Goal: Task Accomplishment & Management: Complete application form

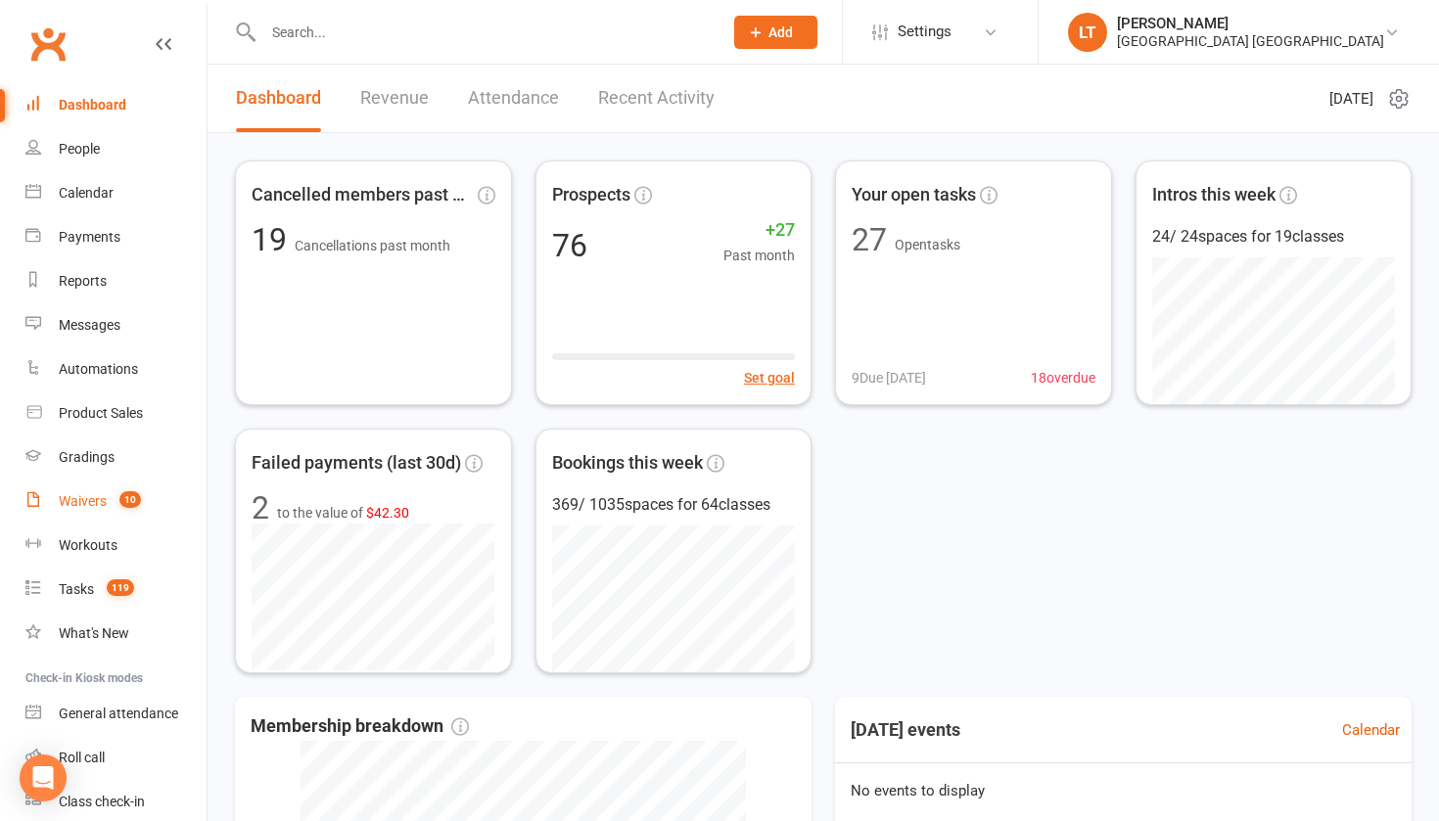
click at [100, 505] on div "Waivers" at bounding box center [83, 501] width 48 height 16
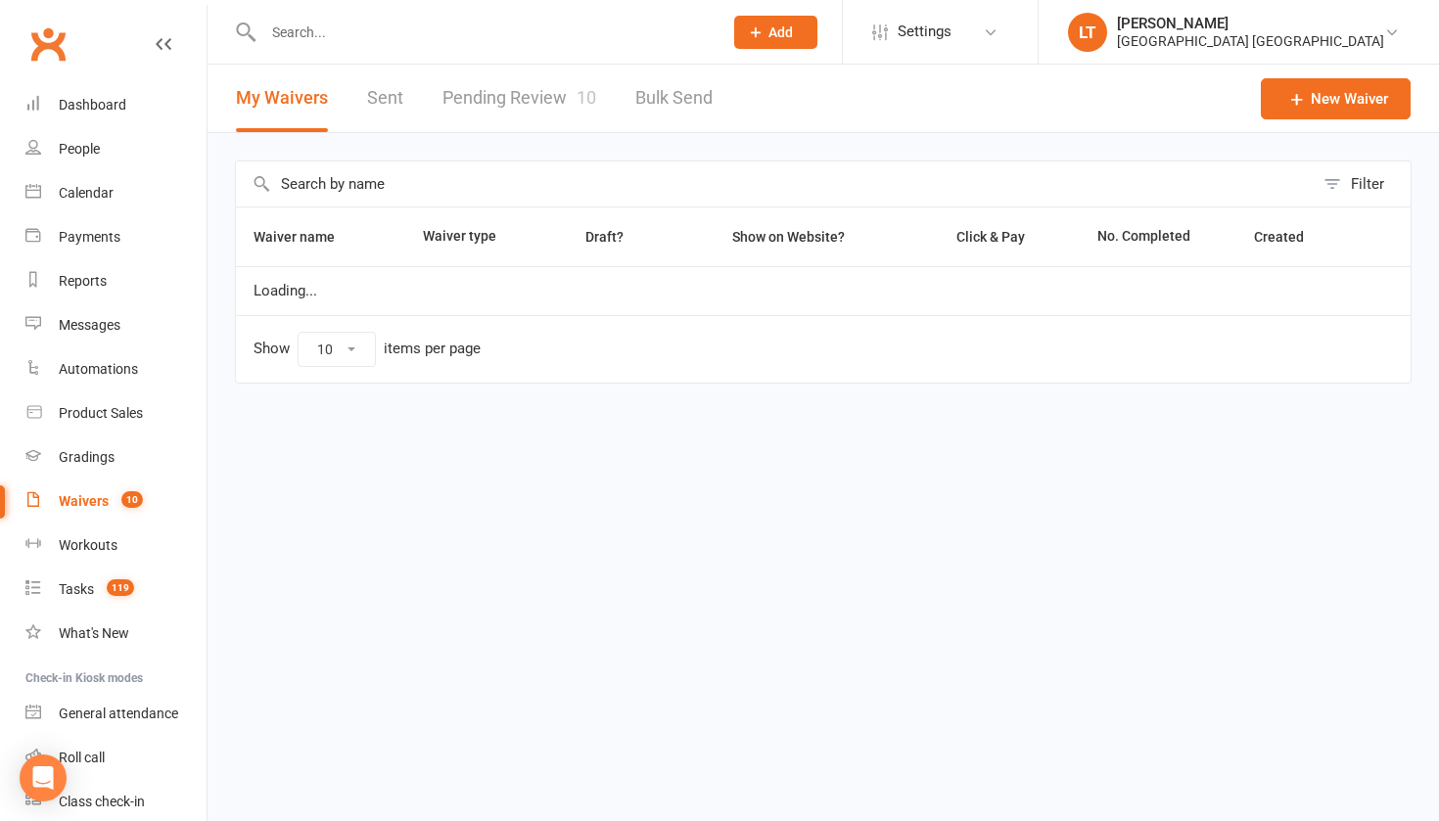
select select "50"
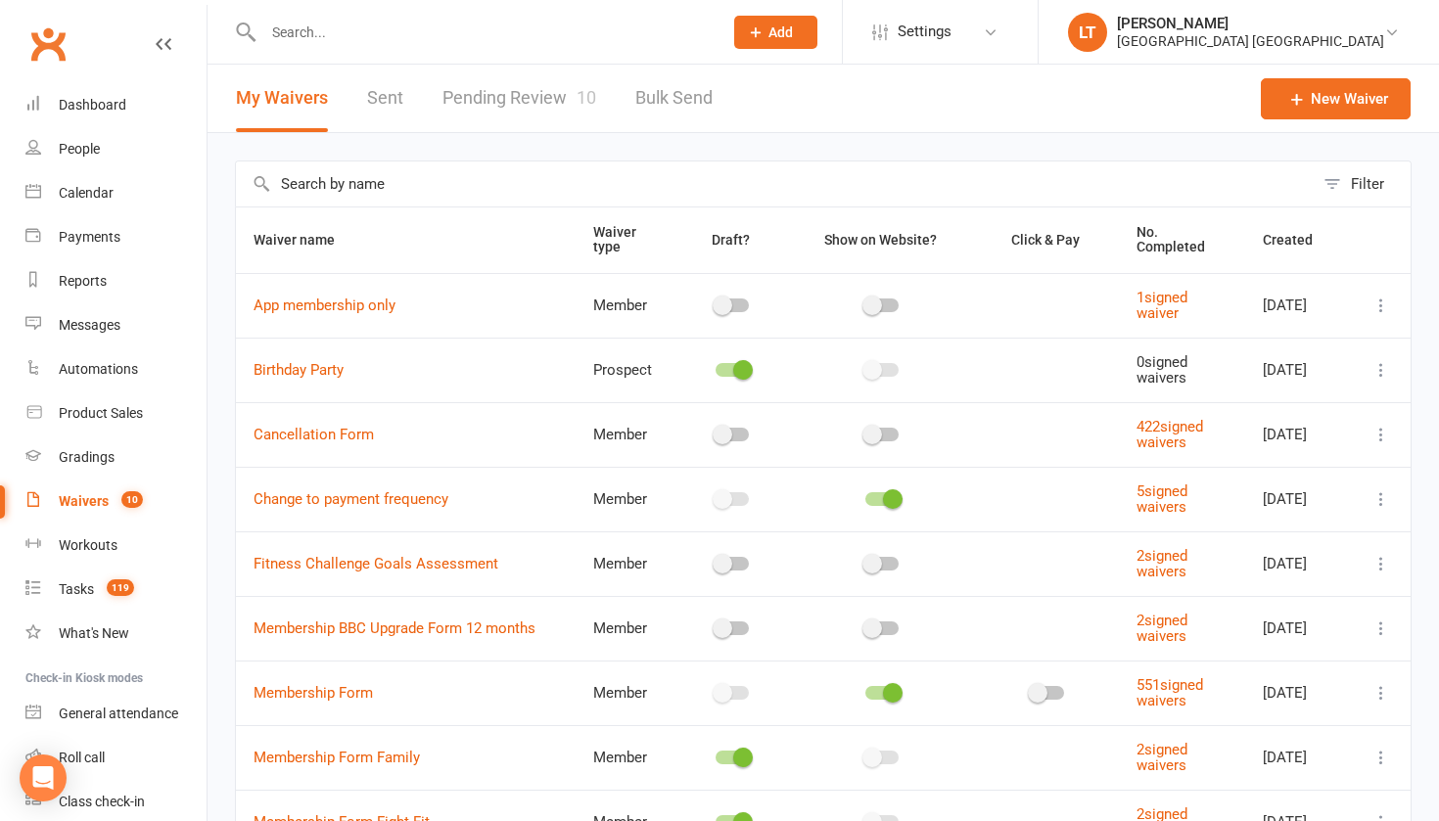
click at [539, 84] on link "Pending Review 10" at bounding box center [519, 99] width 154 height 68
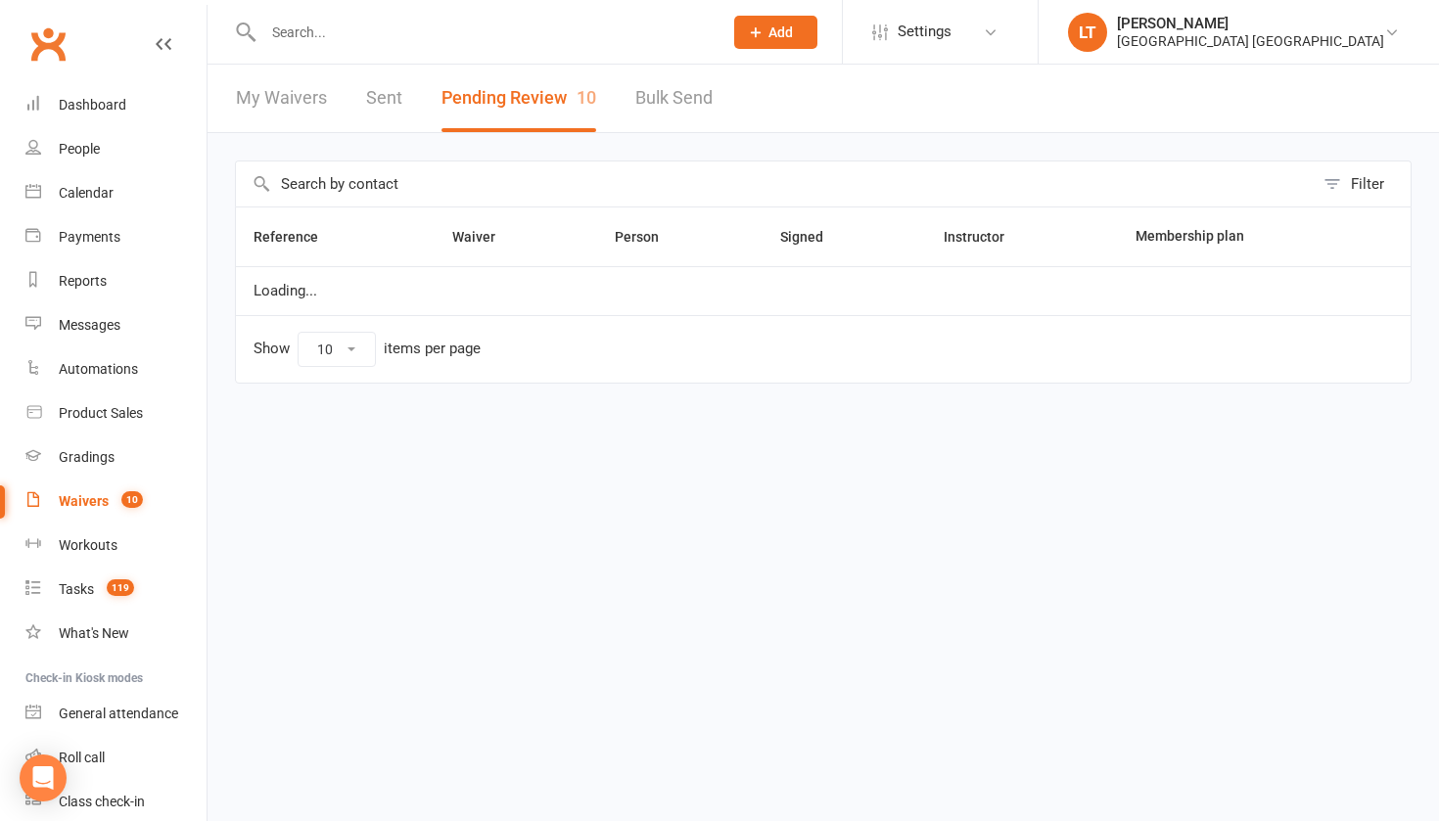
select select "50"
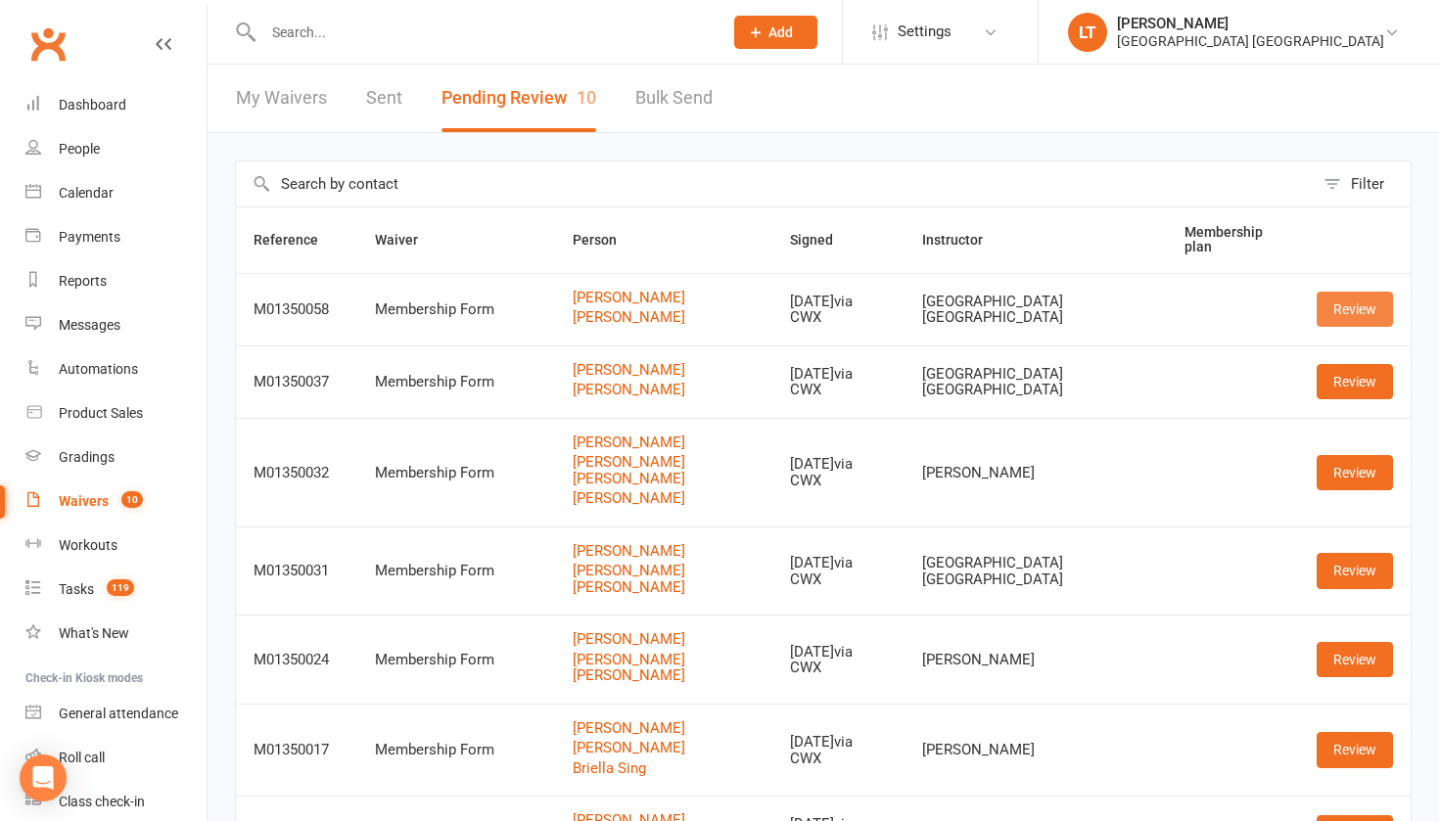
click at [1372, 307] on link "Review" at bounding box center [1354, 309] width 76 height 35
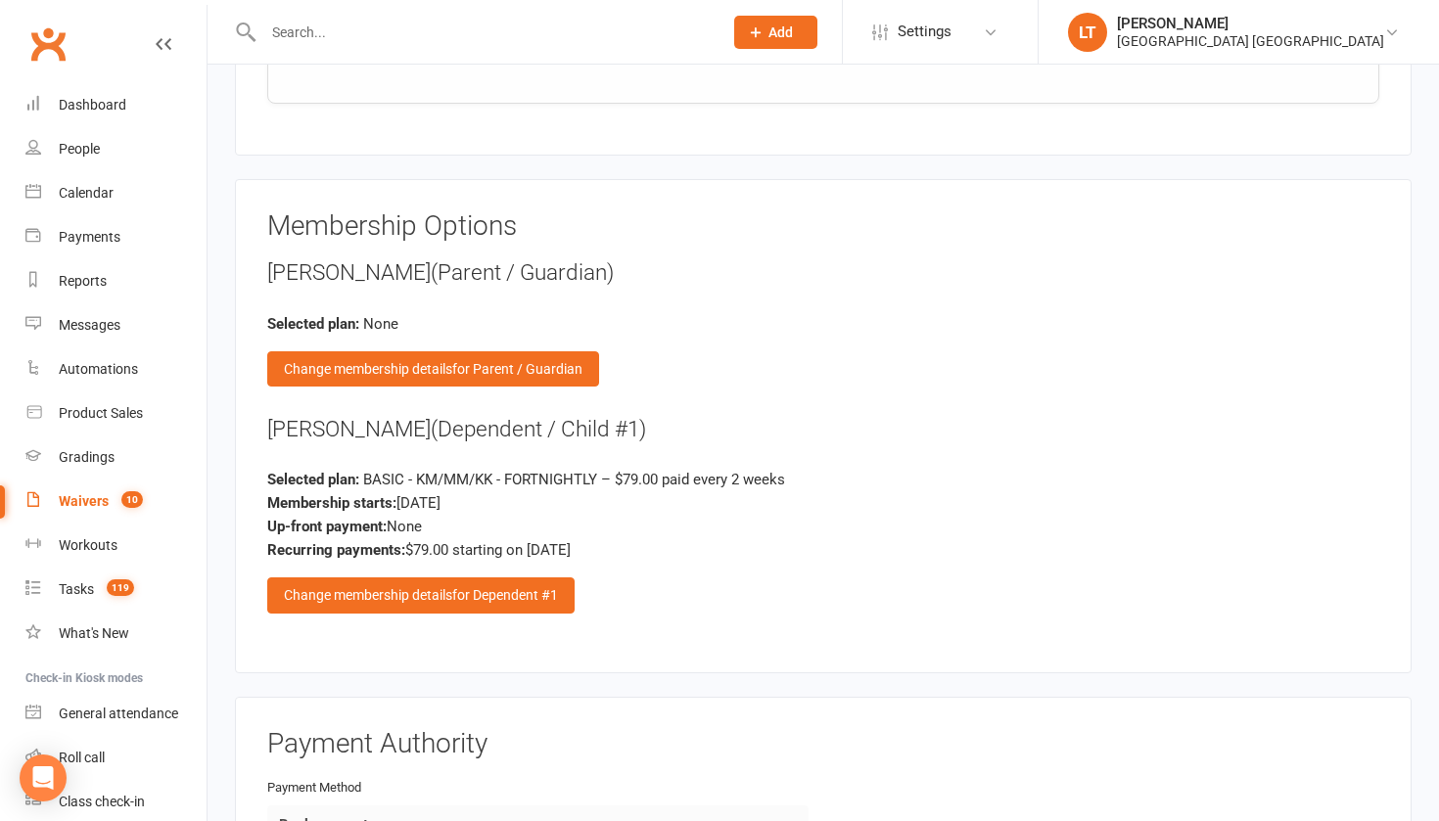
scroll to position [2308, 0]
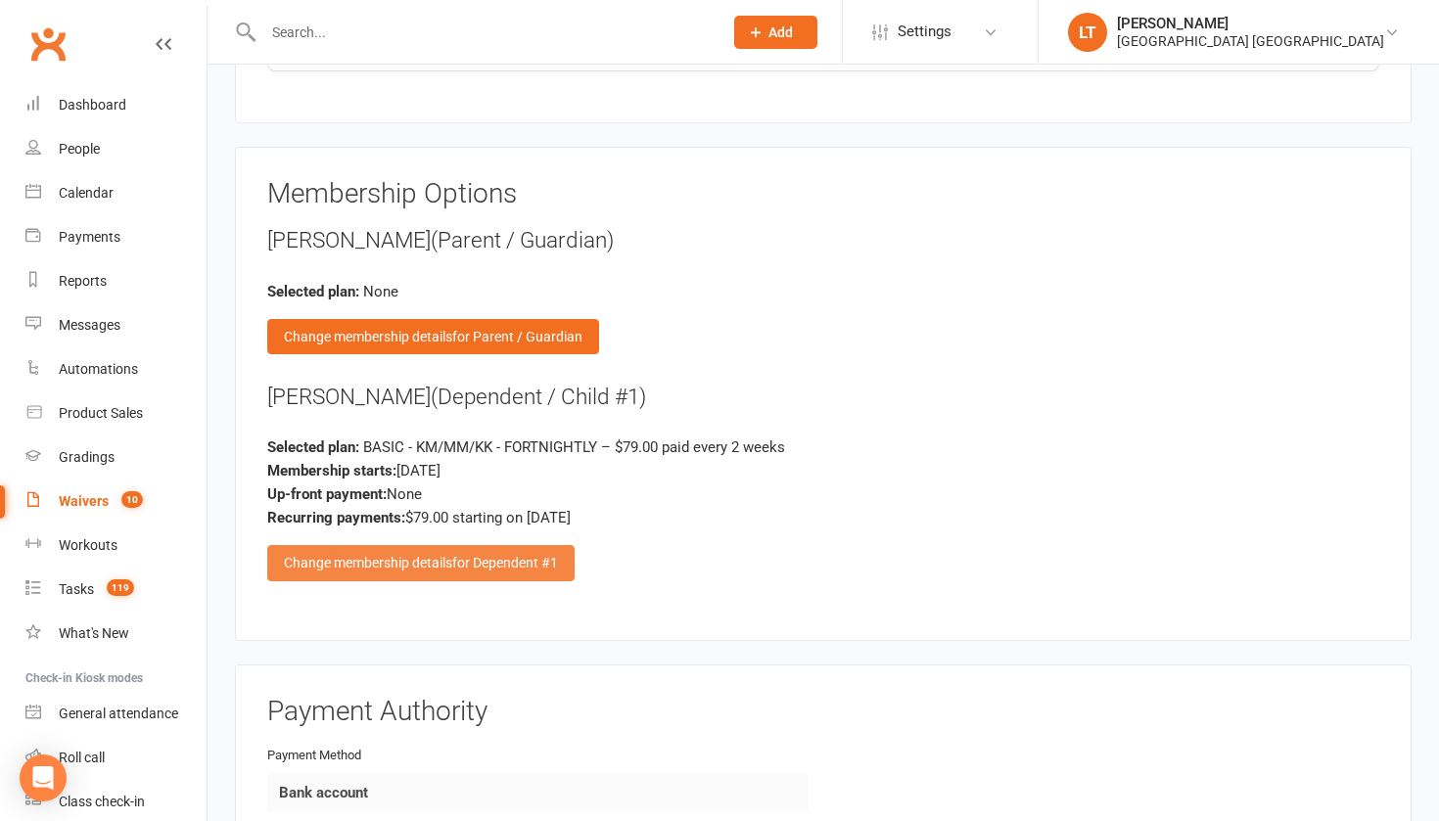
click at [512, 545] on div "Change membership details for Dependent #1" at bounding box center [420, 562] width 307 height 35
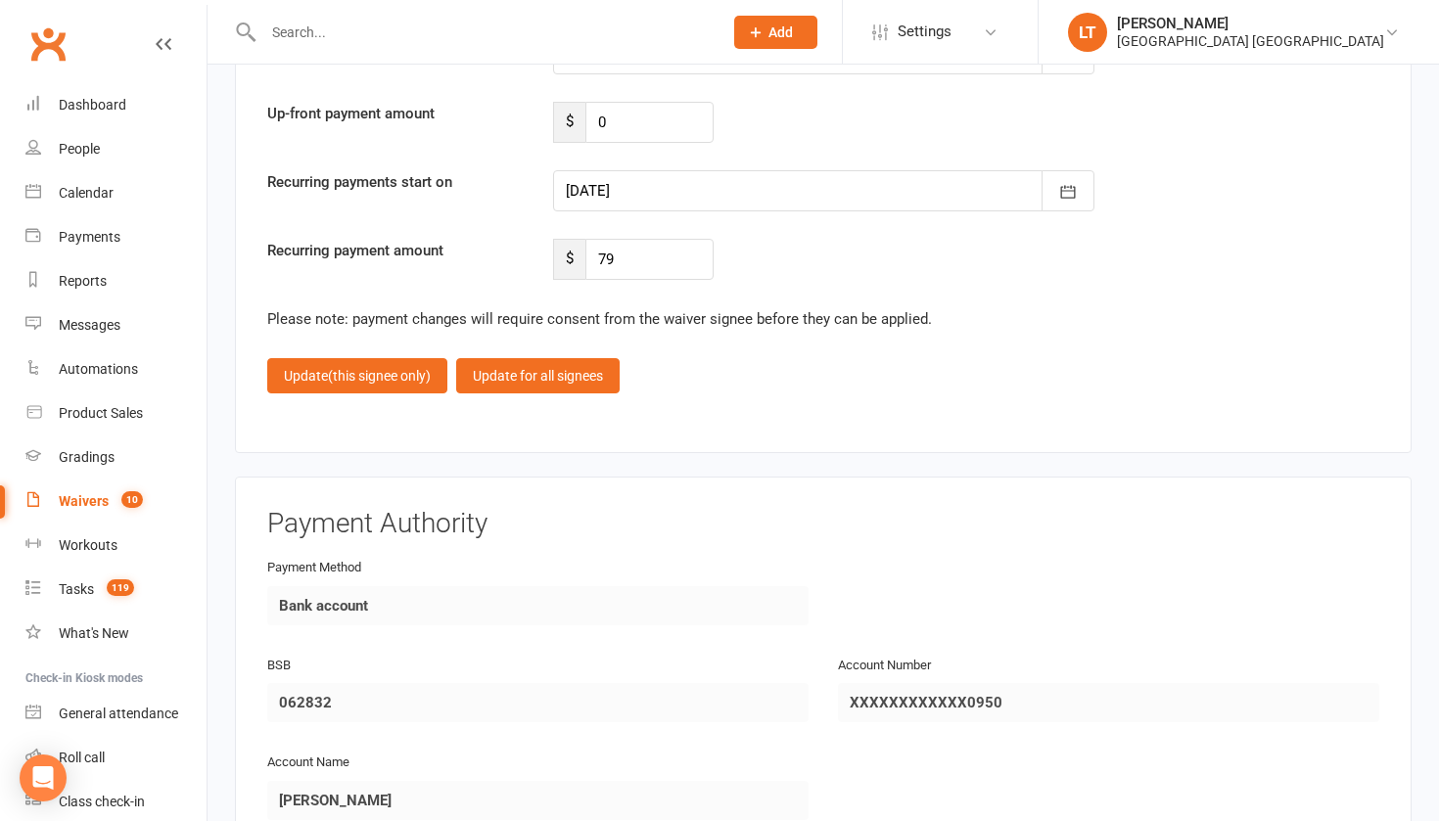
scroll to position [5057, 0]
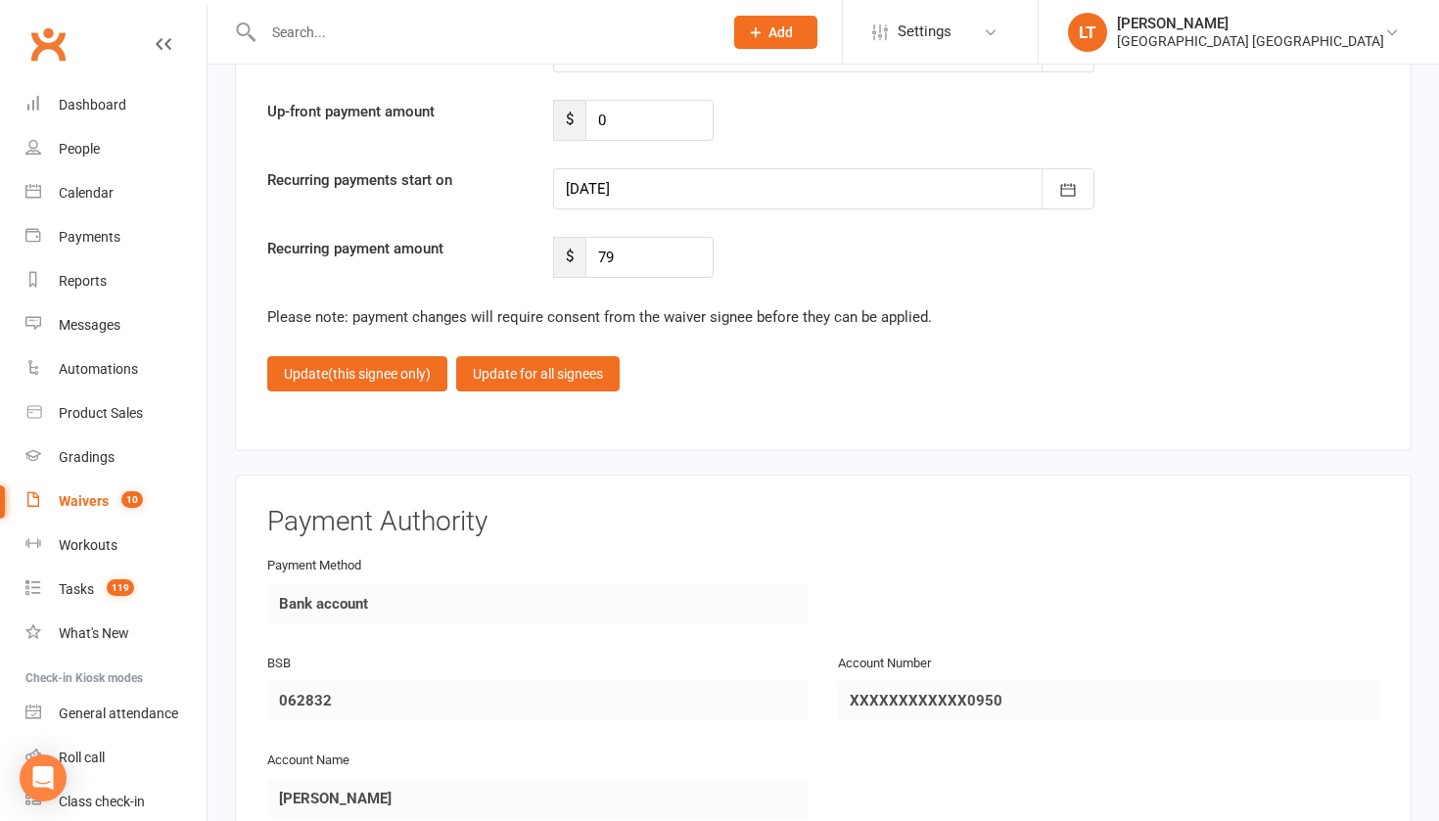
click at [684, 178] on div at bounding box center [823, 188] width 541 height 41
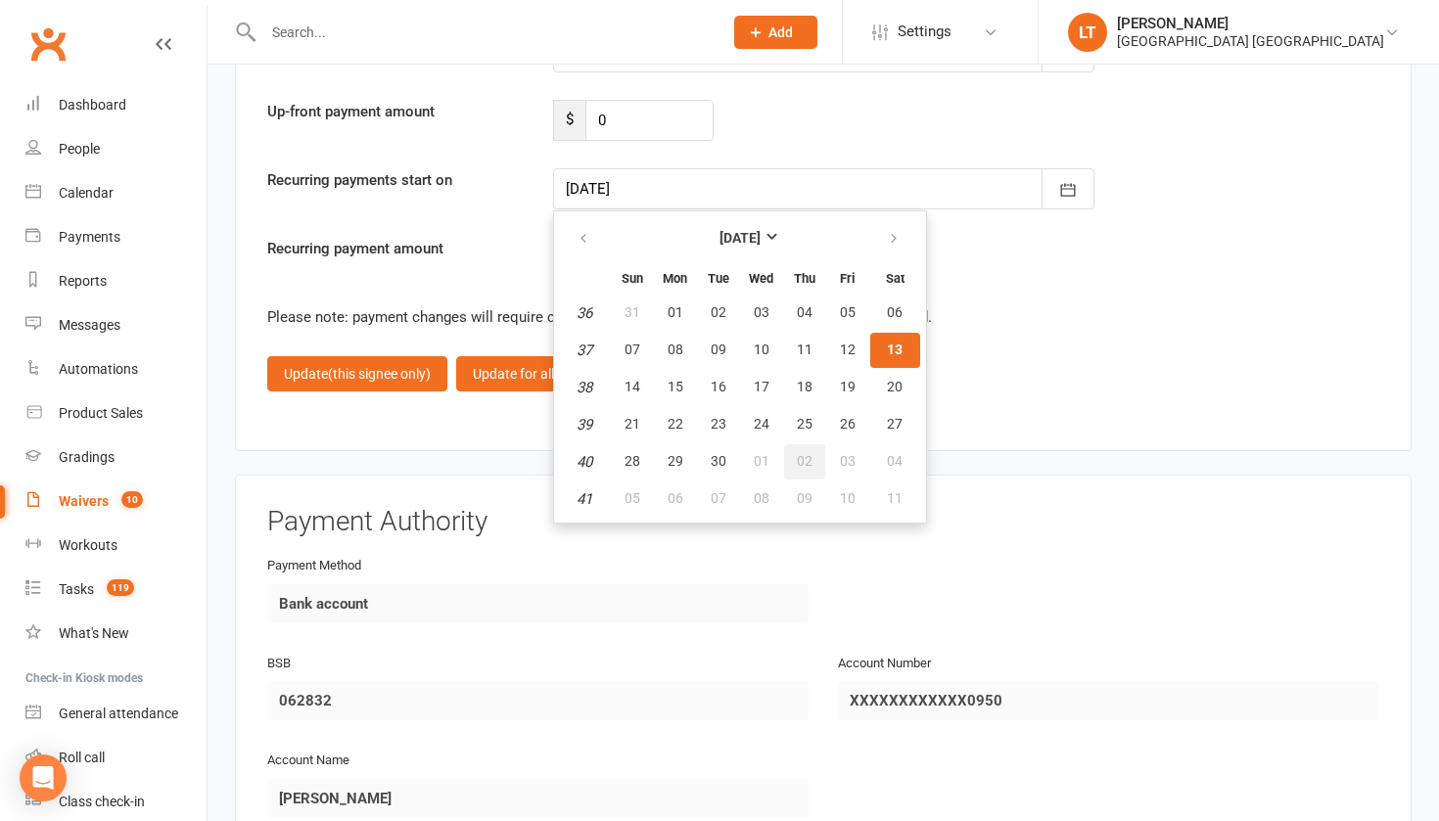
click at [797, 453] on span "02" at bounding box center [805, 461] width 16 height 16
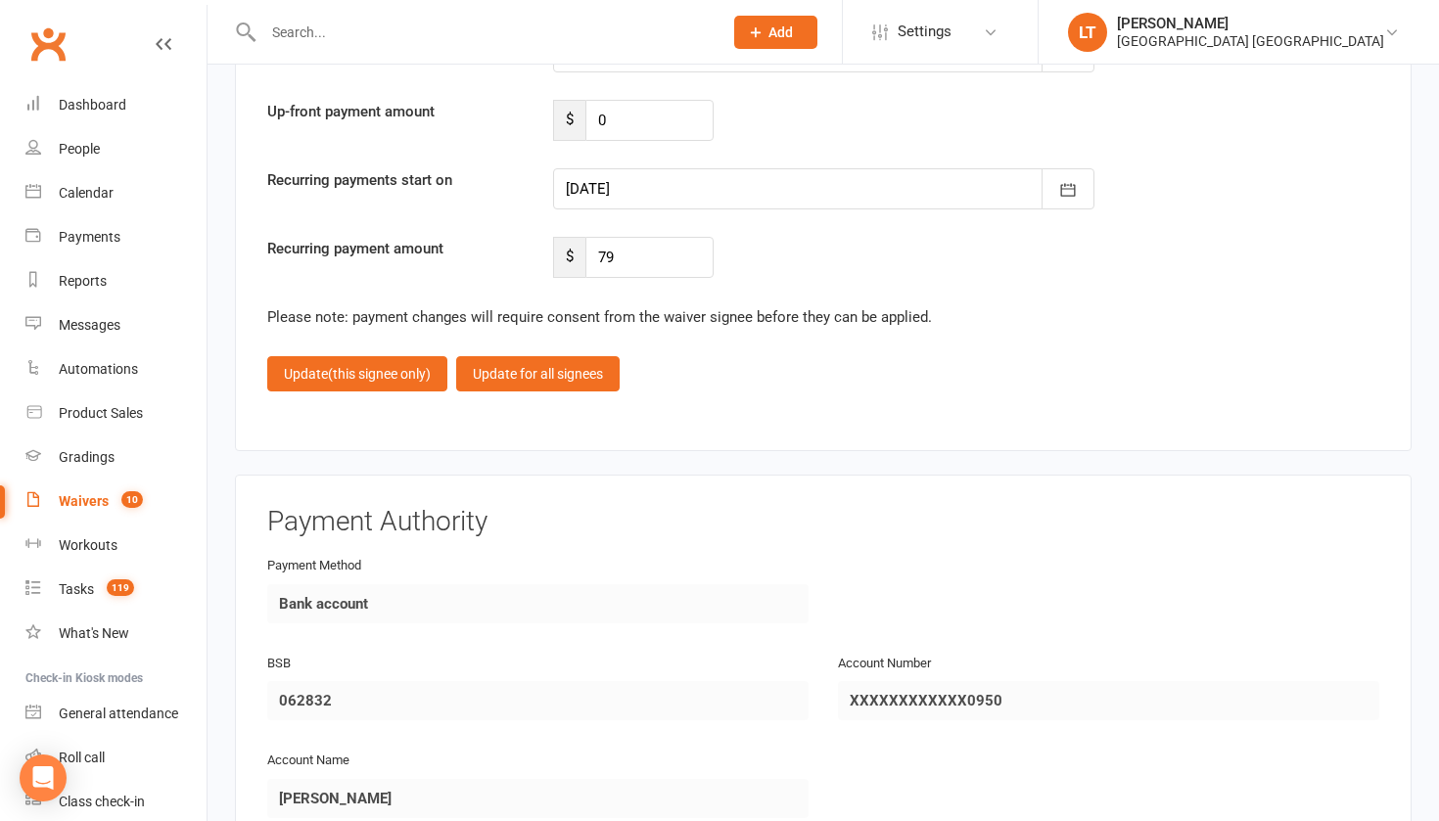
type input "[DATE]"
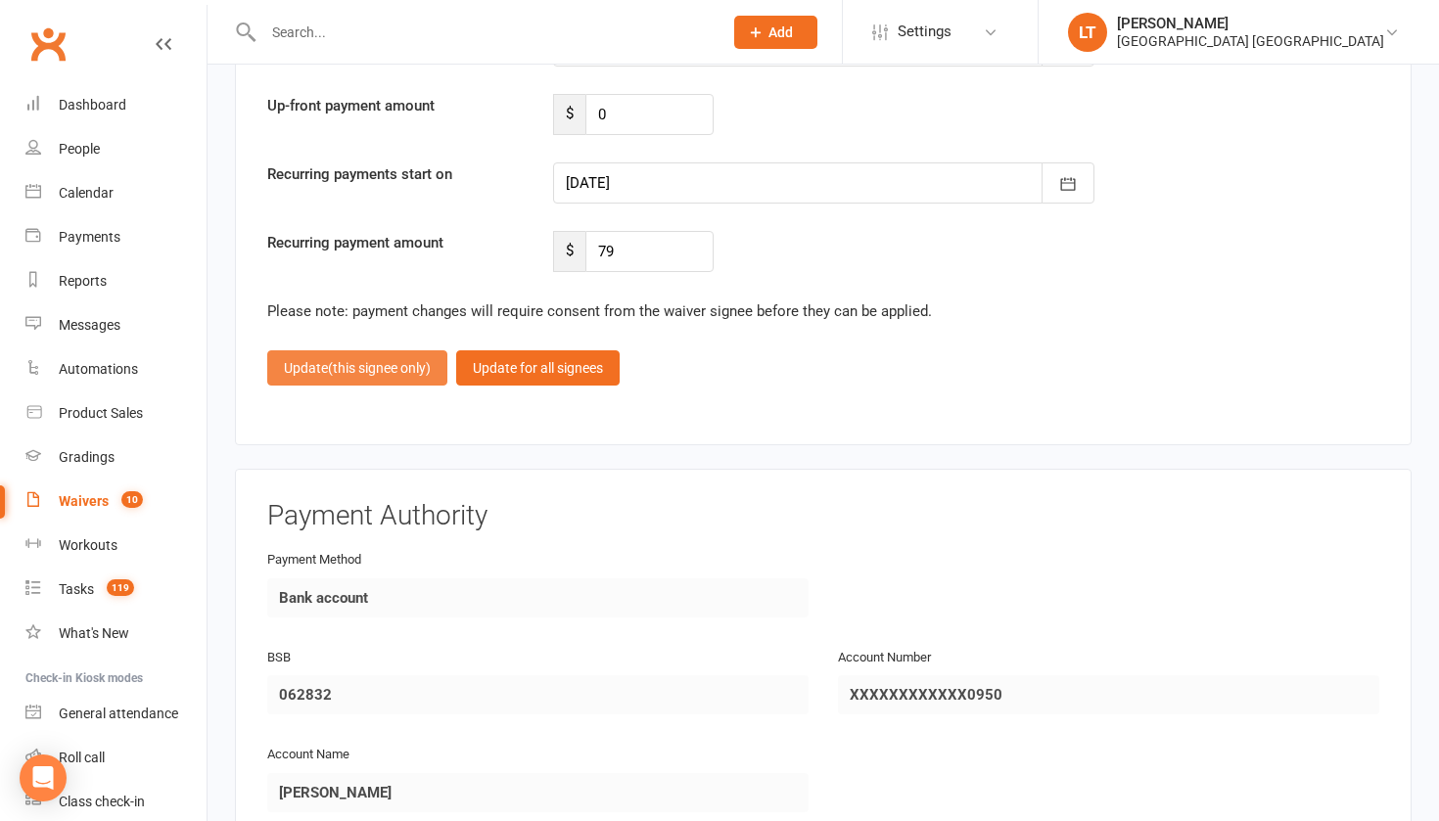
click at [393, 360] on span "(this signee only)" at bounding box center [379, 368] width 103 height 16
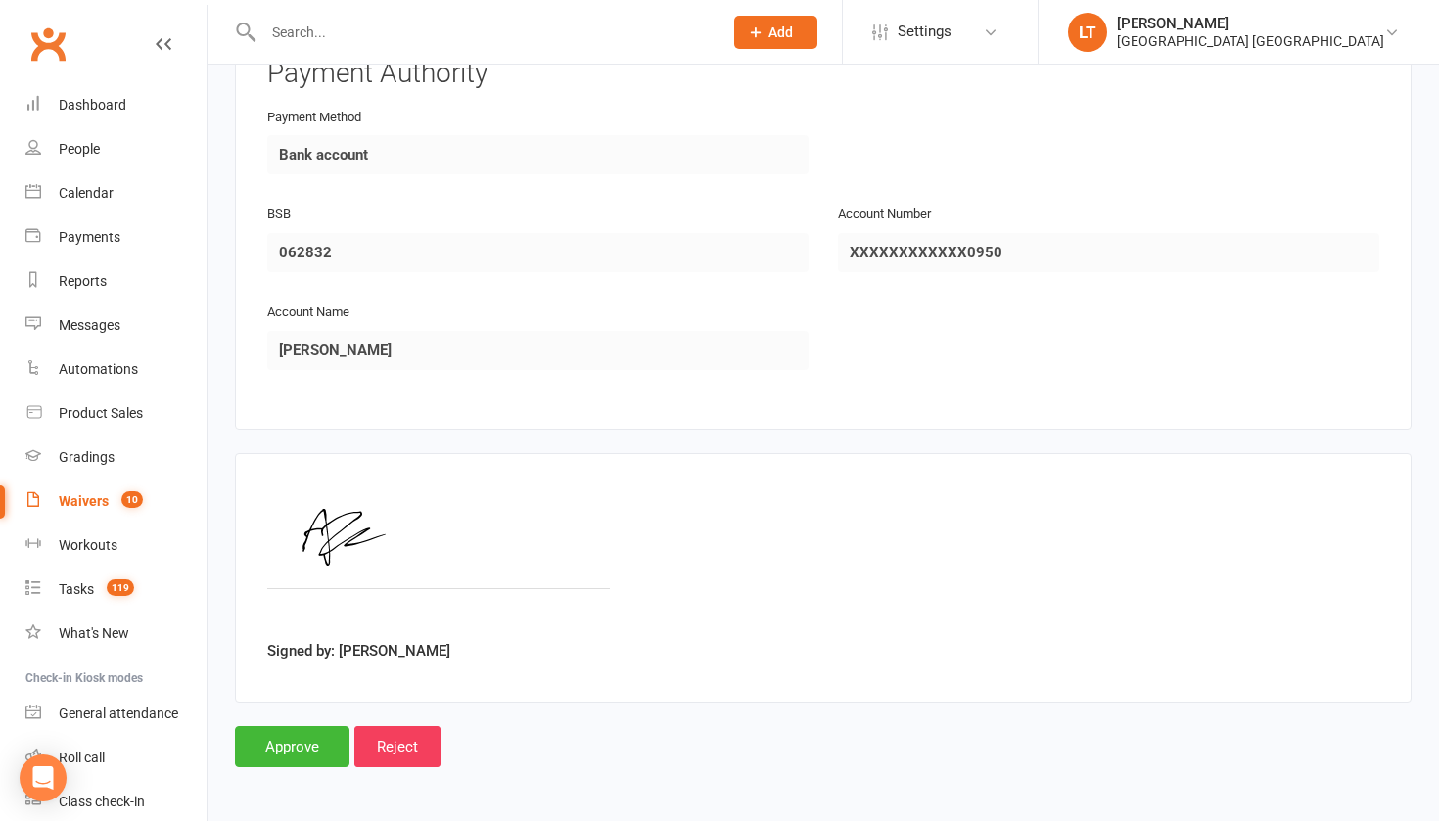
scroll to position [2945, 0]
click at [285, 727] on input "Approve" at bounding box center [292, 747] width 114 height 41
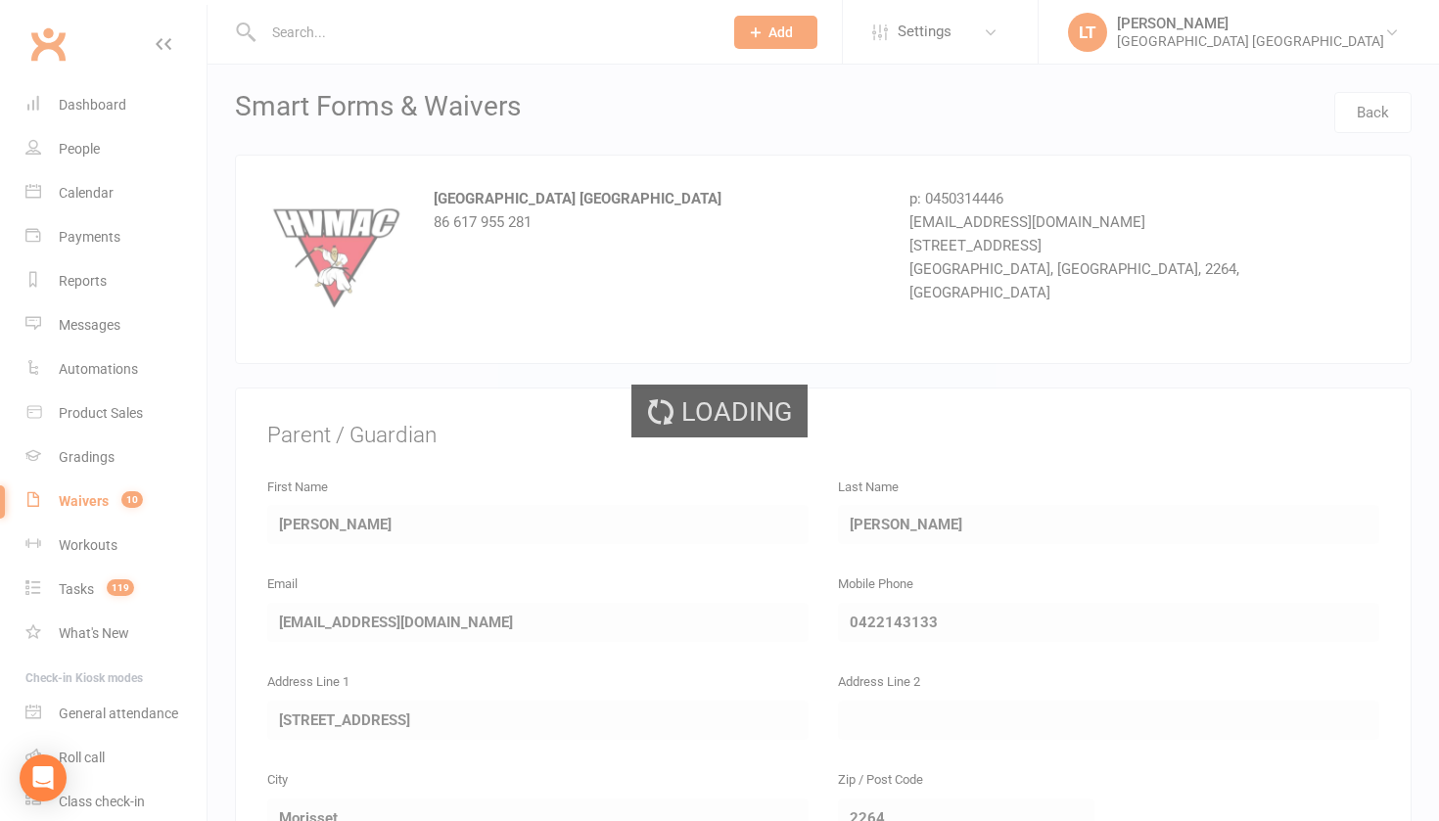
select select "50"
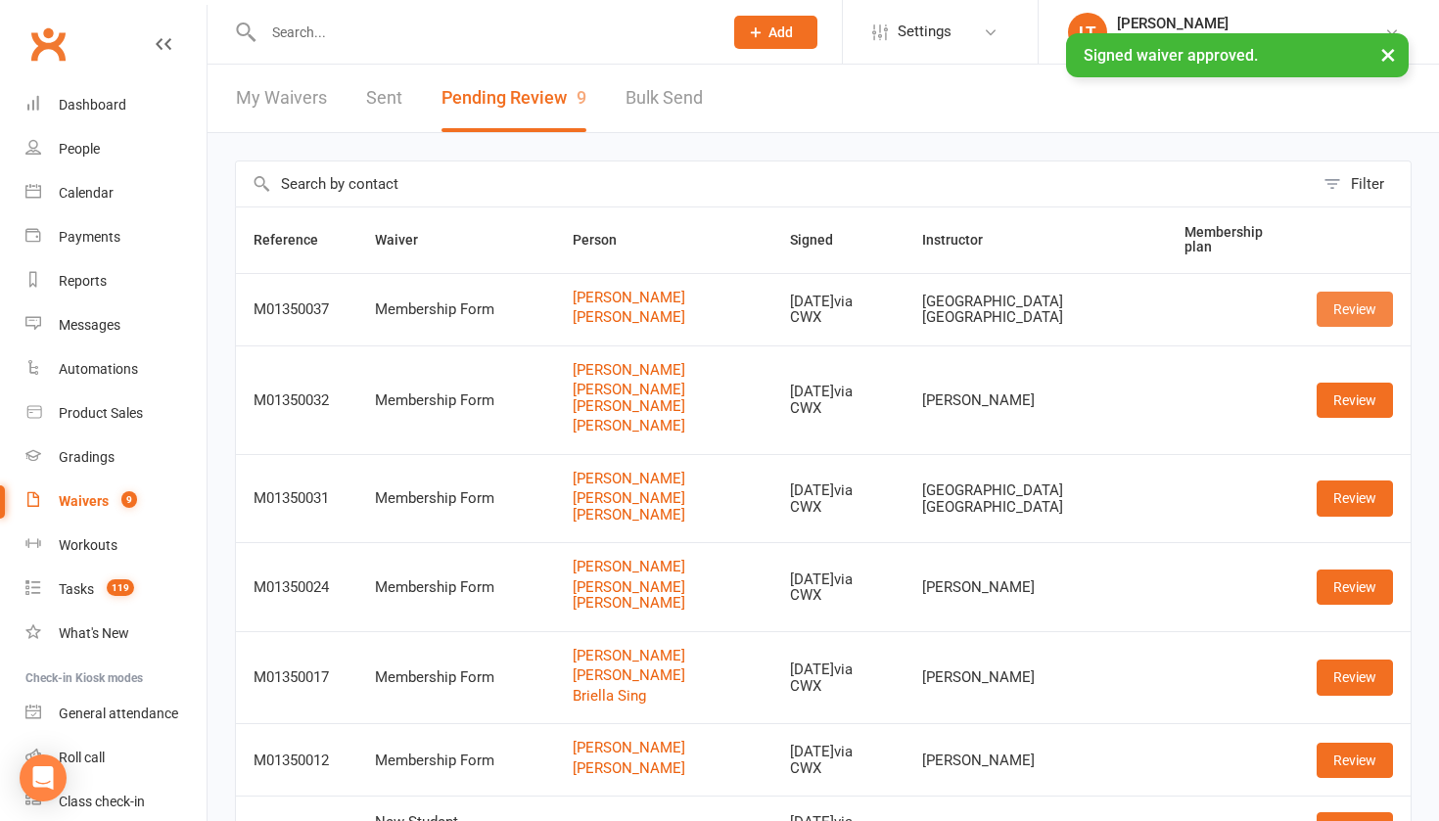
click at [1376, 314] on link "Review" at bounding box center [1354, 309] width 76 height 35
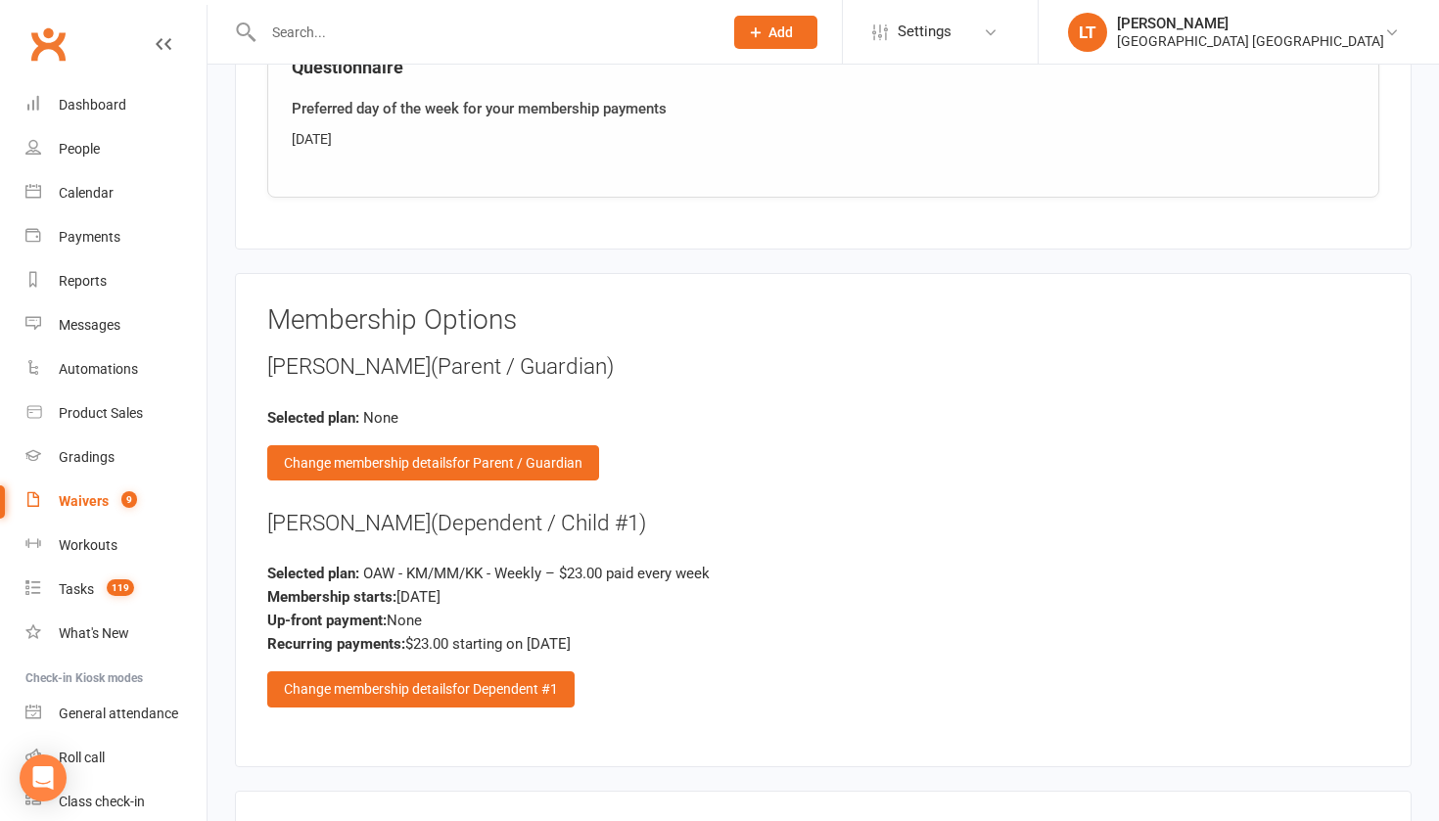
scroll to position [2237, 0]
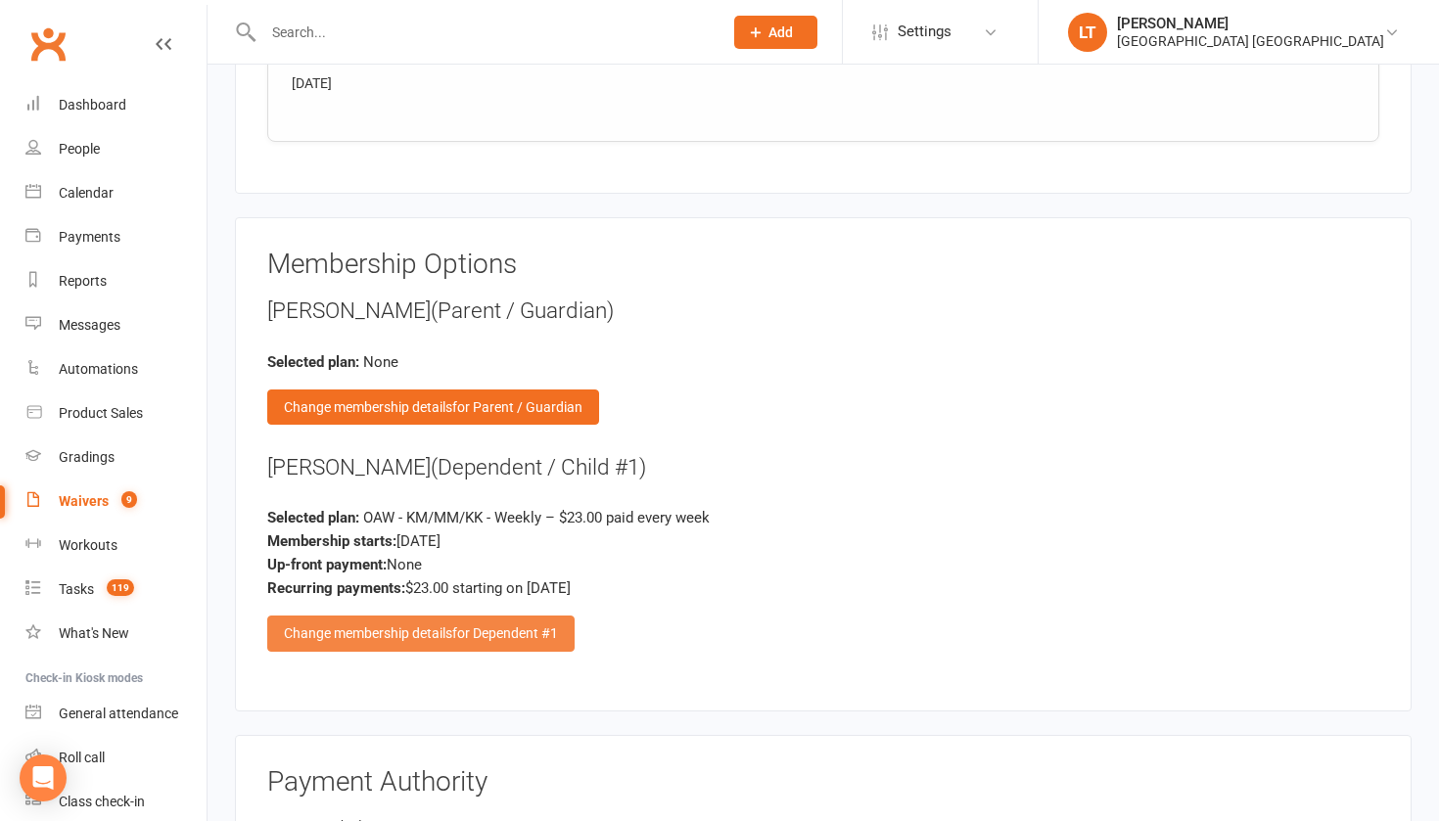
click at [425, 622] on div "Change membership details for Dependent #1" at bounding box center [420, 633] width 307 height 35
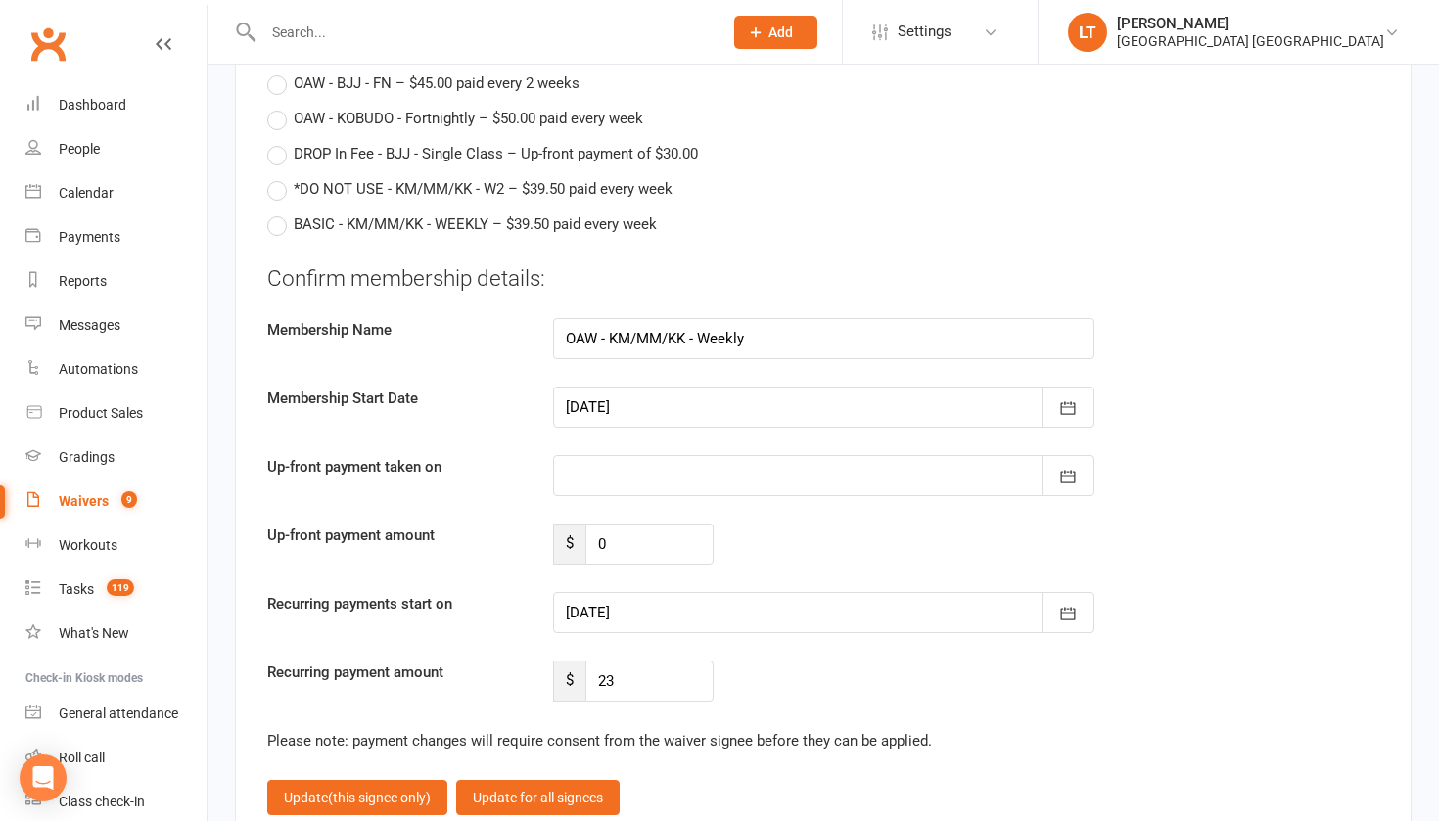
scroll to position [4718, 0]
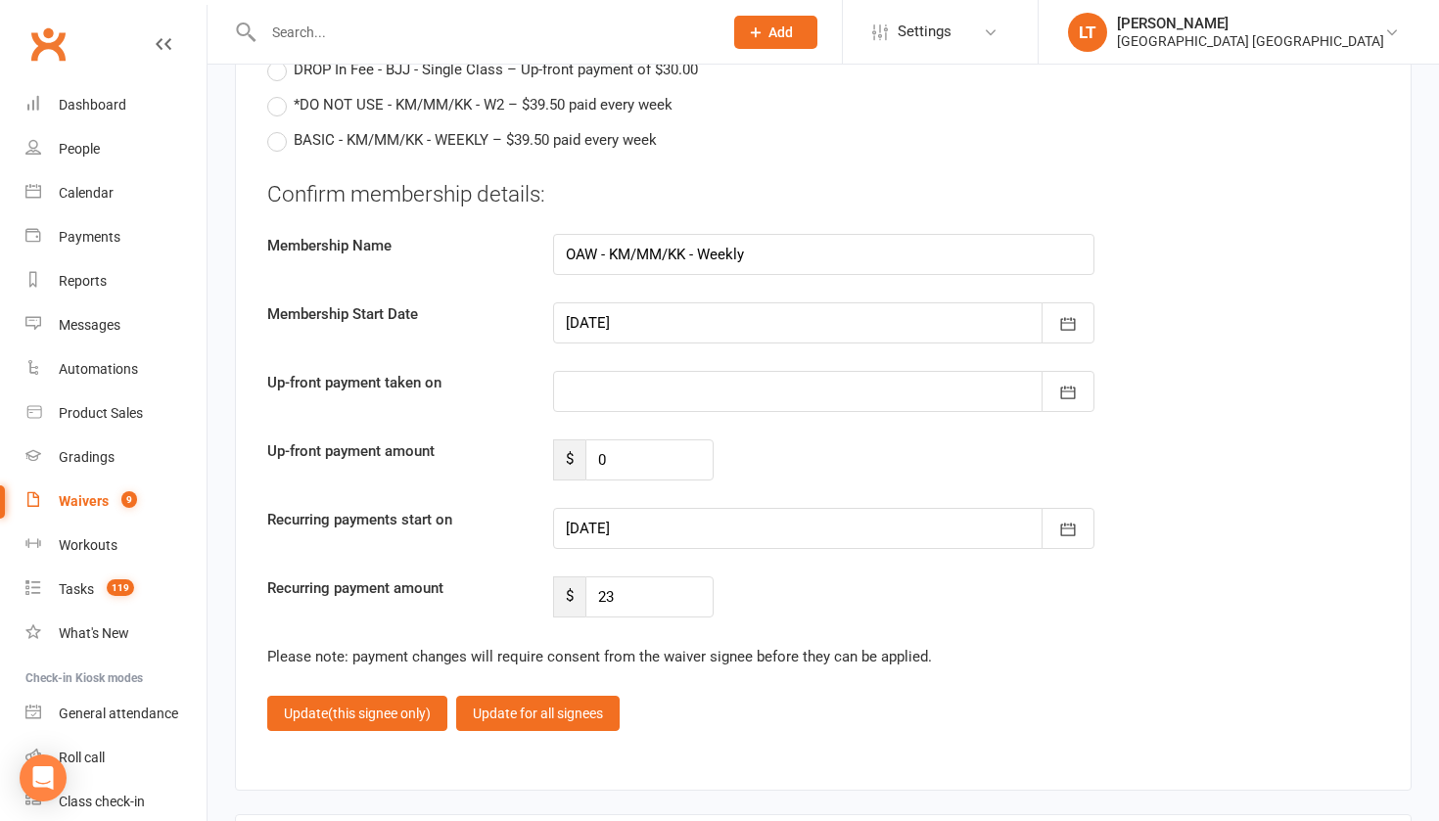
click at [672, 519] on div at bounding box center [823, 528] width 541 height 41
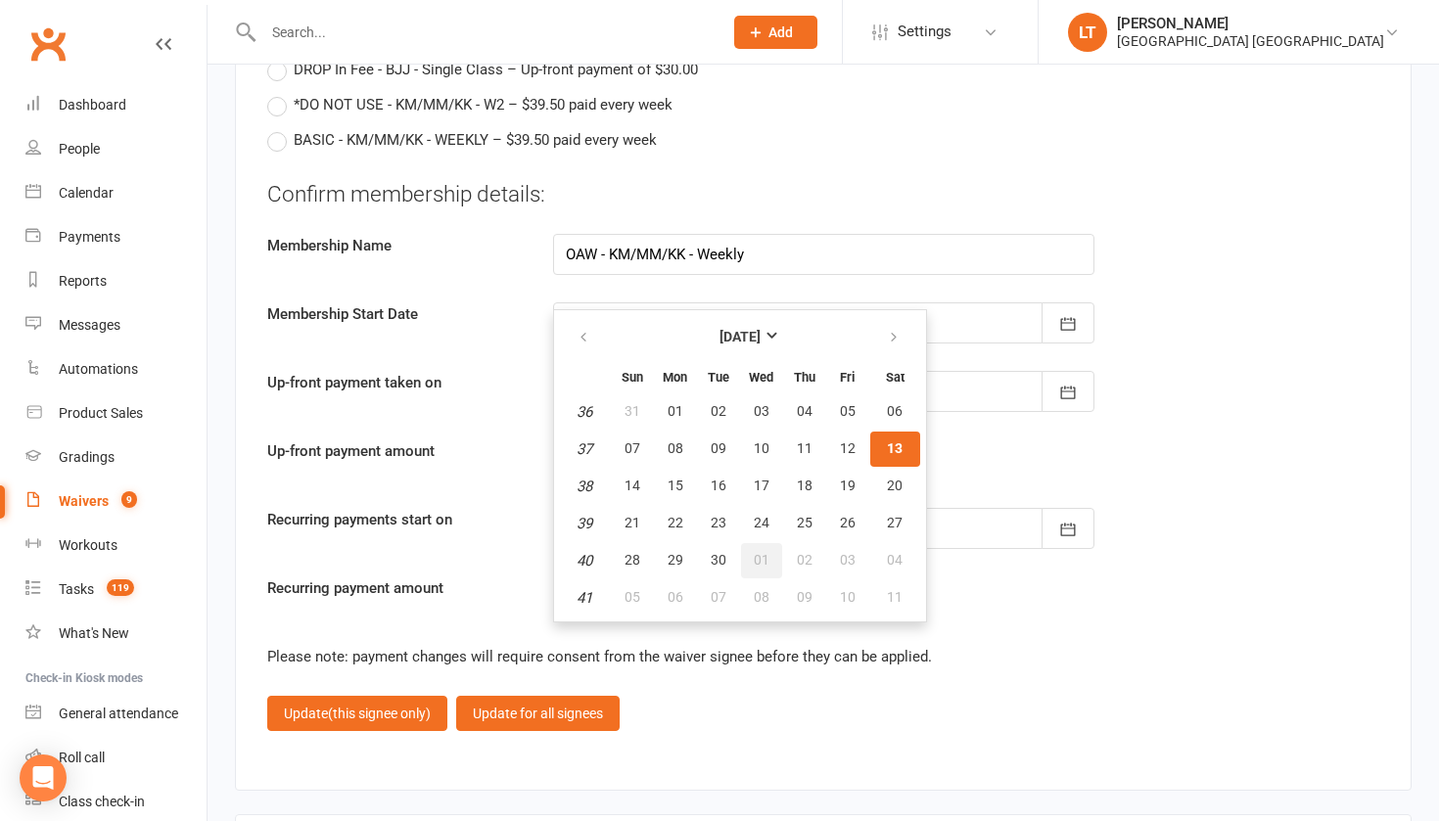
click at [754, 552] on span "01" at bounding box center [762, 560] width 16 height 16
type input "[DATE]"
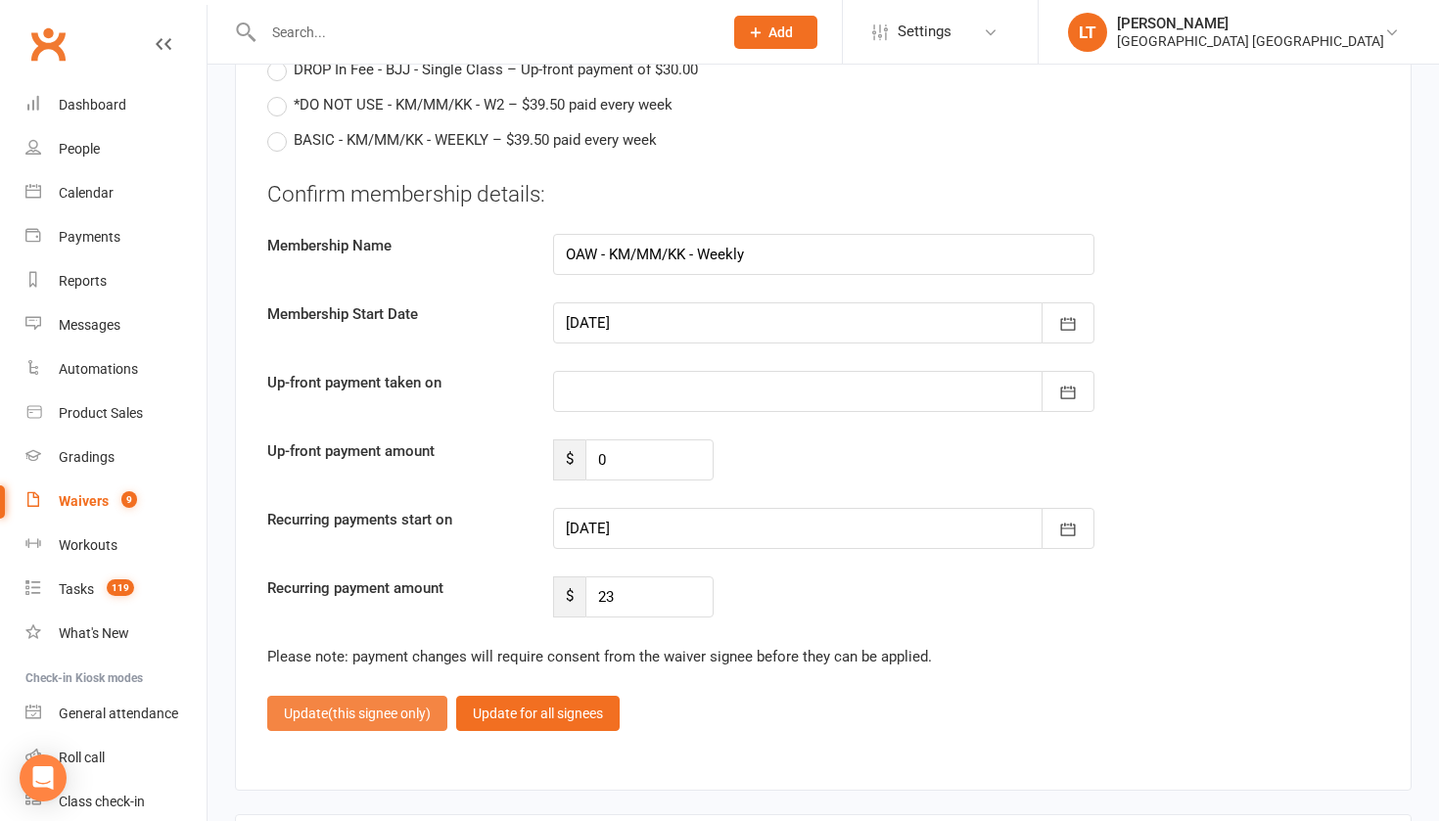
click at [372, 706] on span "(this signee only)" at bounding box center [379, 714] width 103 height 16
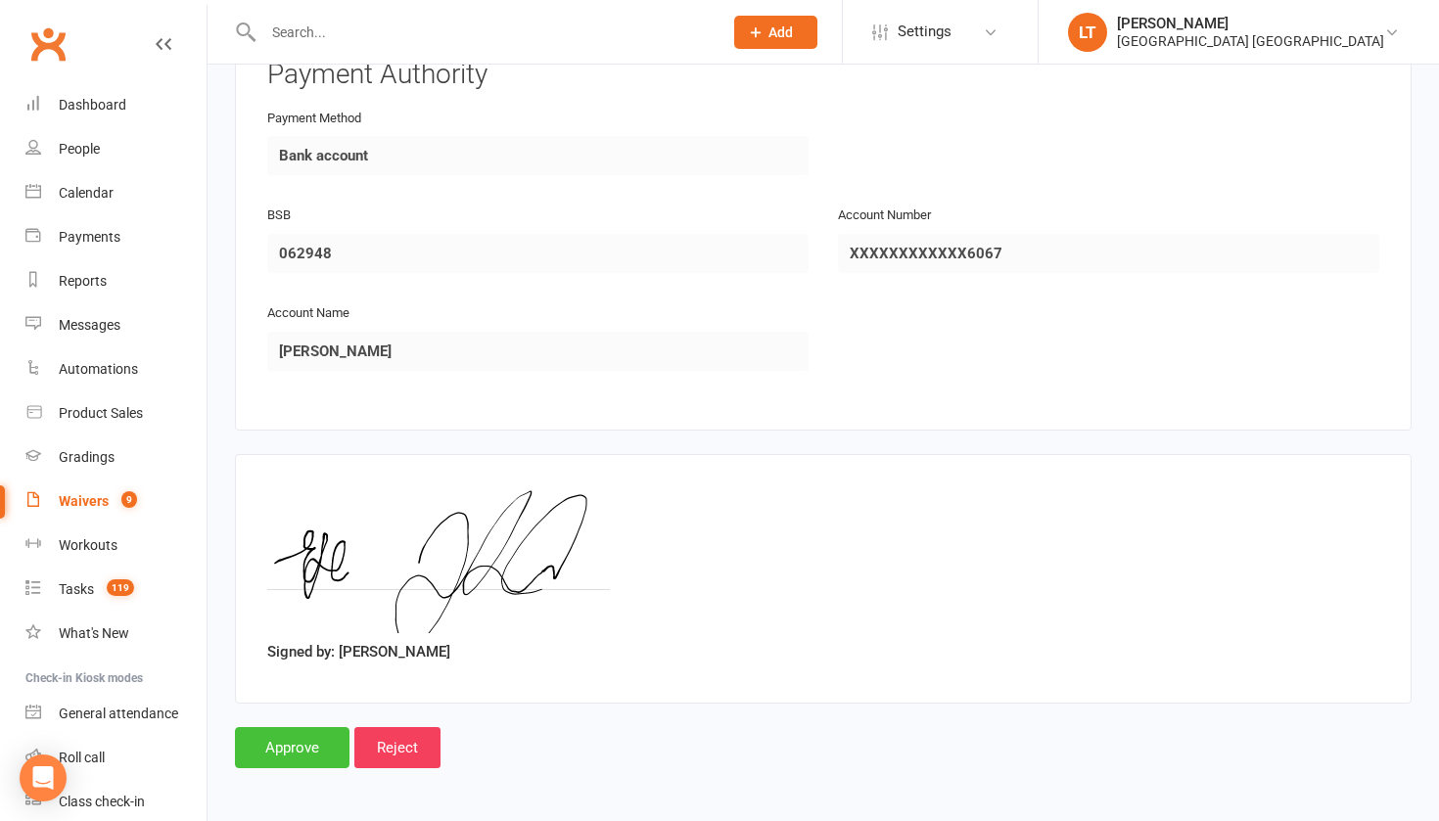
click at [314, 727] on input "Approve" at bounding box center [292, 747] width 114 height 41
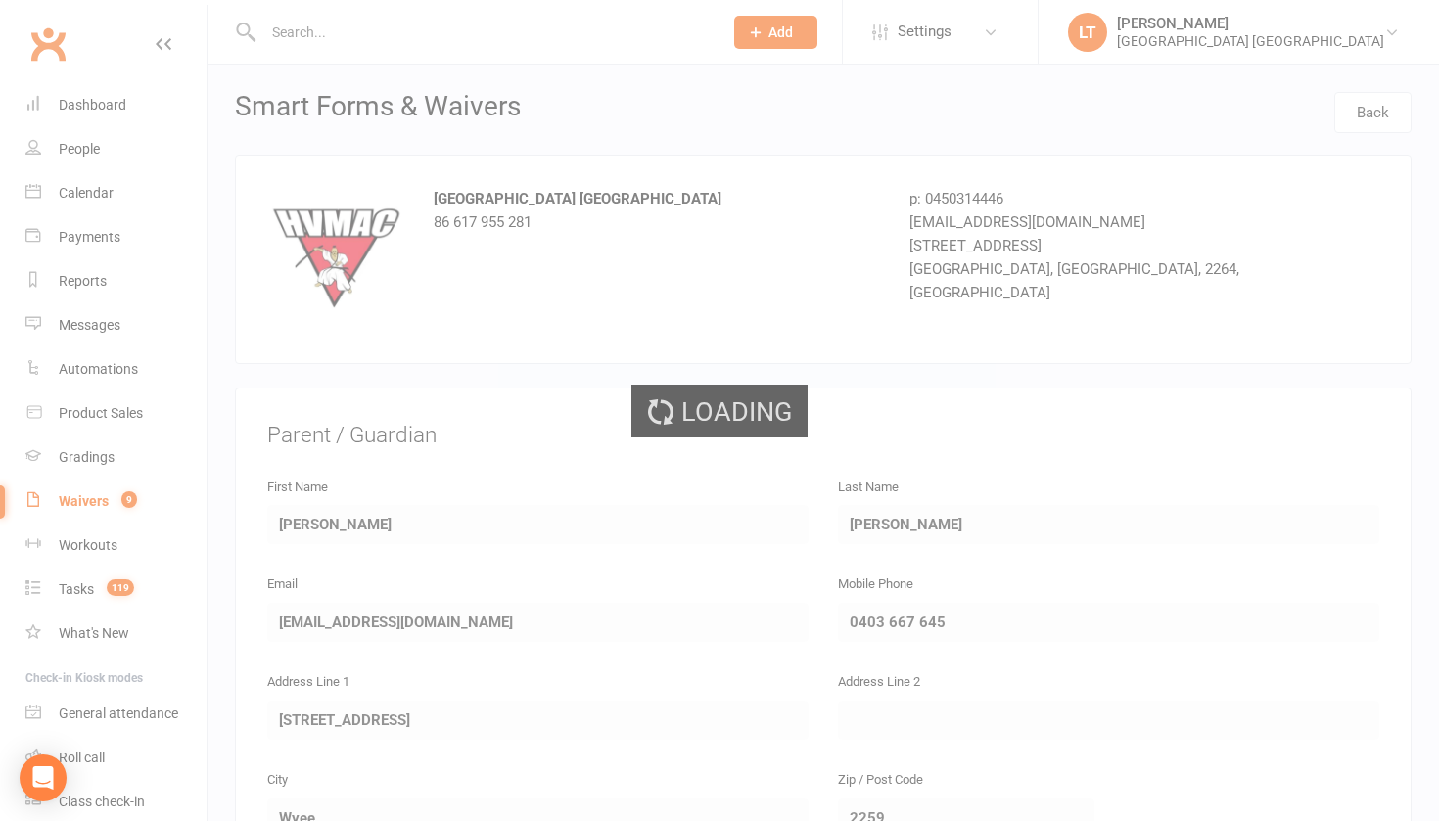
select select "50"
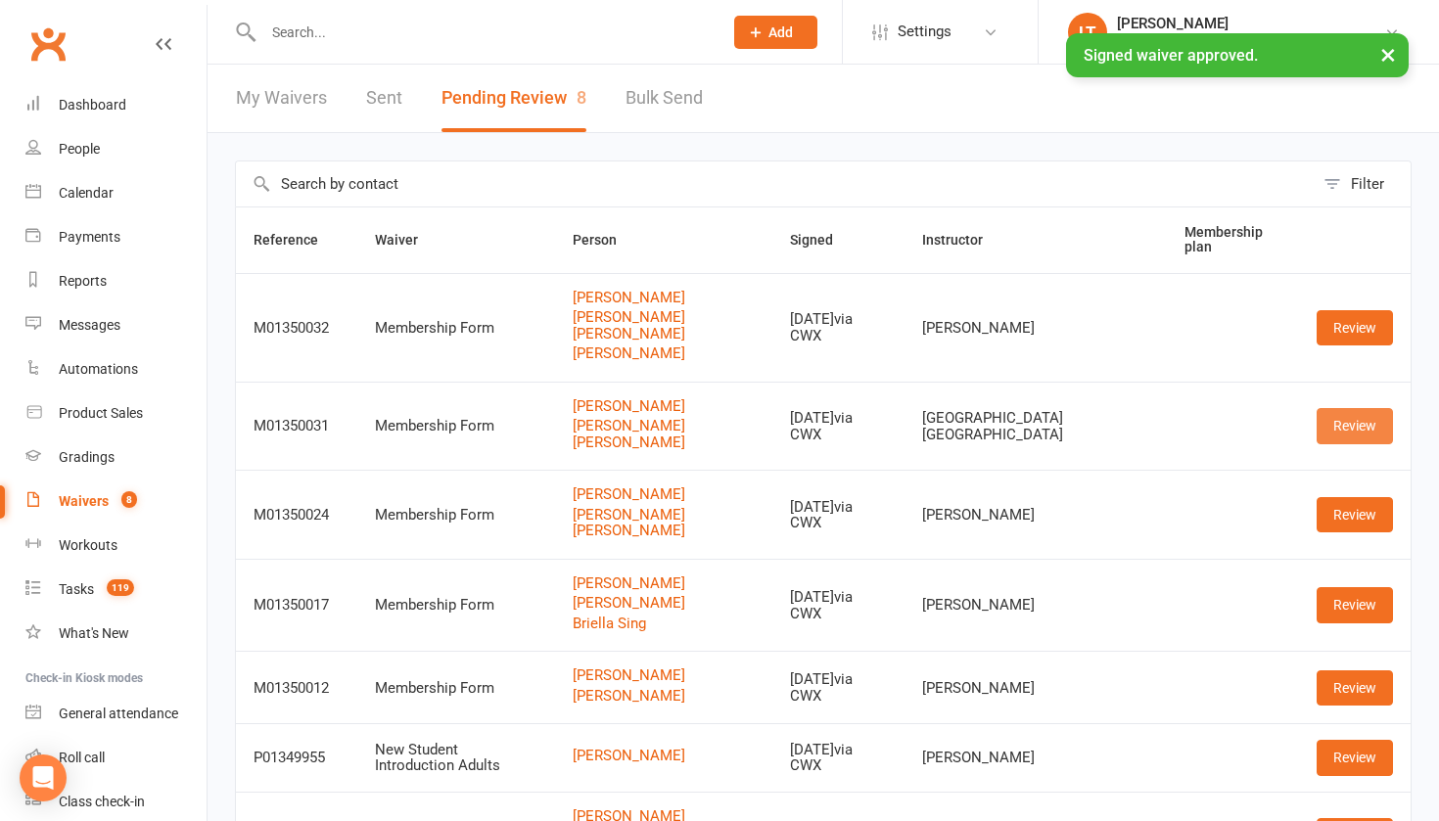
click at [1347, 408] on link "Review" at bounding box center [1354, 425] width 76 height 35
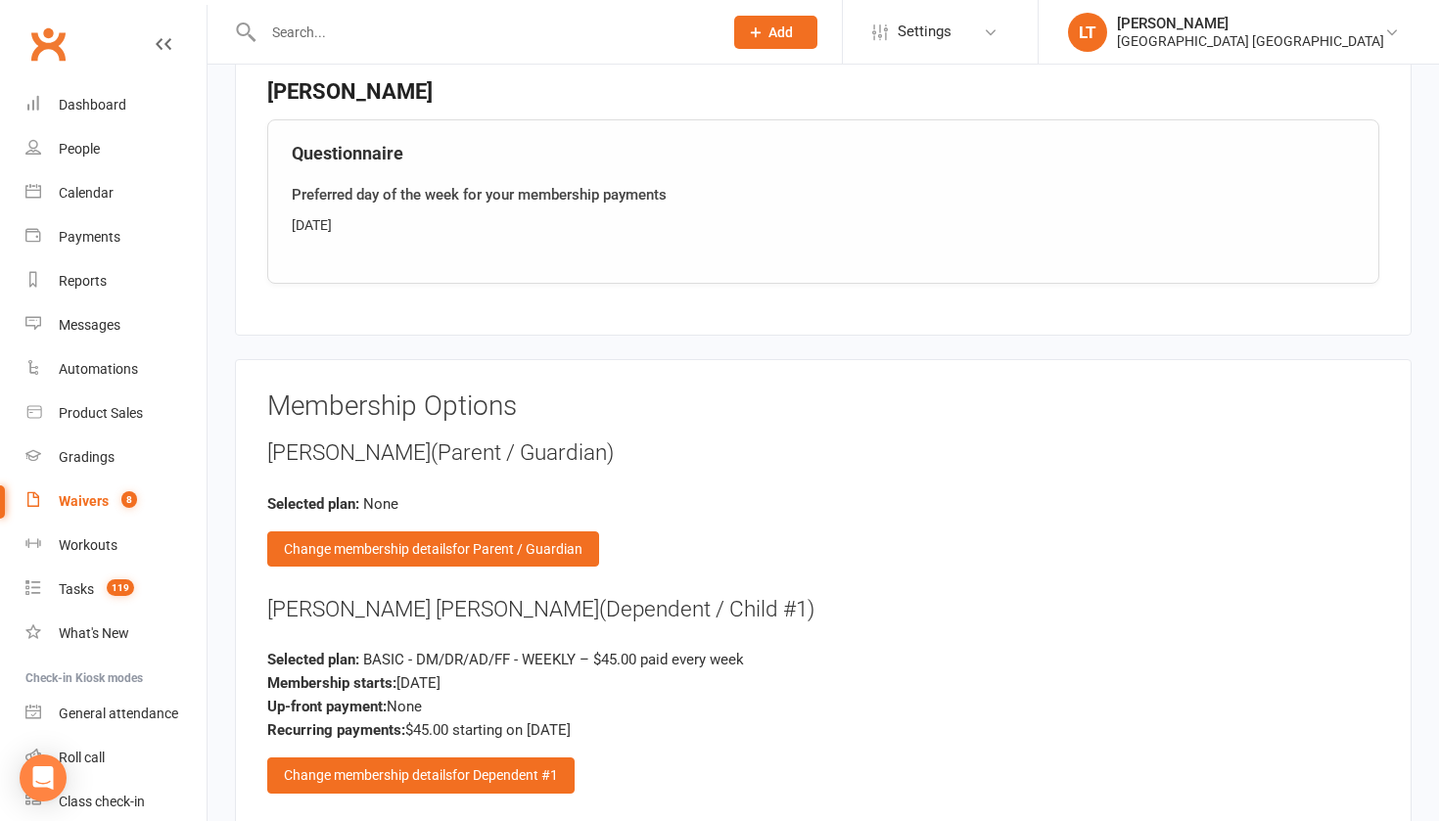
scroll to position [2115, 0]
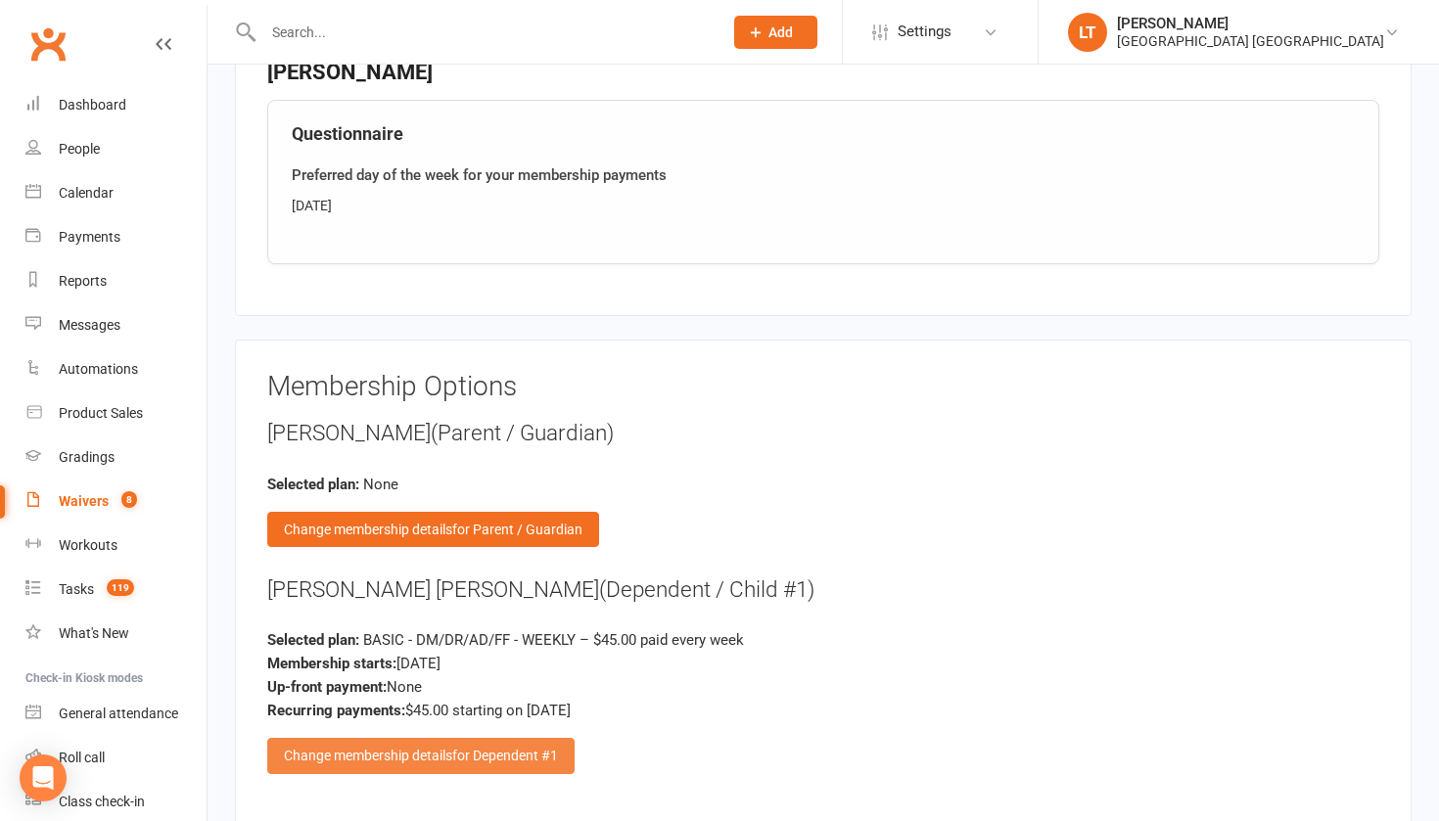
click at [432, 746] on div "Change membership details for Dependent #1" at bounding box center [420, 755] width 307 height 35
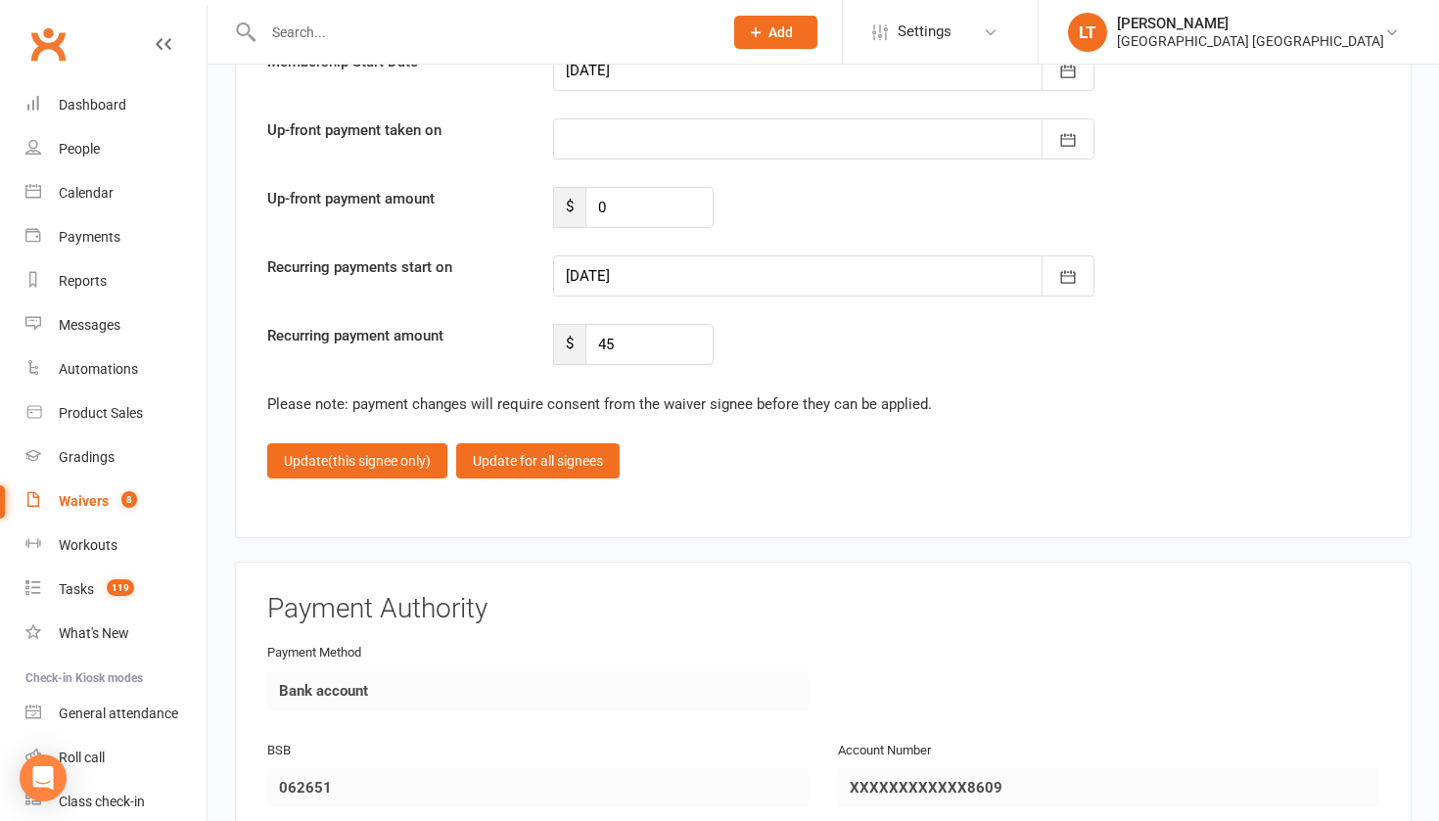
scroll to position [4978, 0]
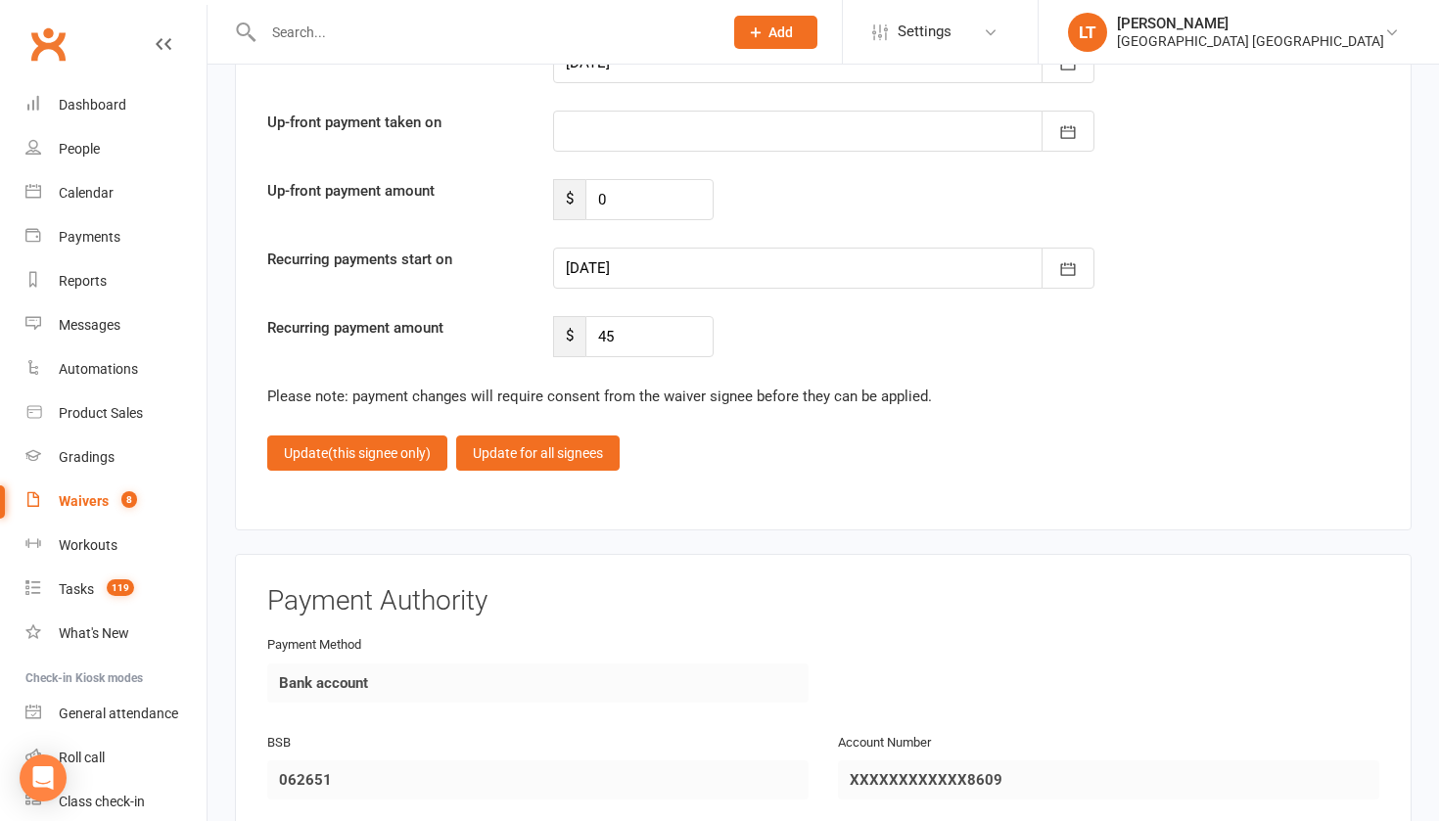
click at [744, 255] on div at bounding box center [823, 268] width 541 height 41
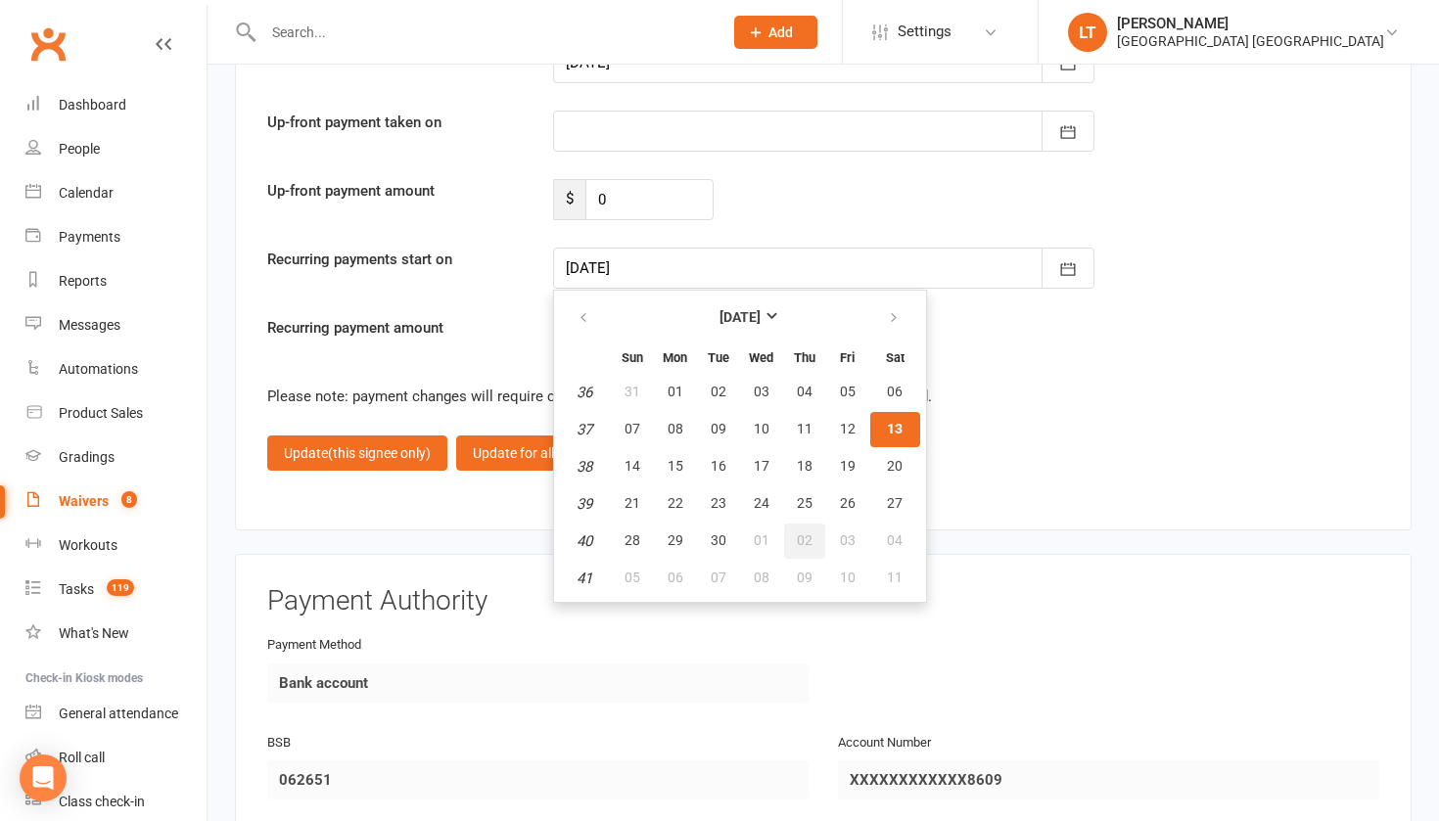
click at [803, 532] on span "02" at bounding box center [805, 540] width 16 height 16
type input "[DATE]"
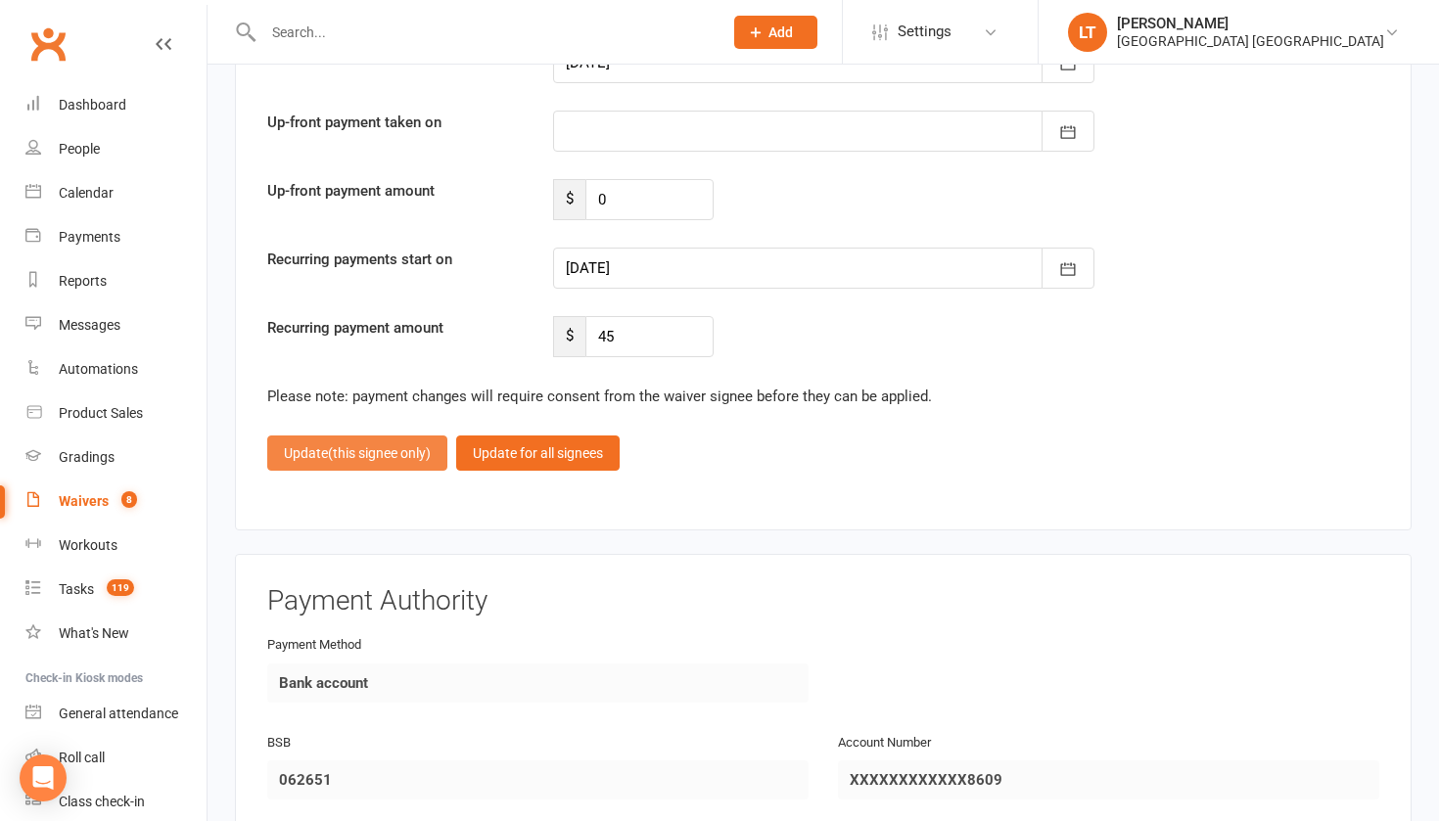
click at [354, 445] on span "(this signee only)" at bounding box center [379, 453] width 103 height 16
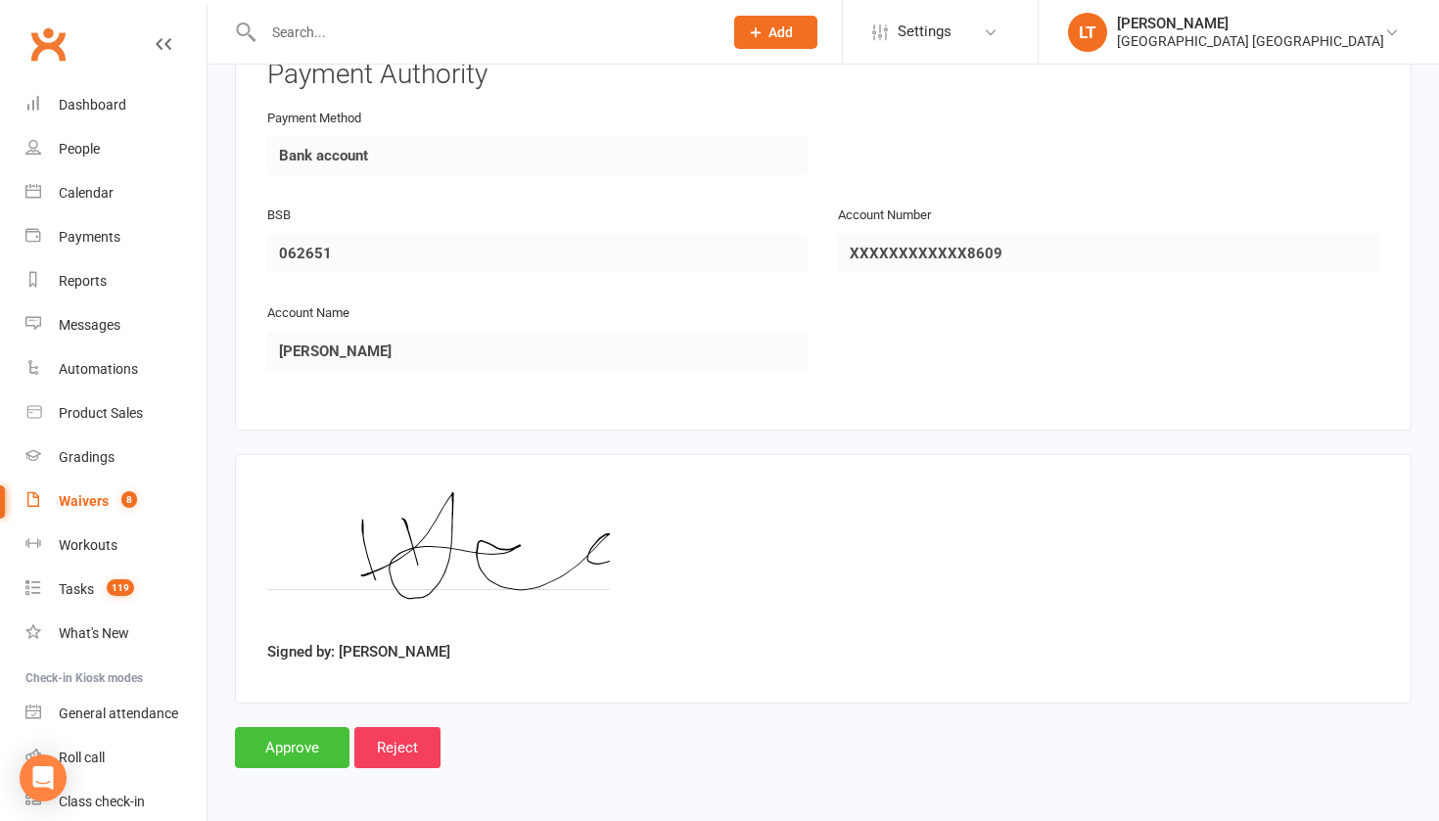
click at [303, 727] on input "Approve" at bounding box center [292, 747] width 114 height 41
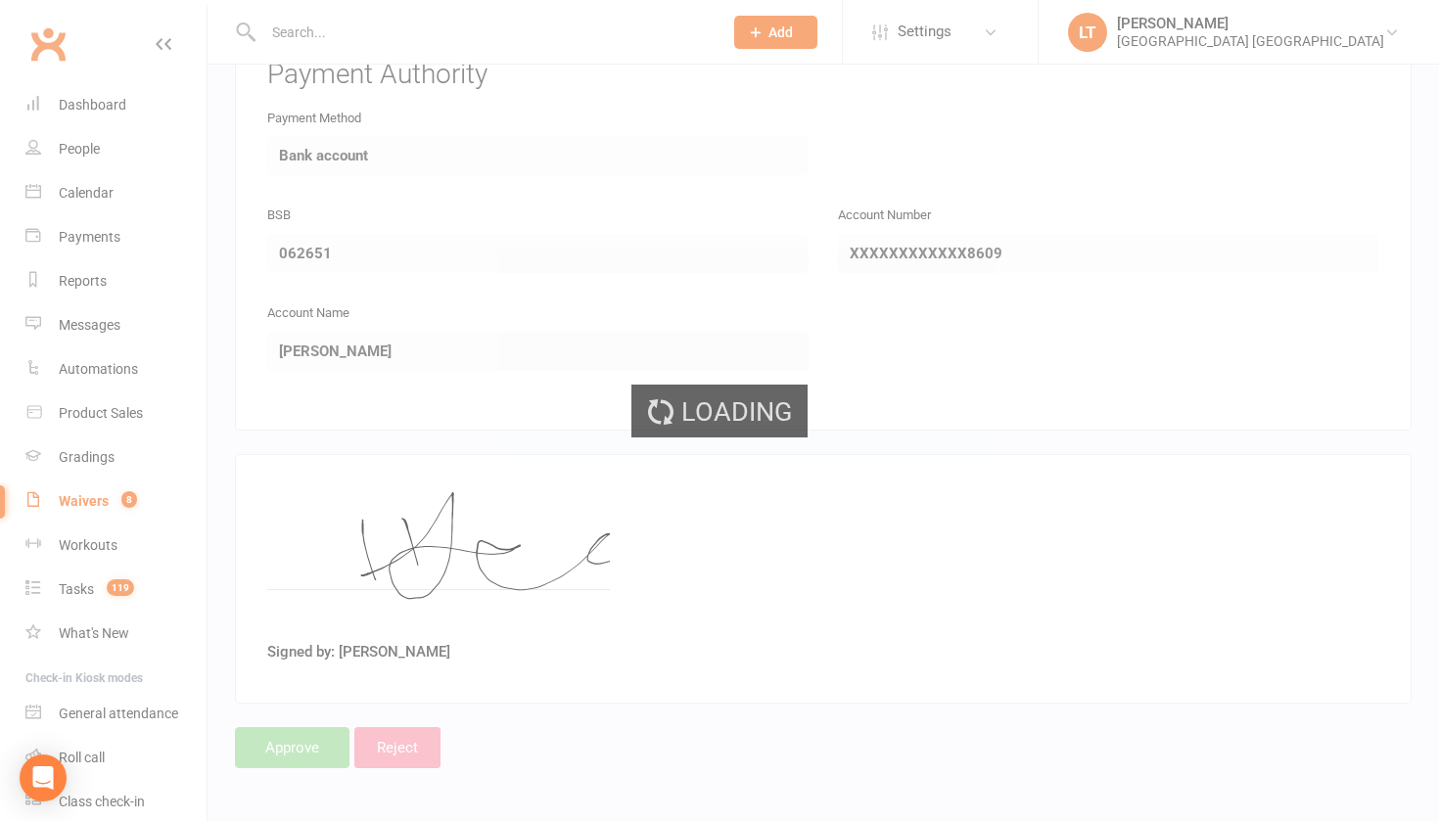
select select "50"
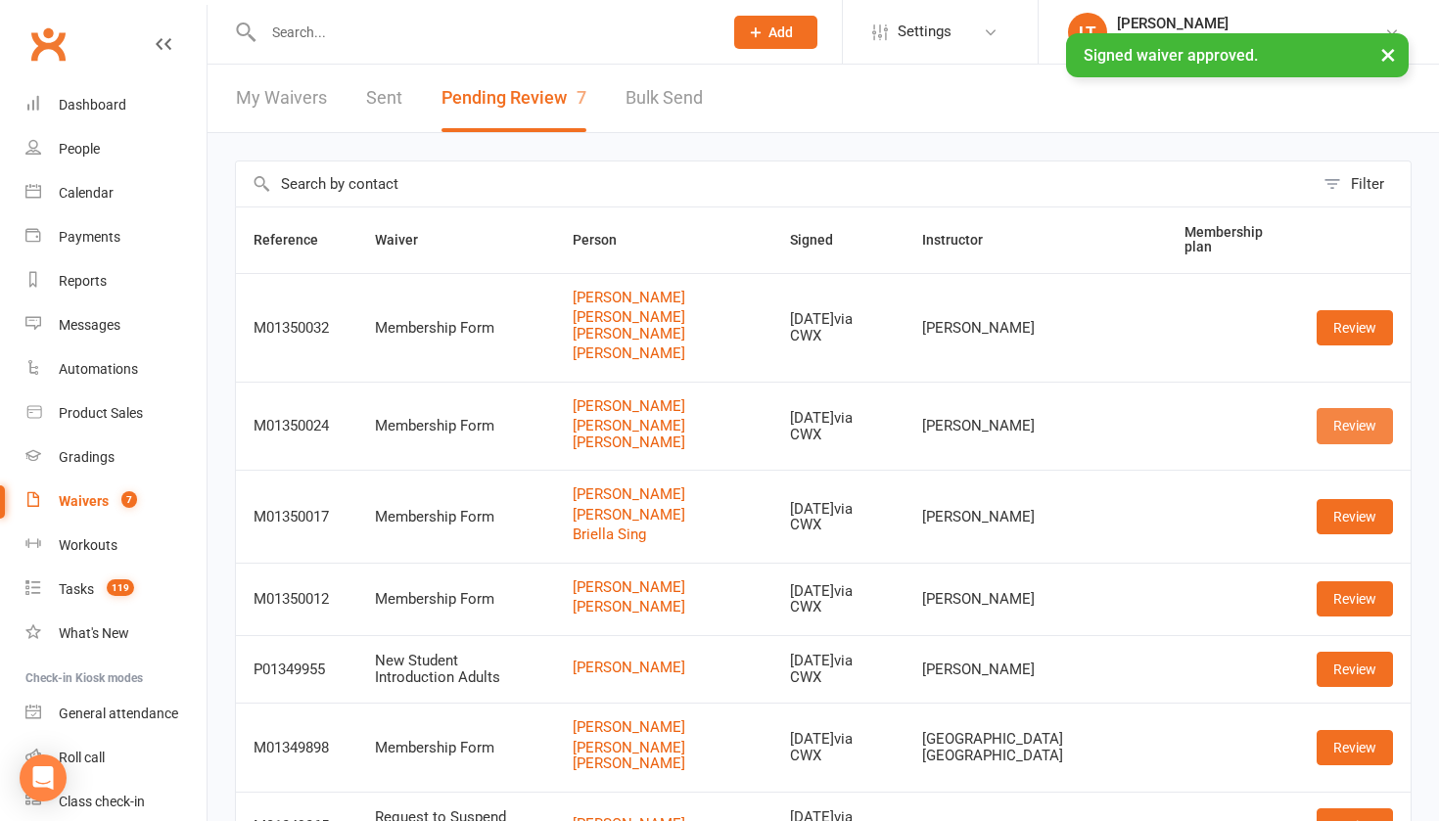
click at [1347, 408] on link "Review" at bounding box center [1354, 425] width 76 height 35
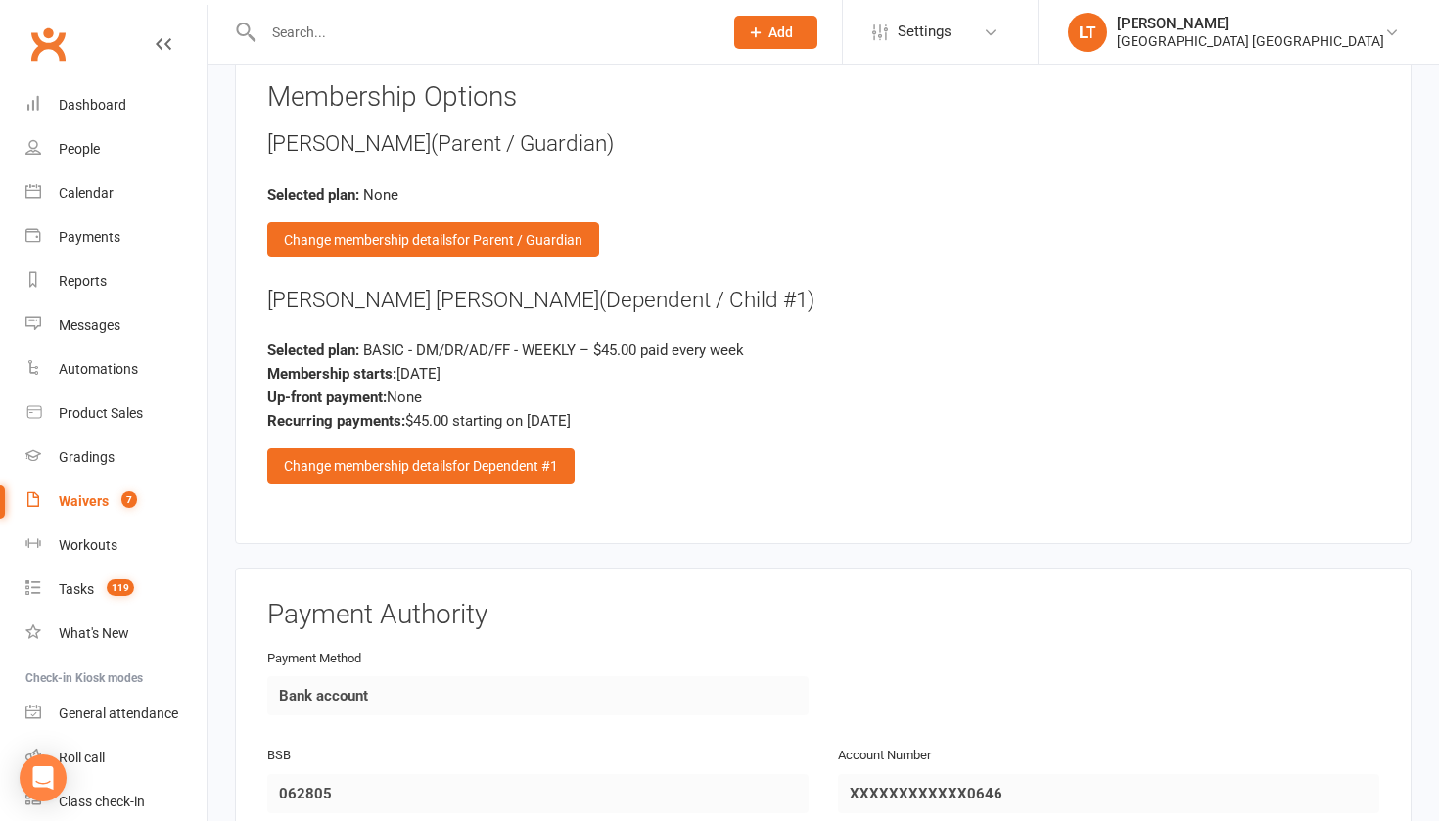
scroll to position [2429, 0]
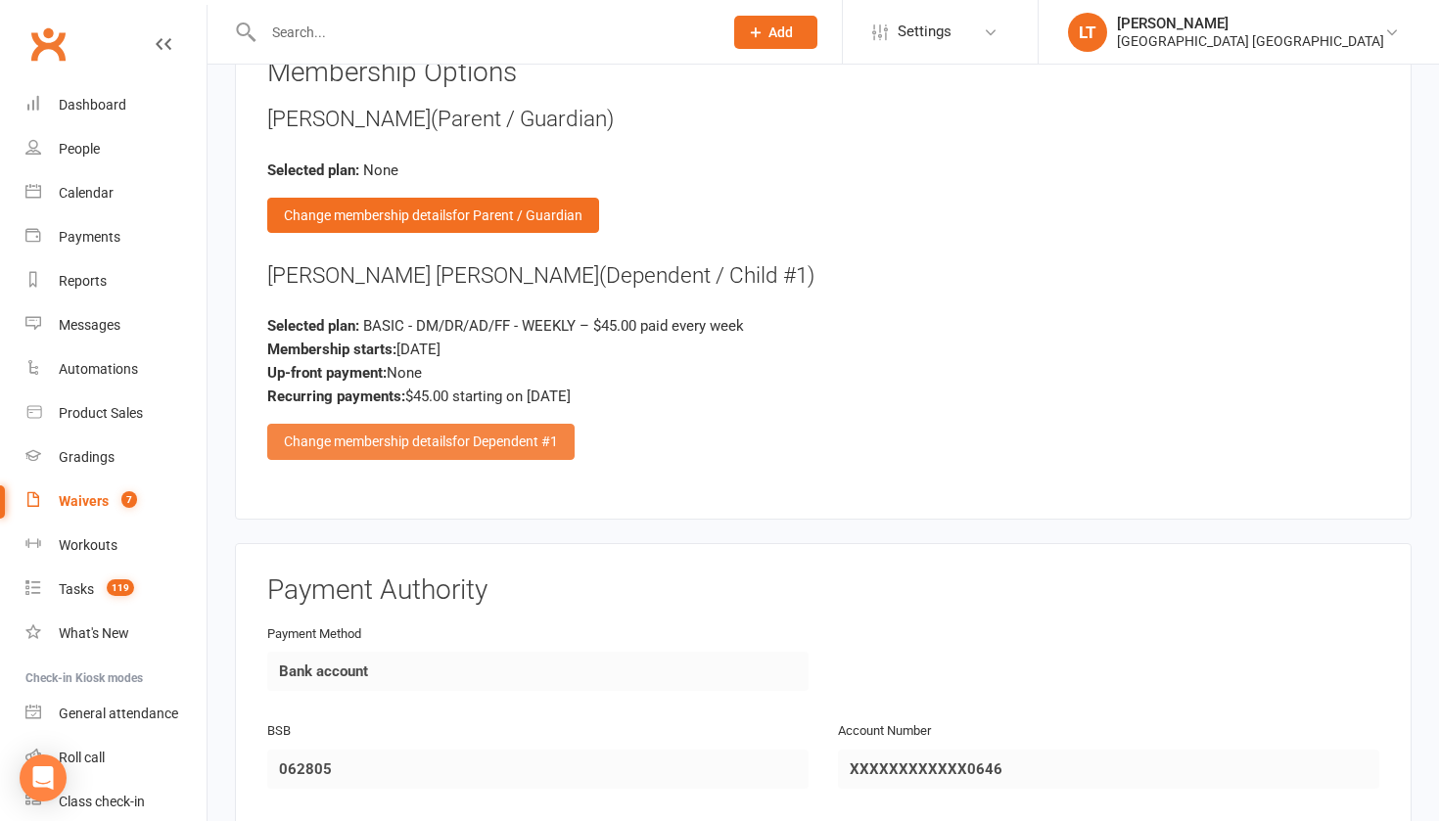
click at [393, 424] on div "Change membership details for Dependent #1" at bounding box center [420, 441] width 307 height 35
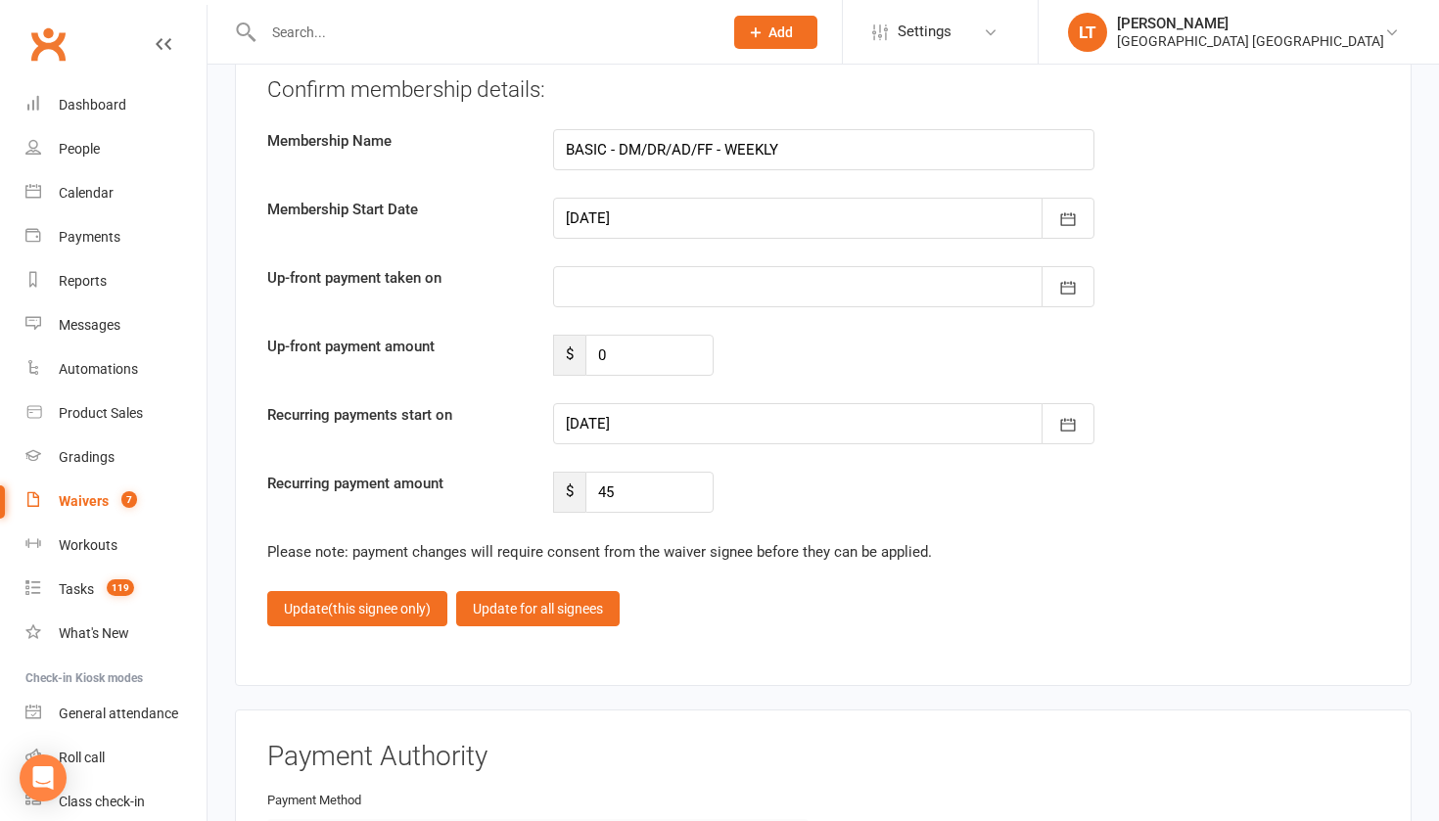
scroll to position [4824, 0]
click at [707, 410] on div at bounding box center [823, 422] width 541 height 41
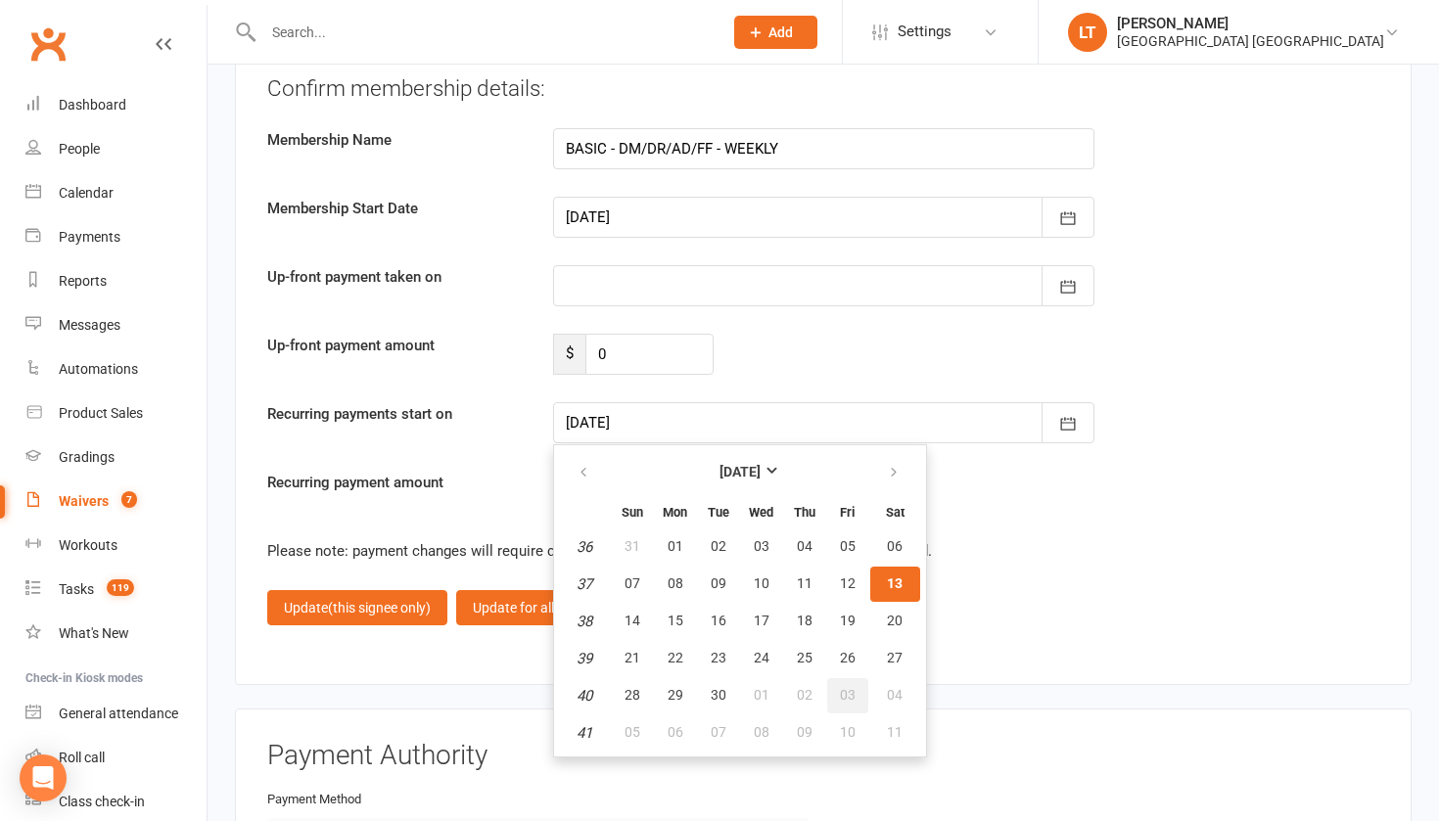
click at [847, 678] on button "03" at bounding box center [847, 695] width 41 height 35
type input "[DATE]"
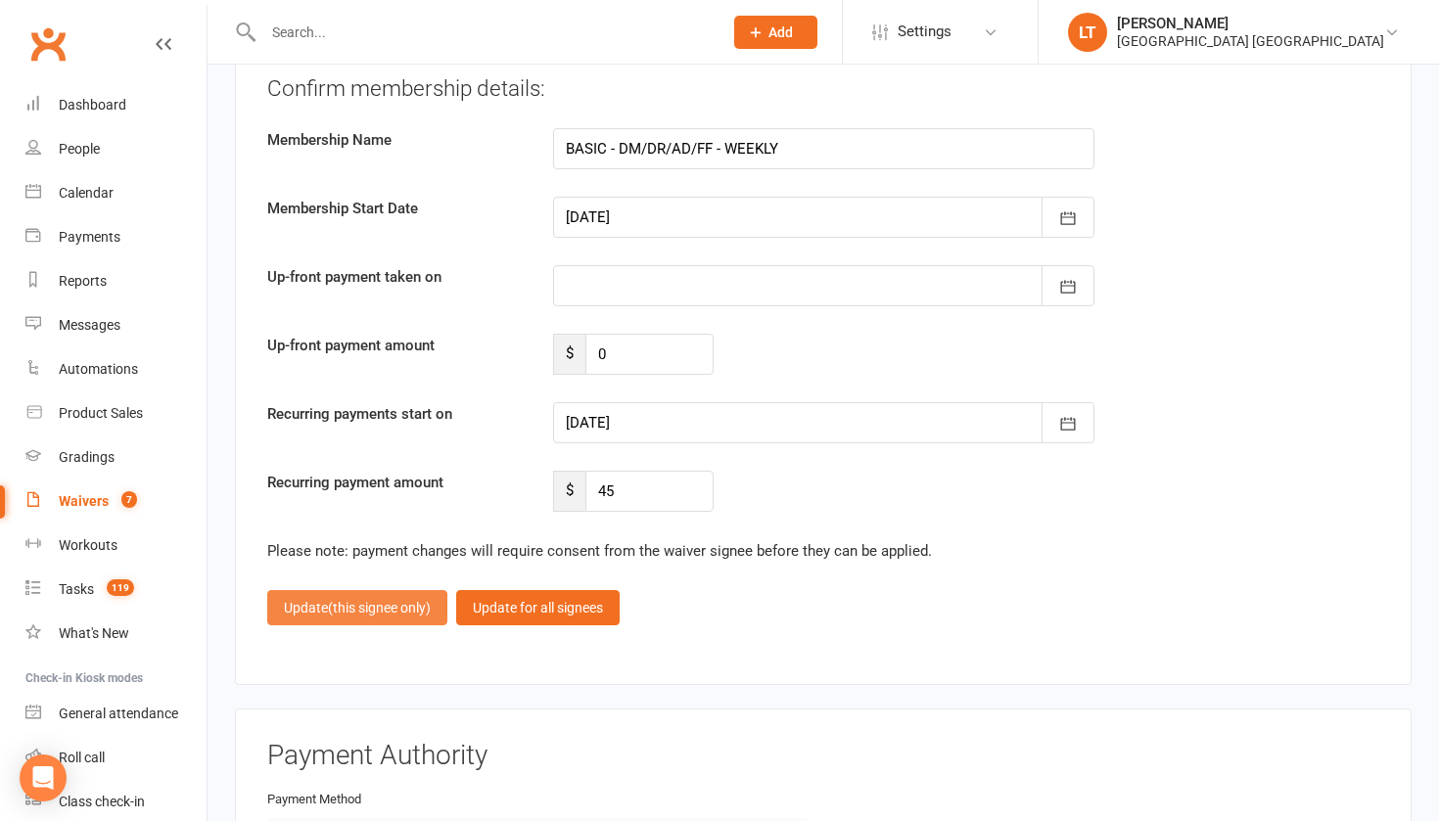
click at [350, 600] on span "(this signee only)" at bounding box center [379, 608] width 103 height 16
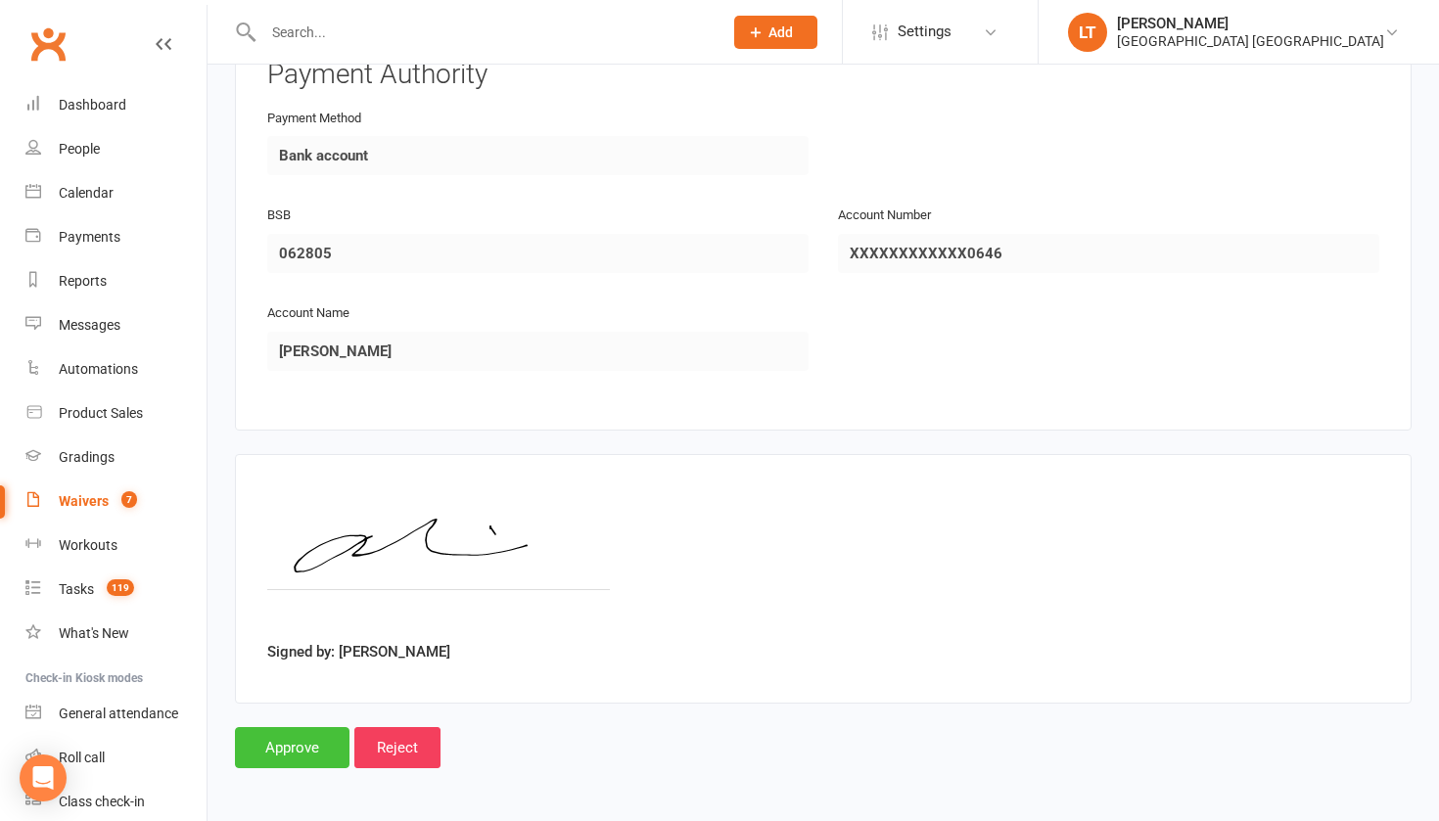
click at [314, 731] on input "Approve" at bounding box center [292, 747] width 114 height 41
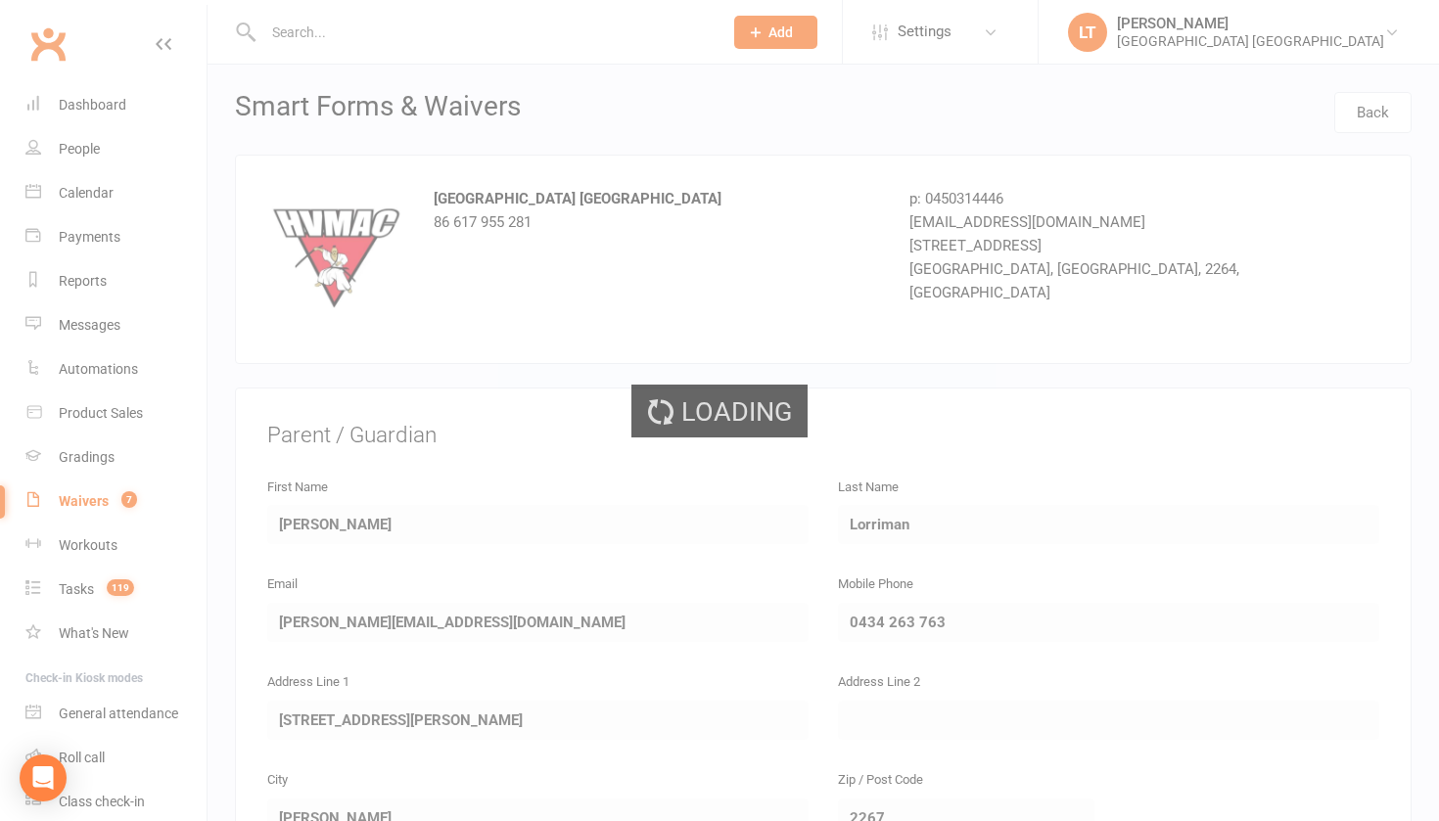
select select "50"
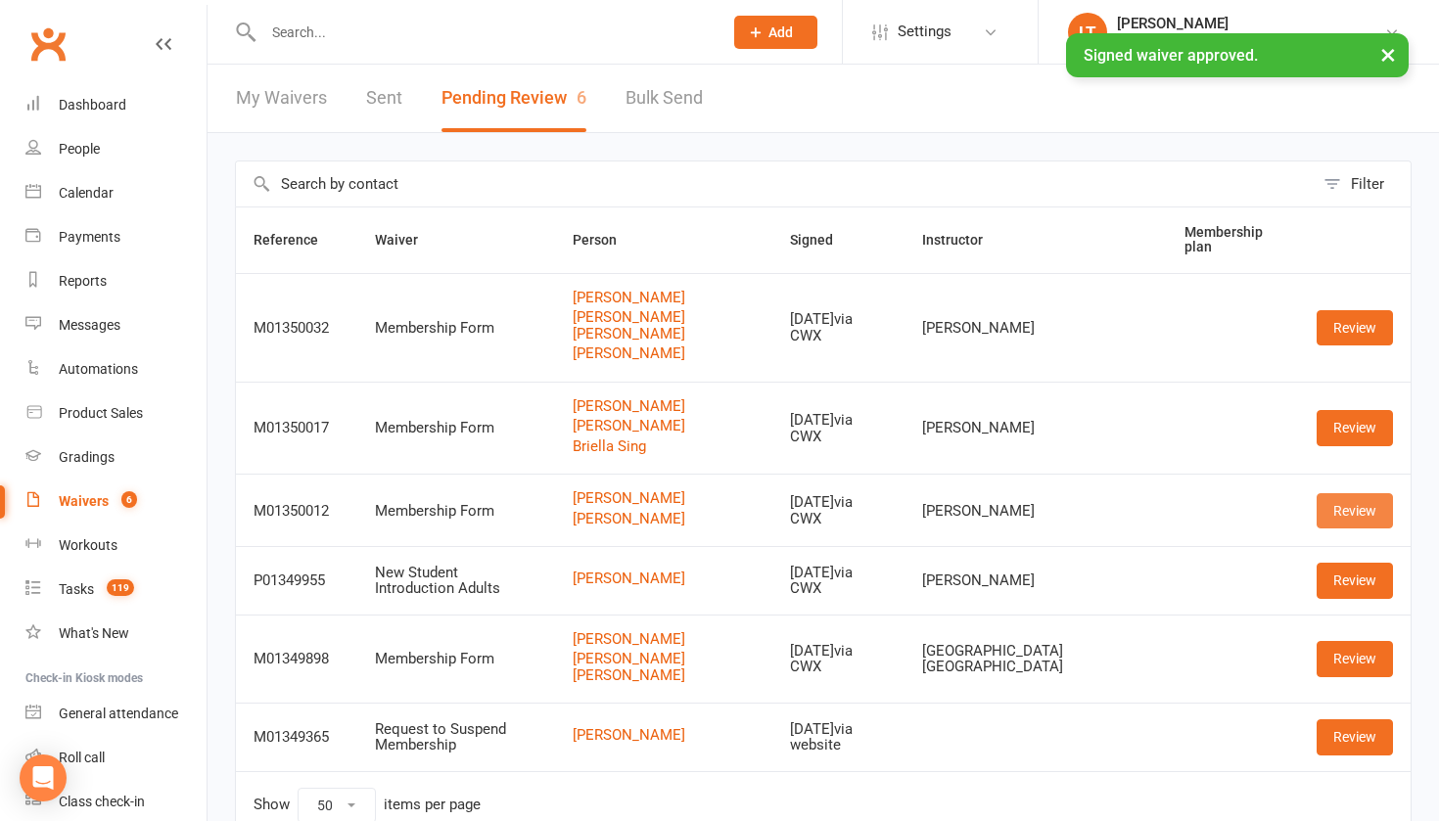
click at [1339, 506] on link "Review" at bounding box center [1354, 510] width 76 height 35
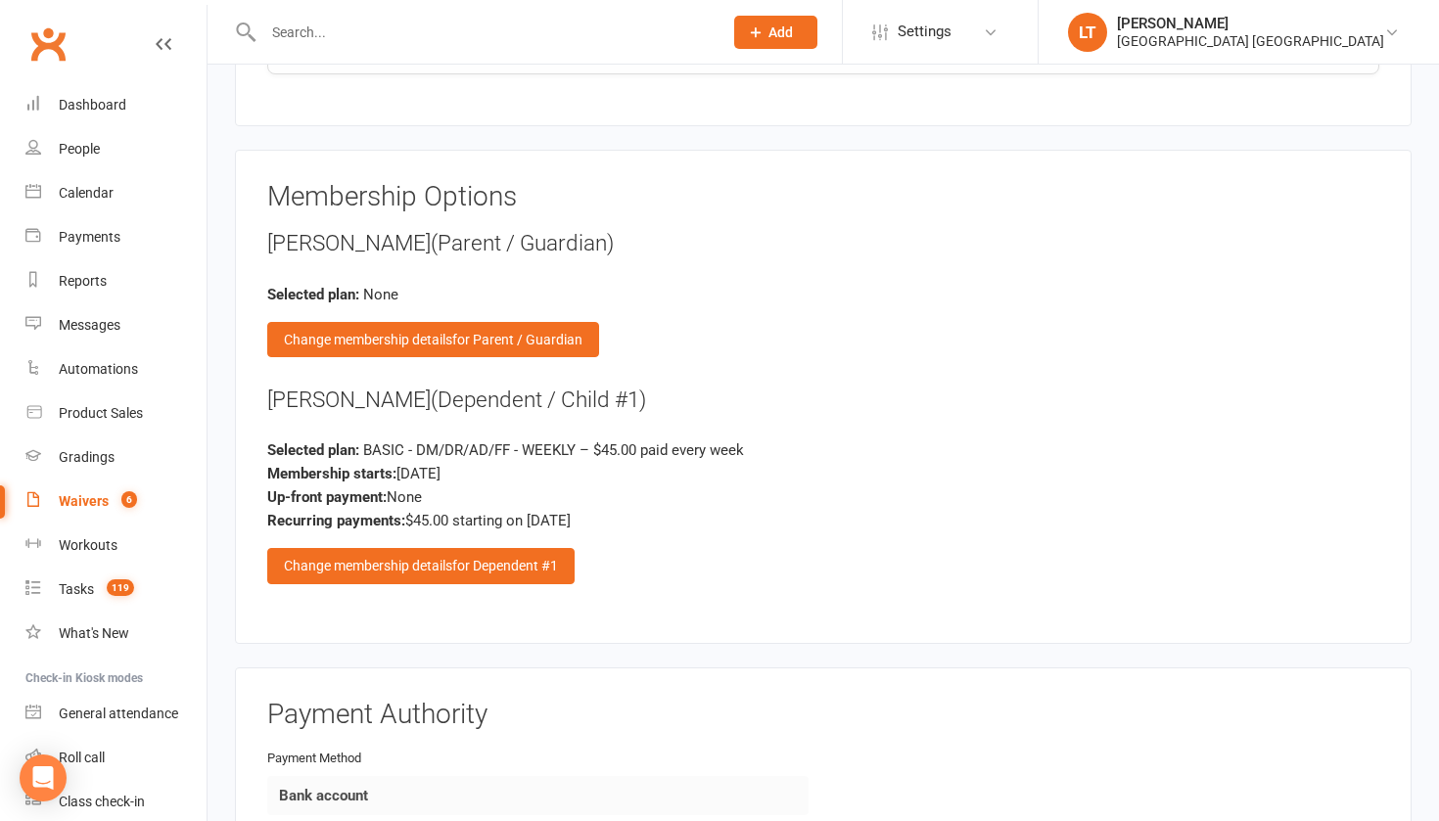
scroll to position [2351, 0]
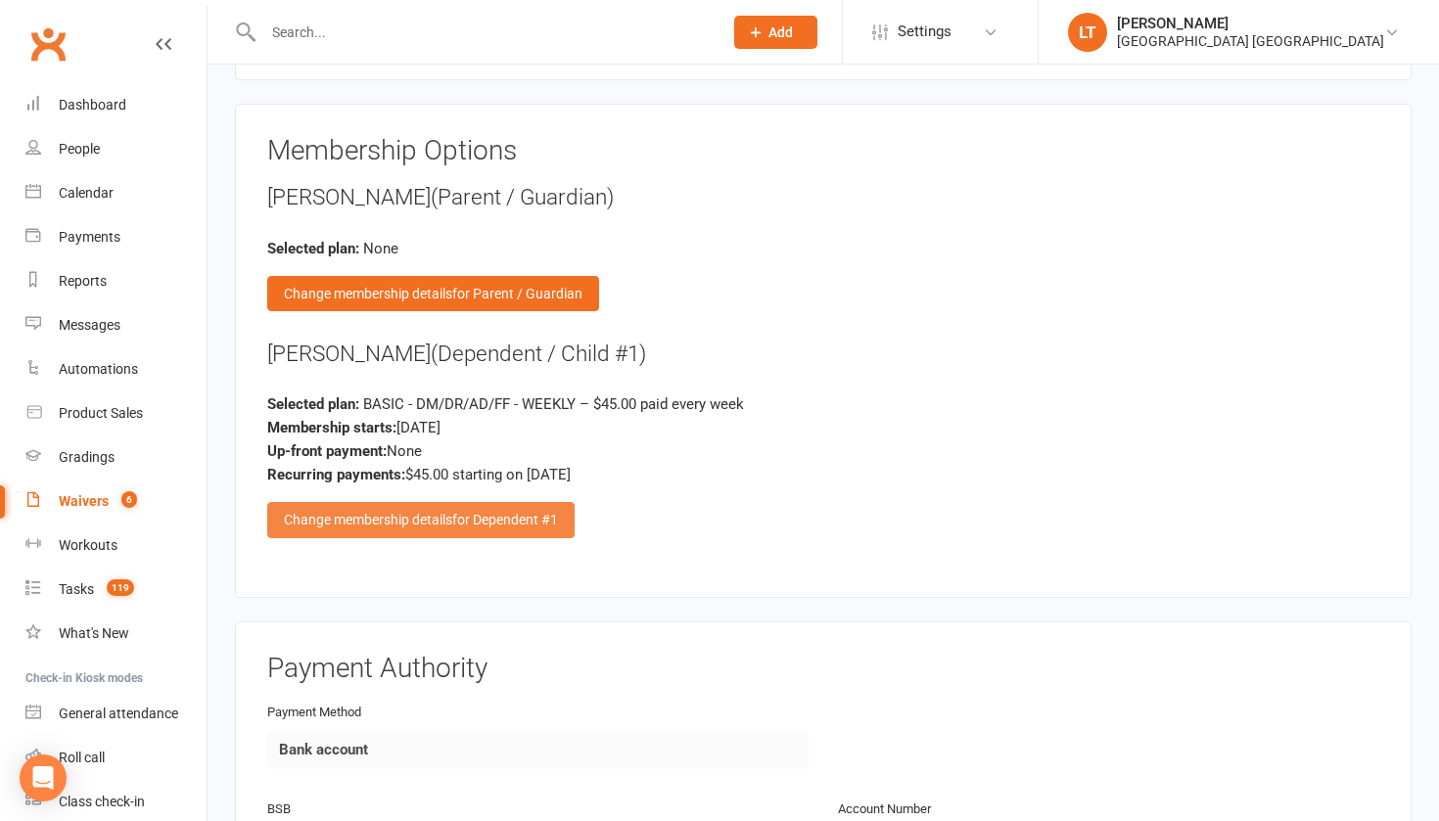
click at [512, 512] on span "for Dependent #1" at bounding box center [505, 520] width 106 height 16
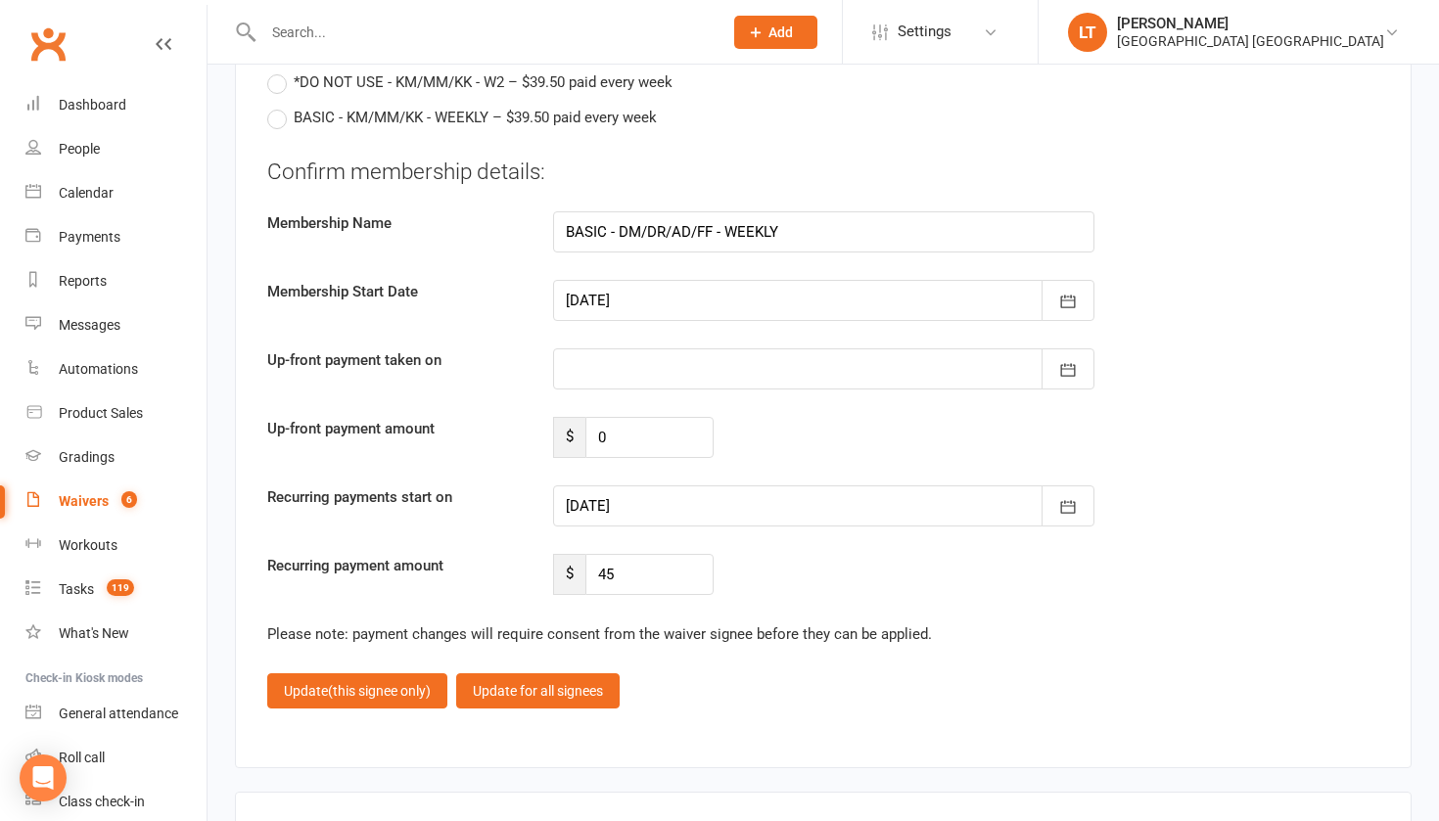
scroll to position [4761, 0]
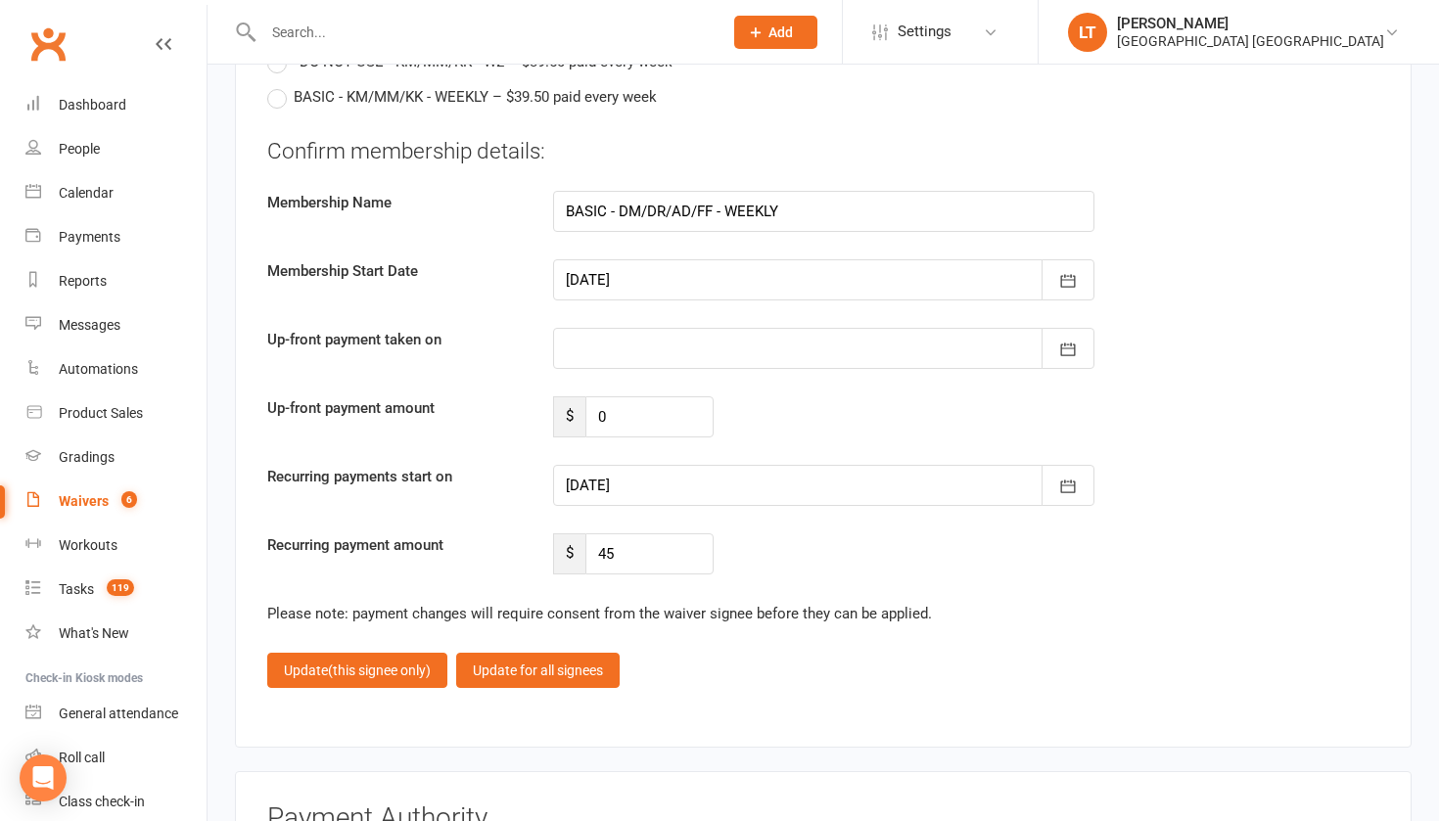
click at [656, 473] on div at bounding box center [823, 485] width 541 height 41
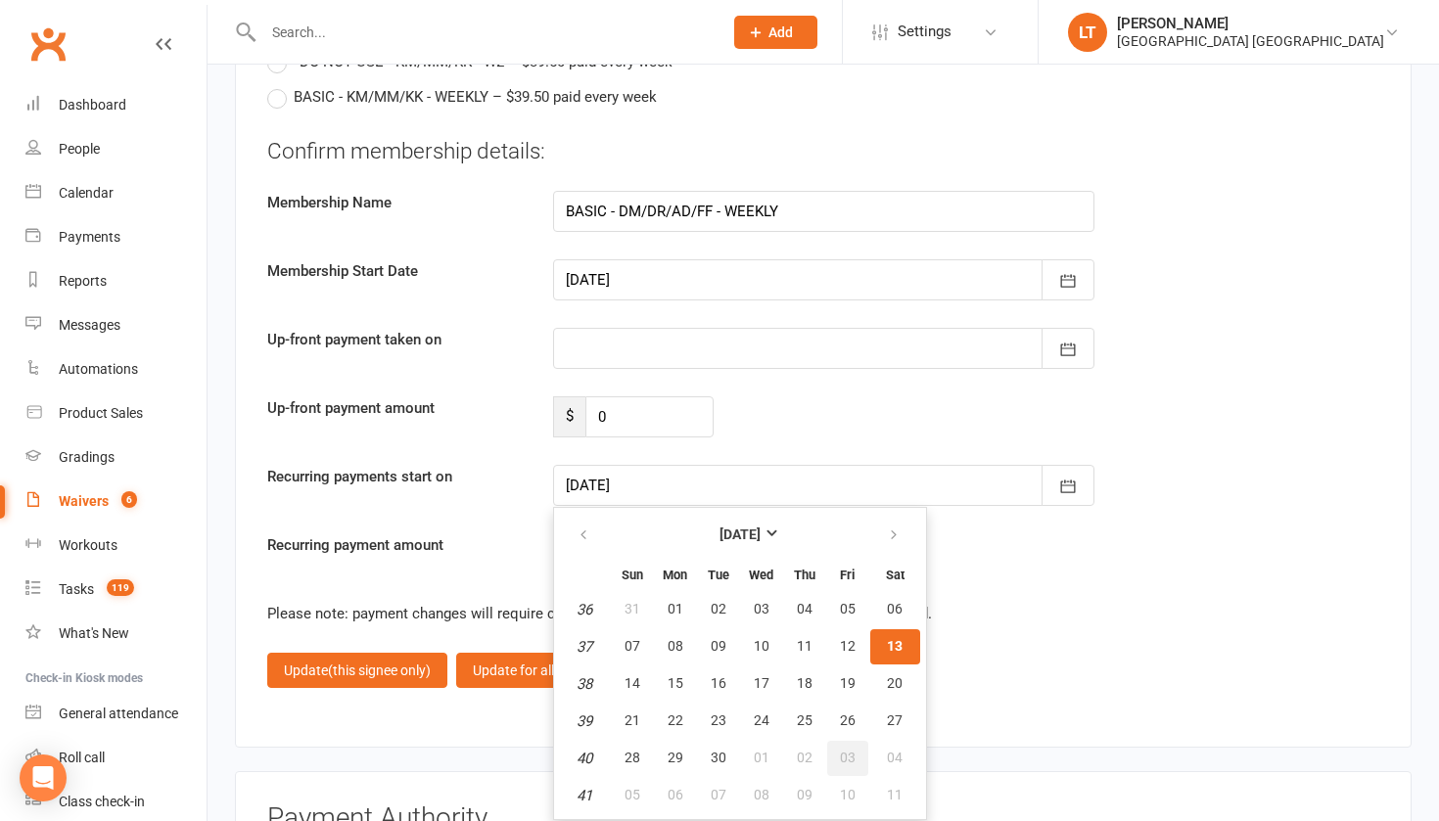
click at [848, 750] on span "03" at bounding box center [848, 758] width 16 height 16
type input "[DATE]"
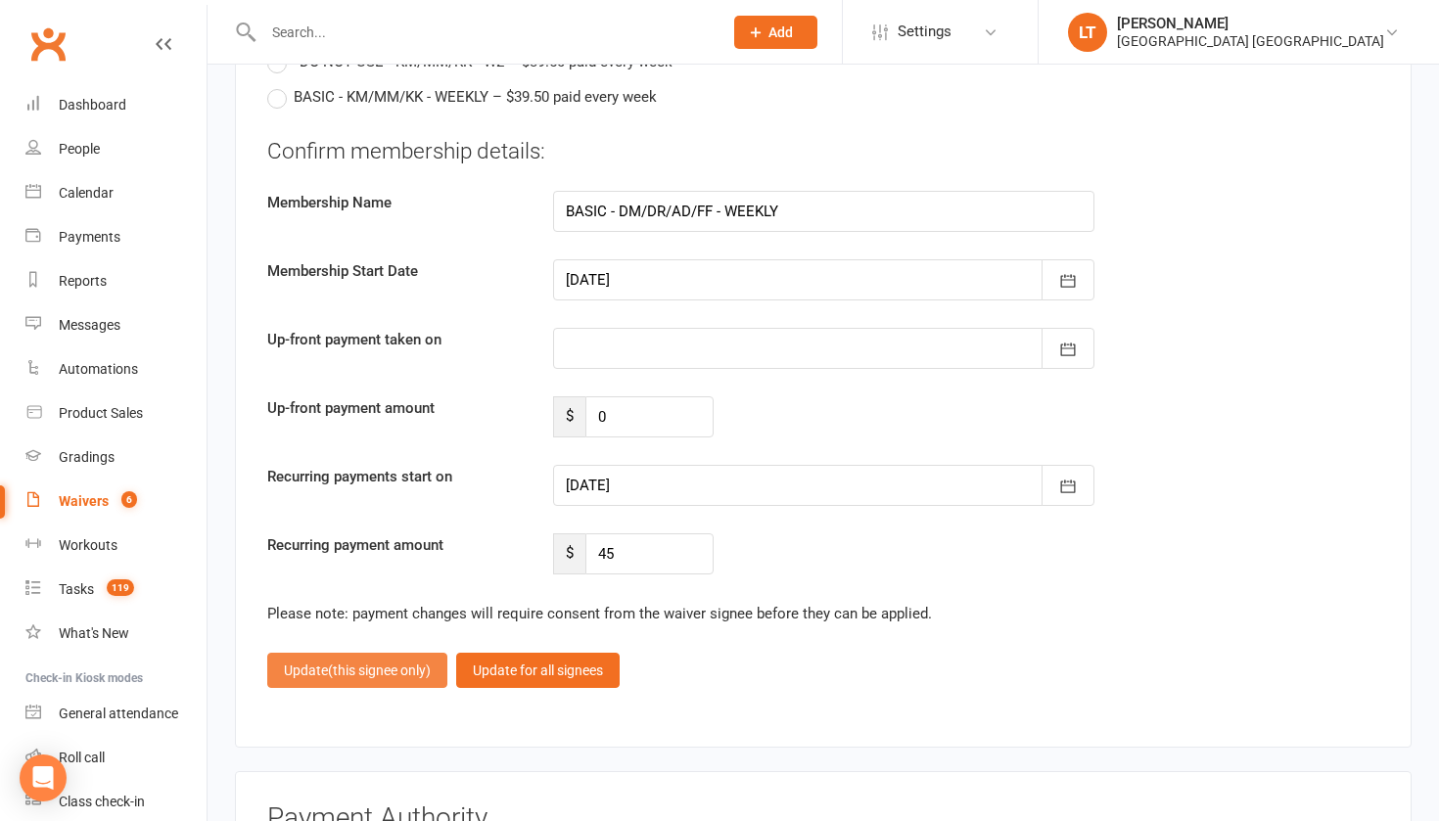
click at [377, 663] on span "(this signee only)" at bounding box center [379, 671] width 103 height 16
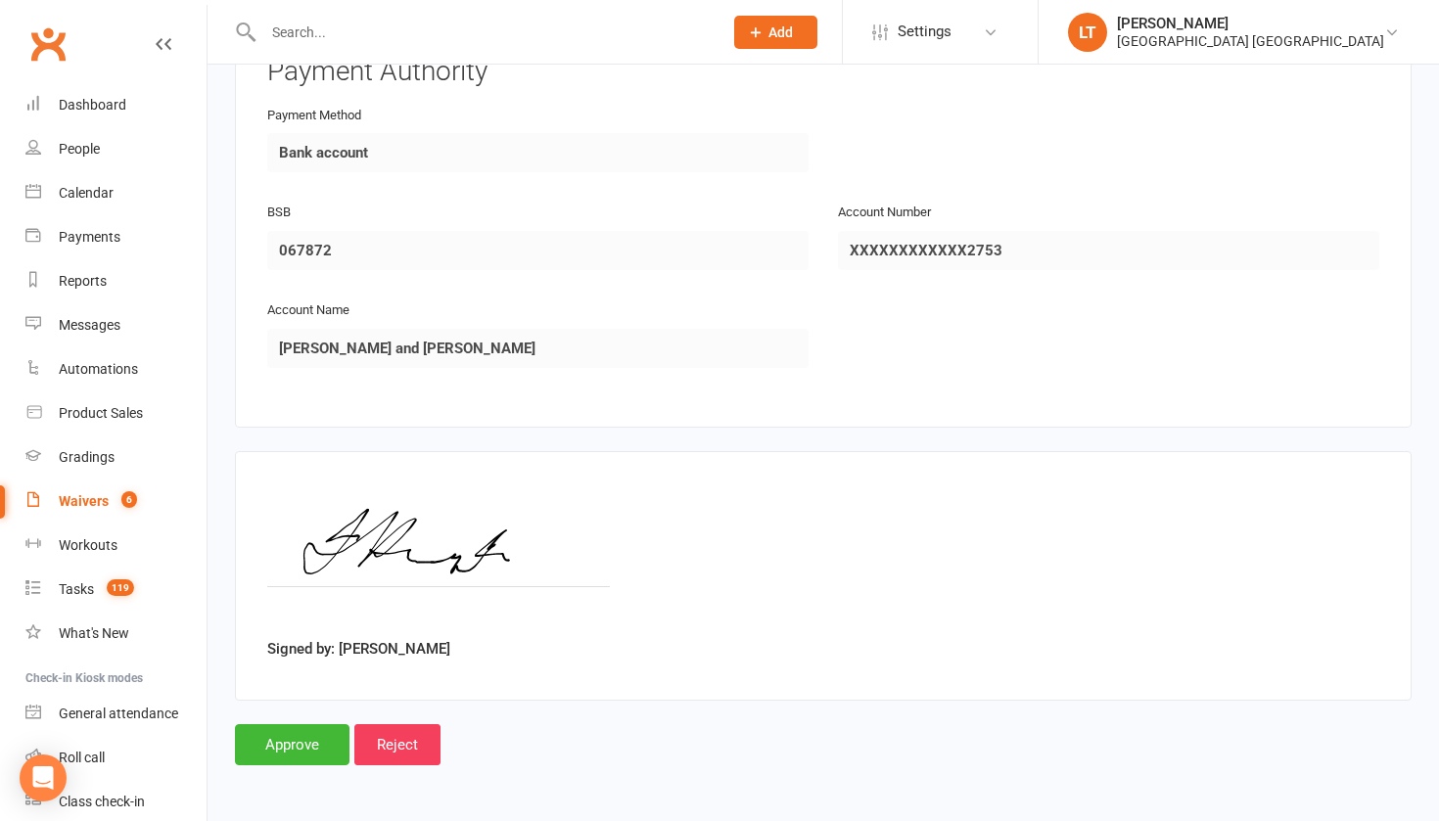
scroll to position [2945, 0]
click at [310, 727] on input "Approve" at bounding box center [292, 747] width 114 height 41
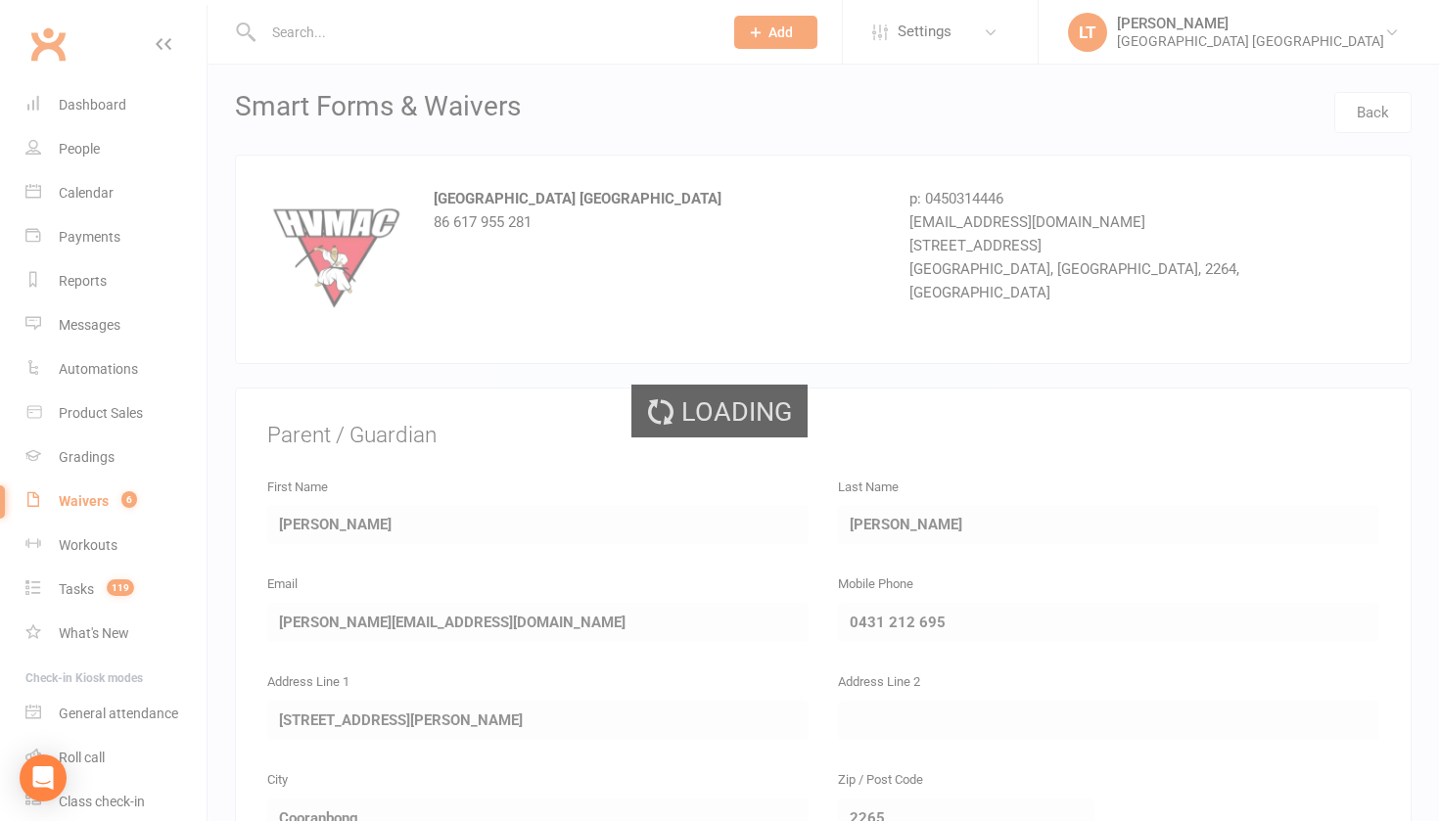
select select "50"
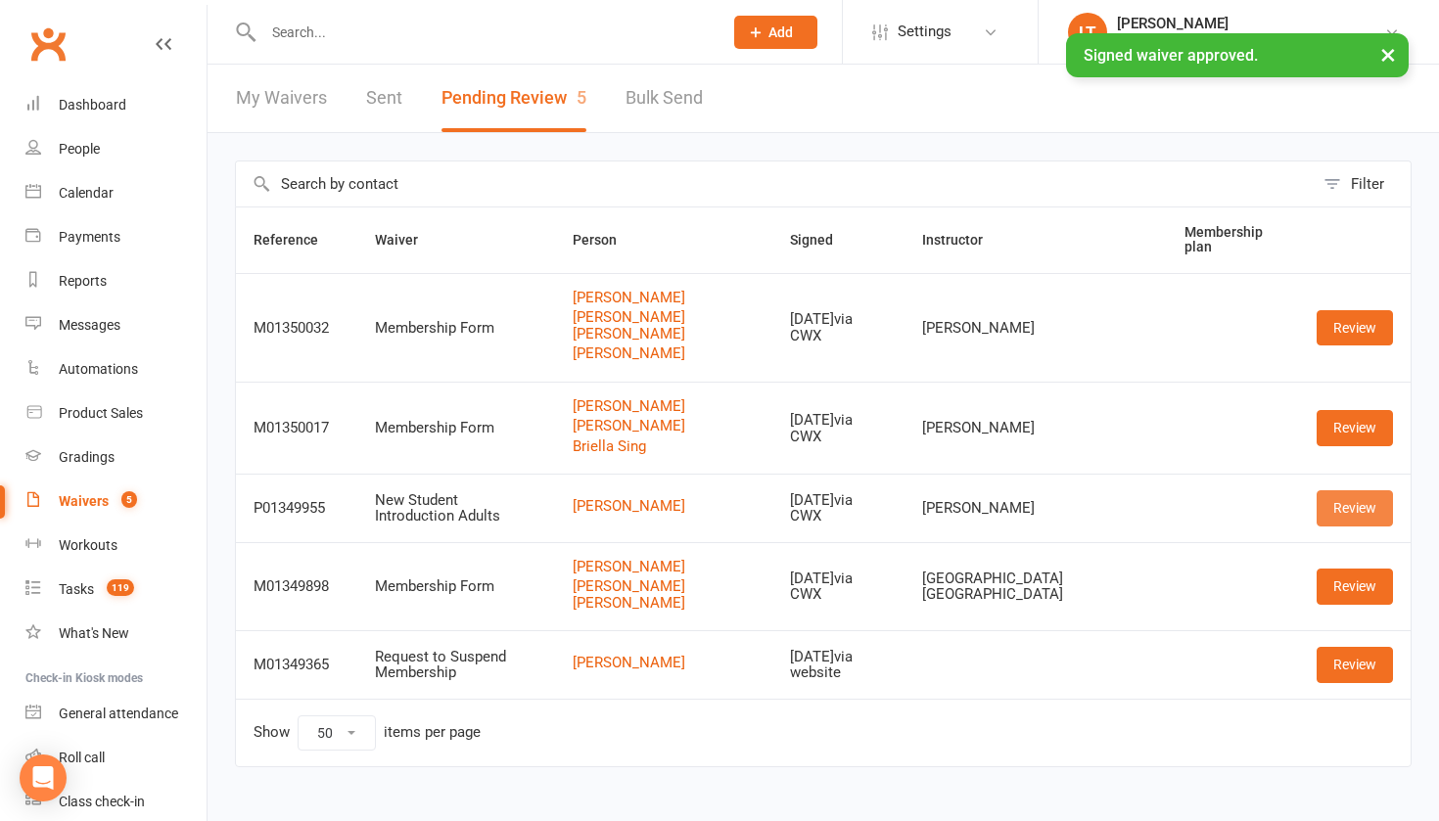
click at [1364, 526] on link "Review" at bounding box center [1354, 507] width 76 height 35
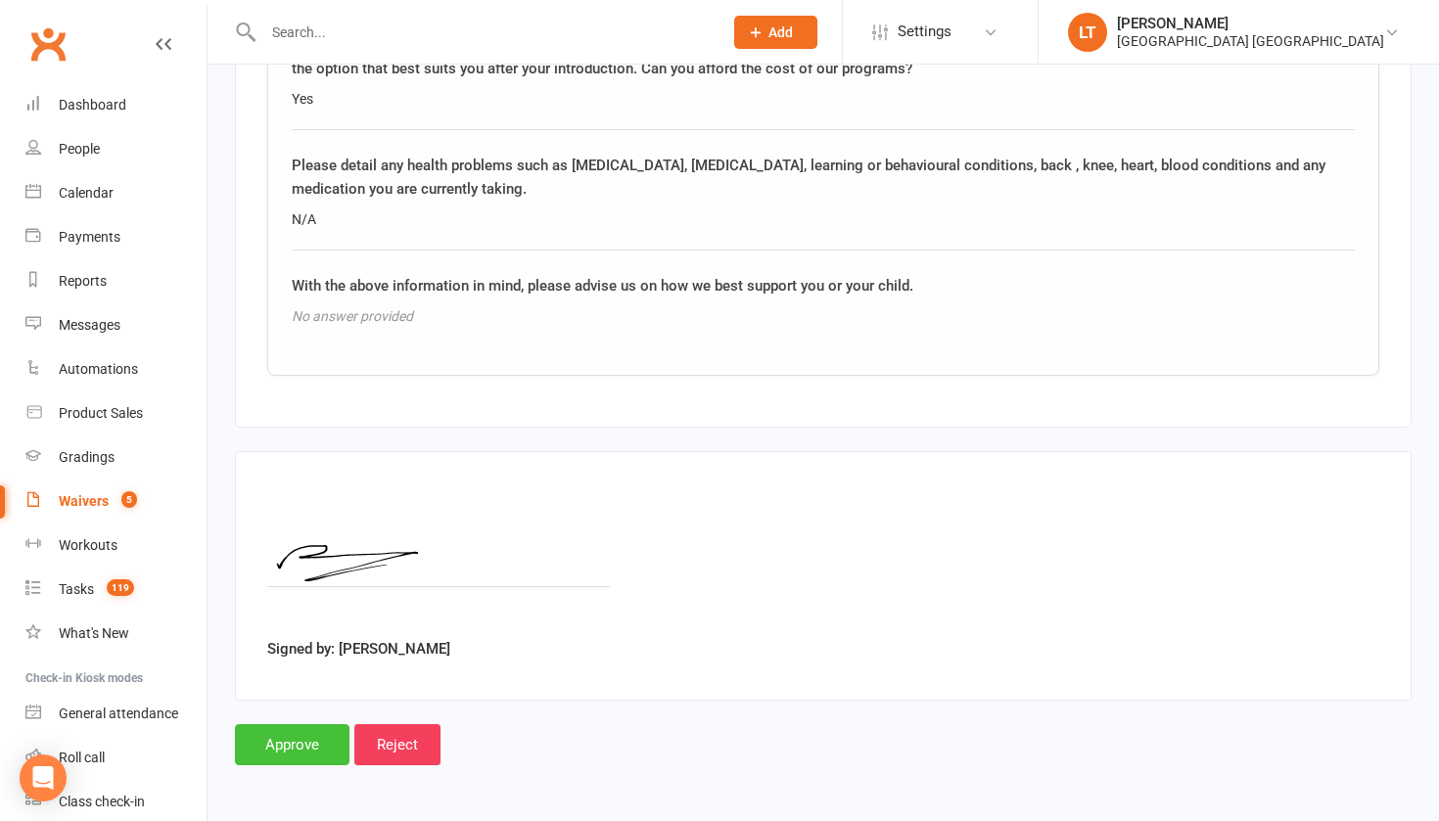
scroll to position [2289, 0]
click at [305, 742] on input "Approve" at bounding box center [292, 744] width 114 height 41
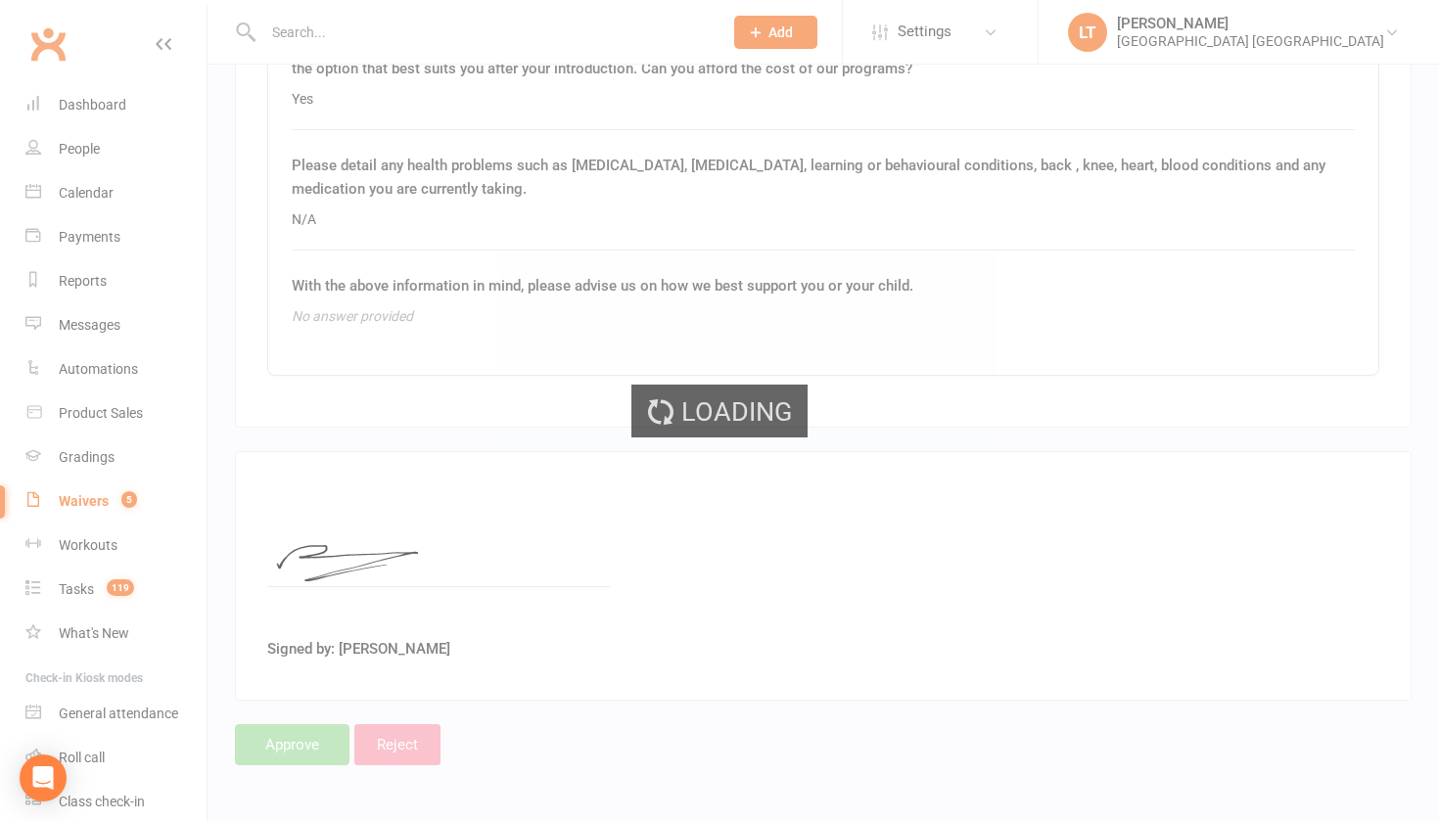
select select "50"
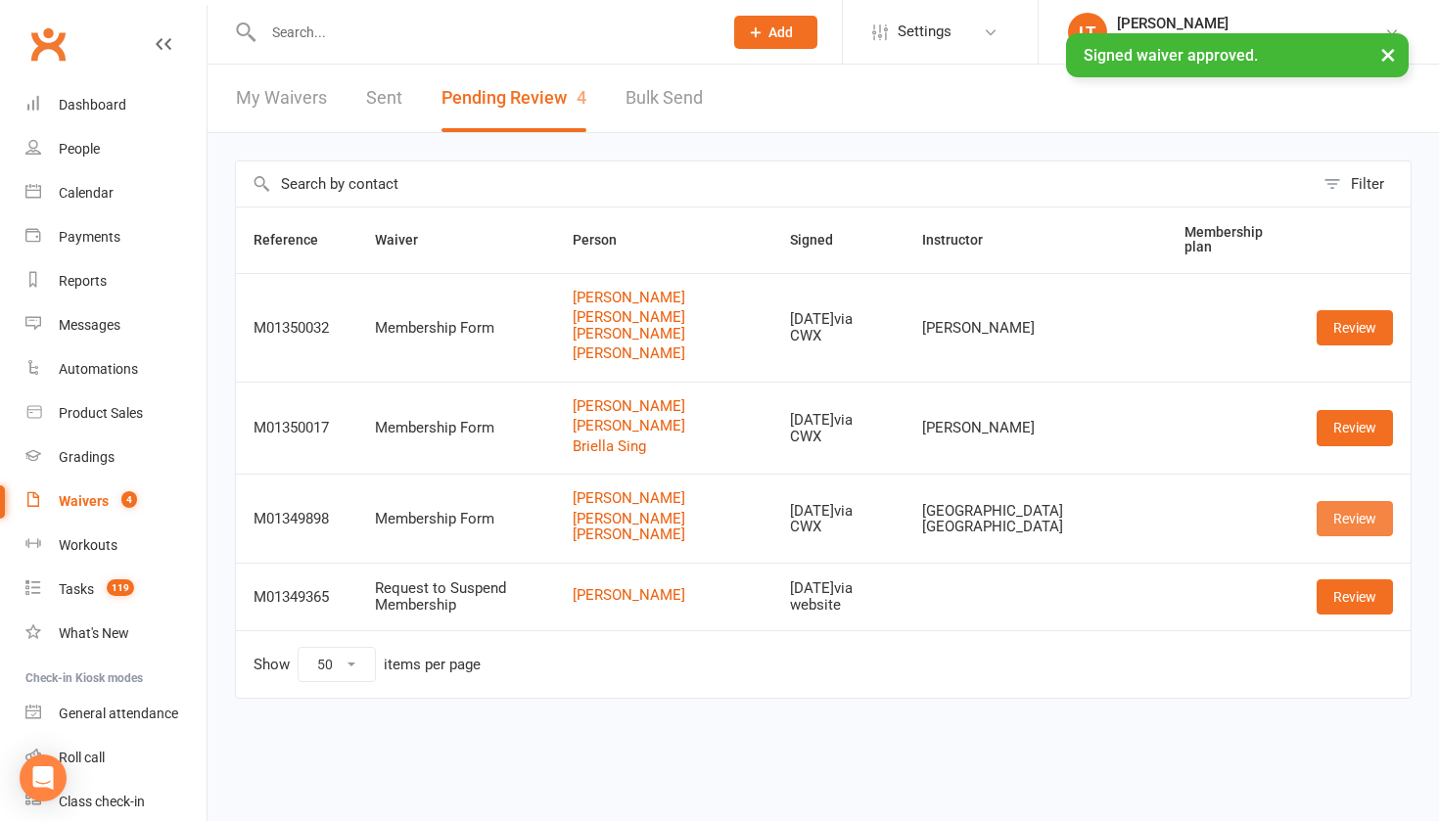
click at [1343, 516] on link "Review" at bounding box center [1354, 518] width 76 height 35
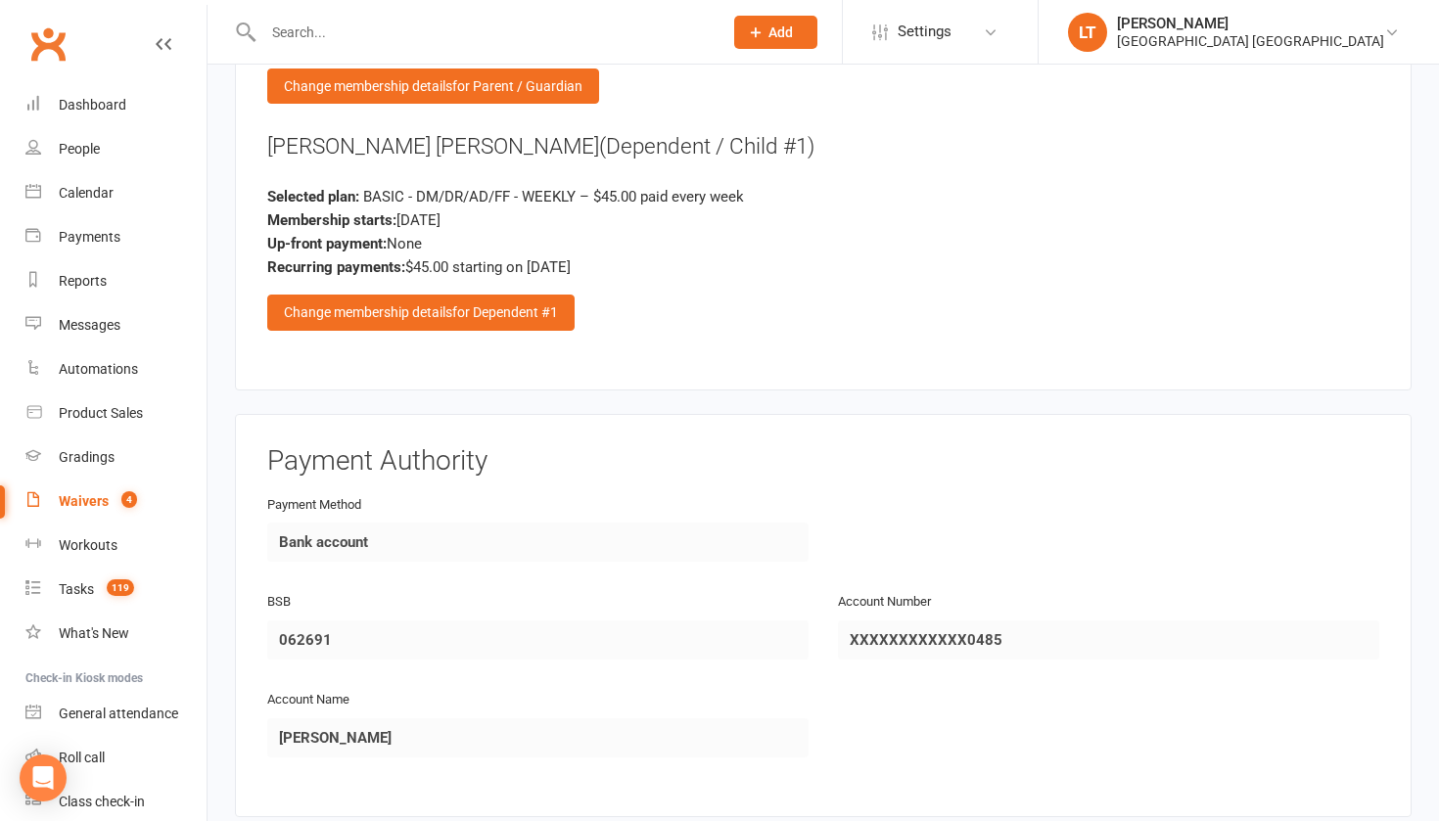
scroll to position [2505, 0]
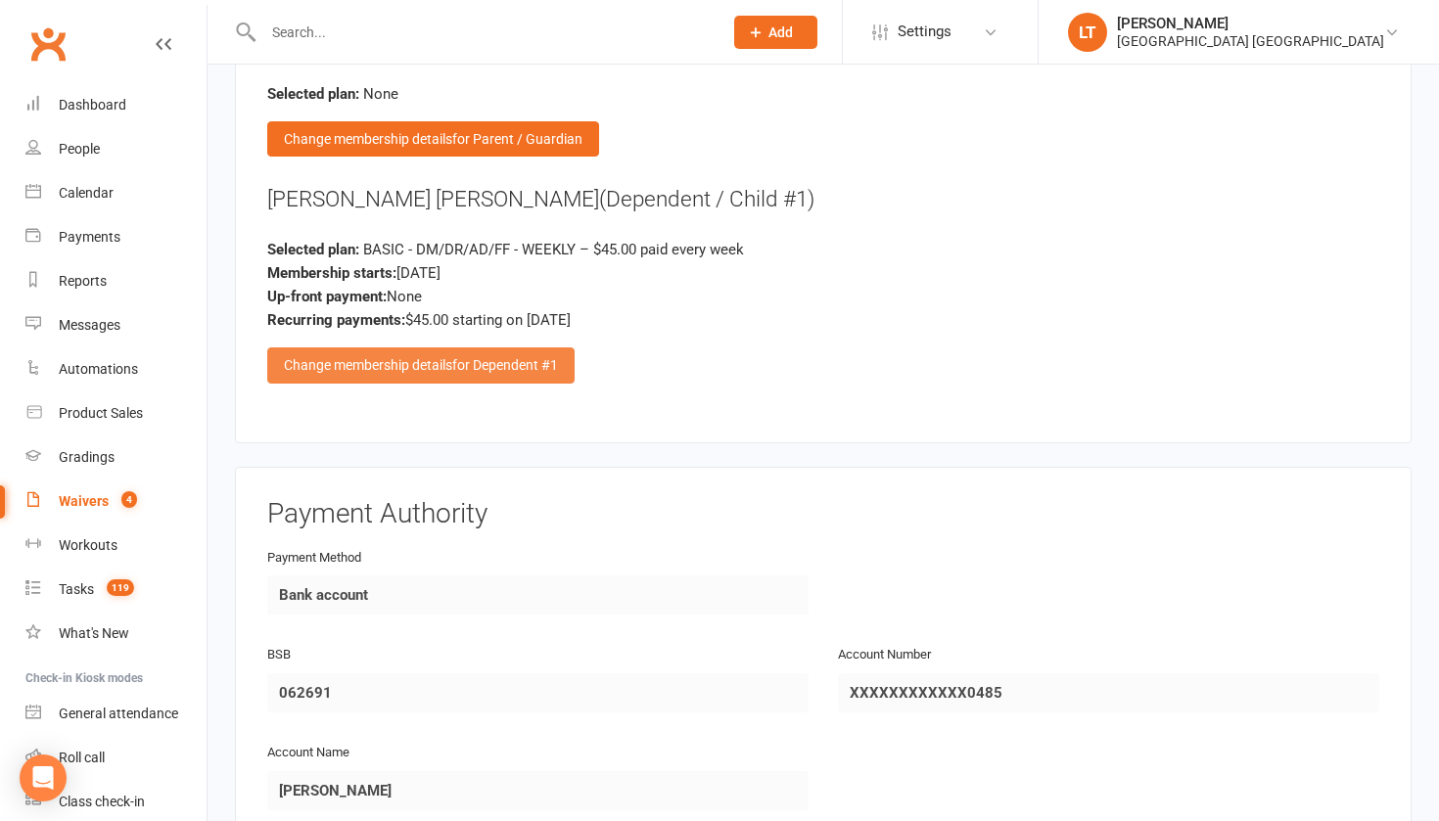
click at [396, 356] on div "Change membership details for Dependent #1" at bounding box center [420, 364] width 307 height 35
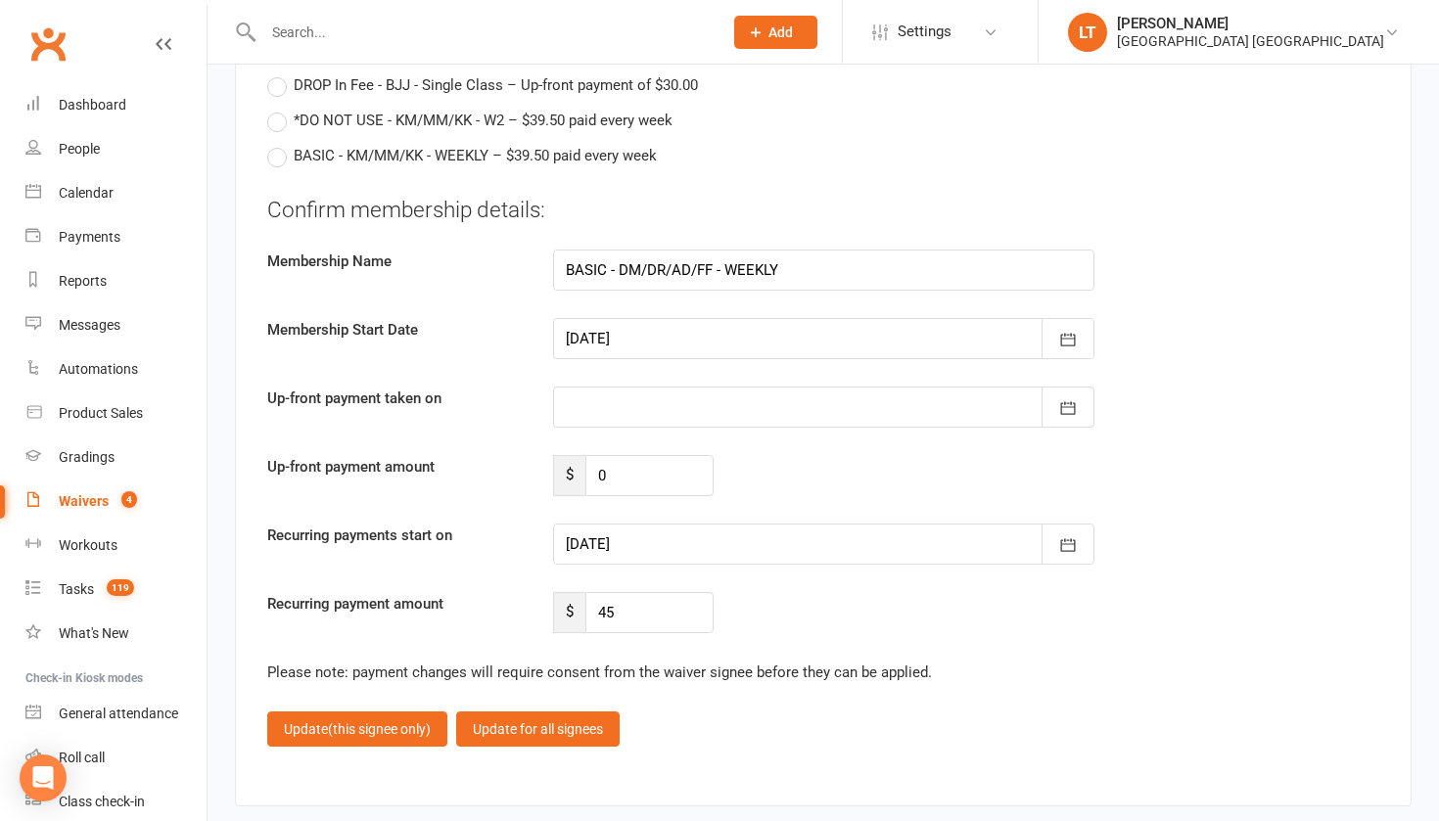
scroll to position [4705, 0]
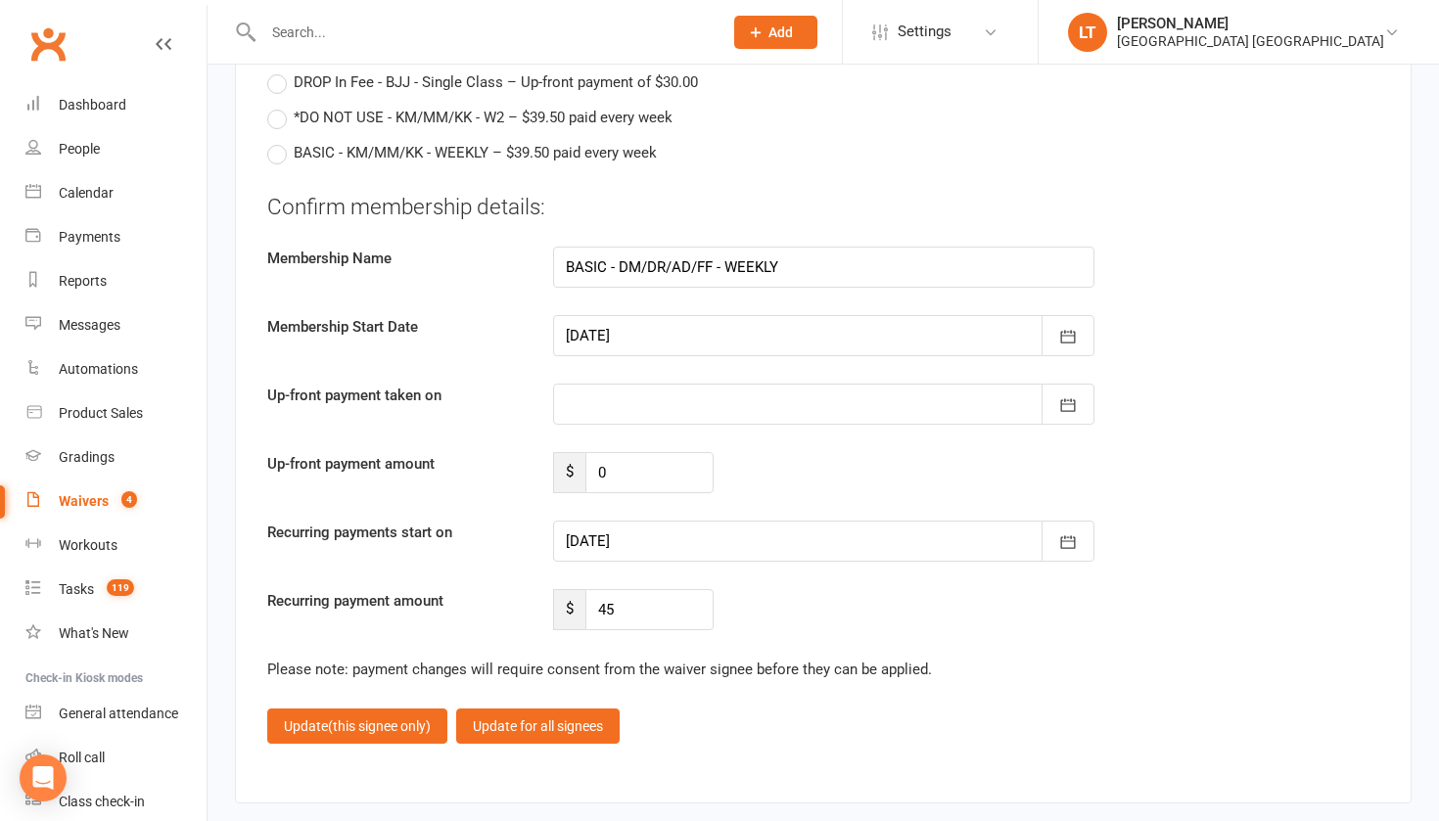
click at [991, 536] on div at bounding box center [823, 541] width 541 height 41
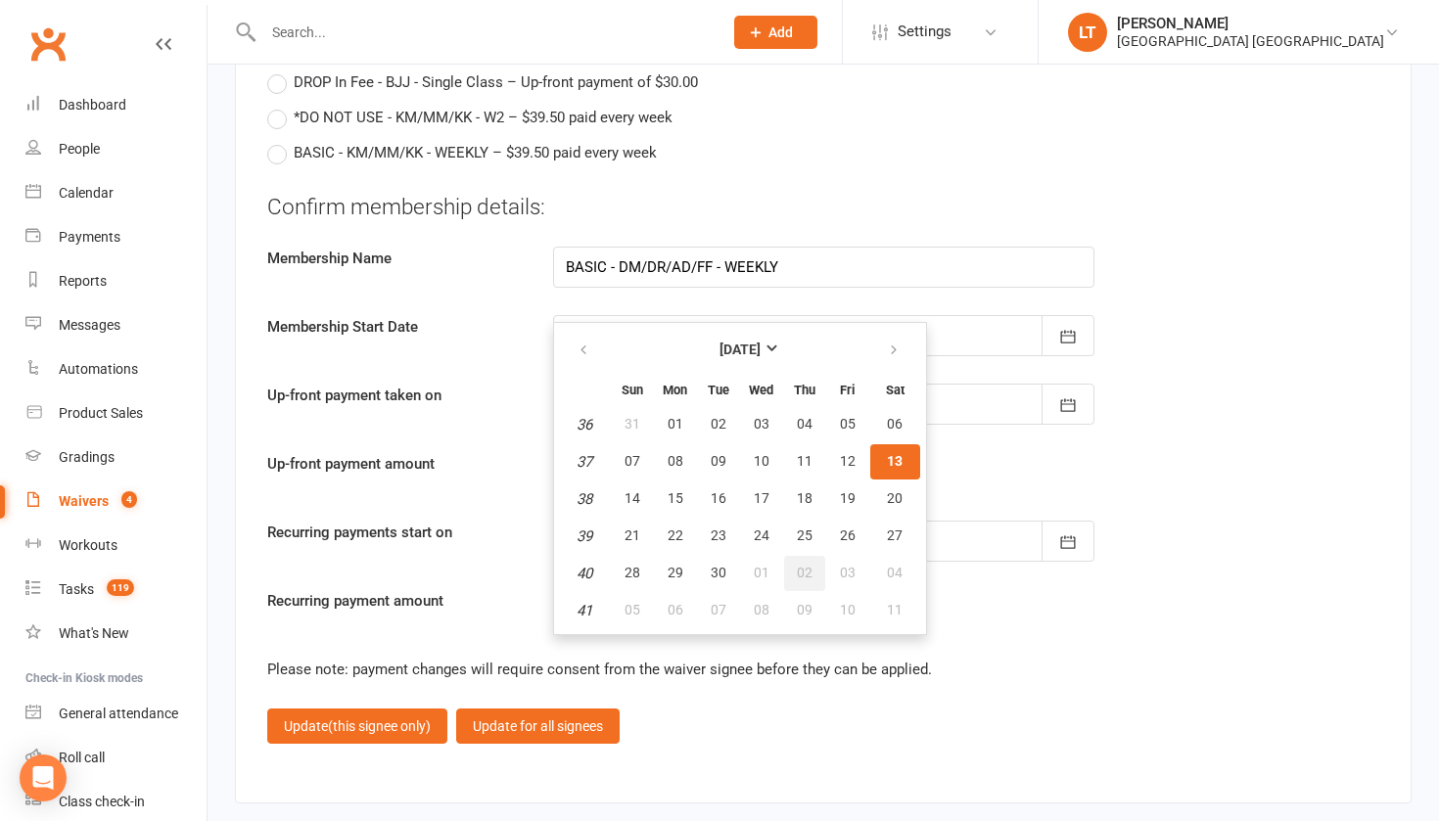
click at [811, 556] on button "02" at bounding box center [804, 573] width 41 height 35
type input "[DATE]"
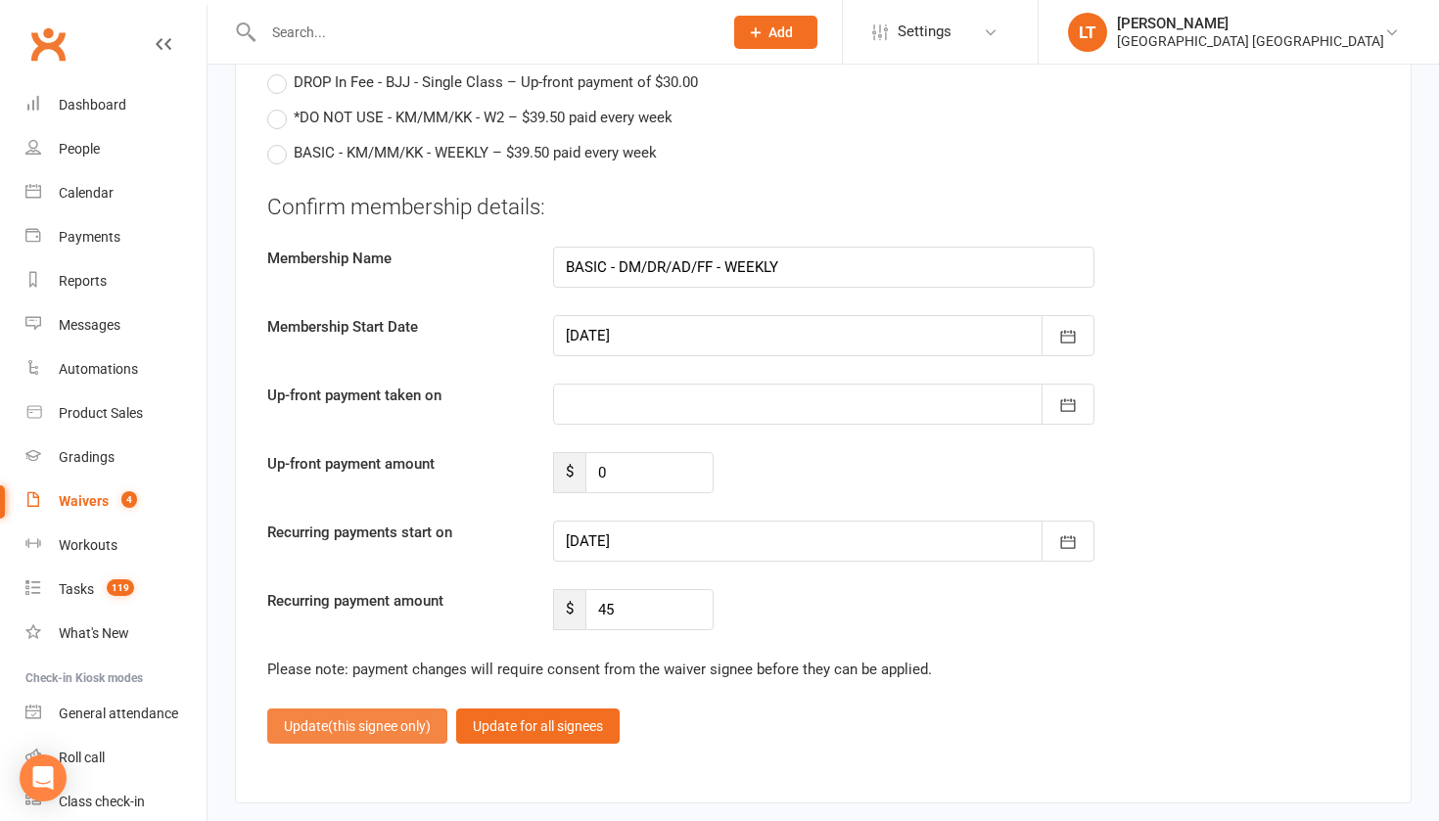
click at [331, 718] on span "(this signee only)" at bounding box center [379, 726] width 103 height 16
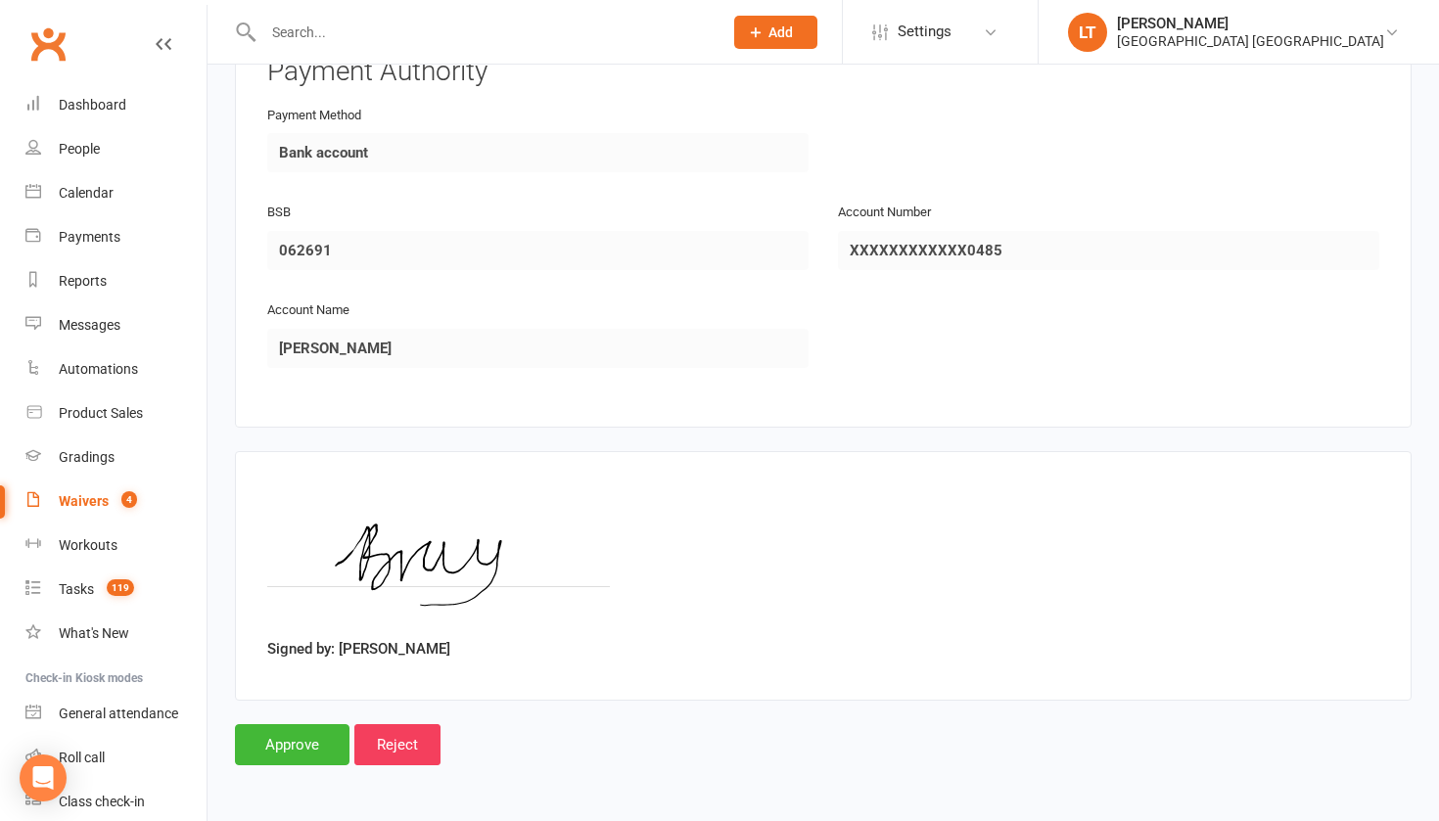
scroll to position [2945, 0]
click at [331, 727] on input "Approve" at bounding box center [292, 747] width 114 height 41
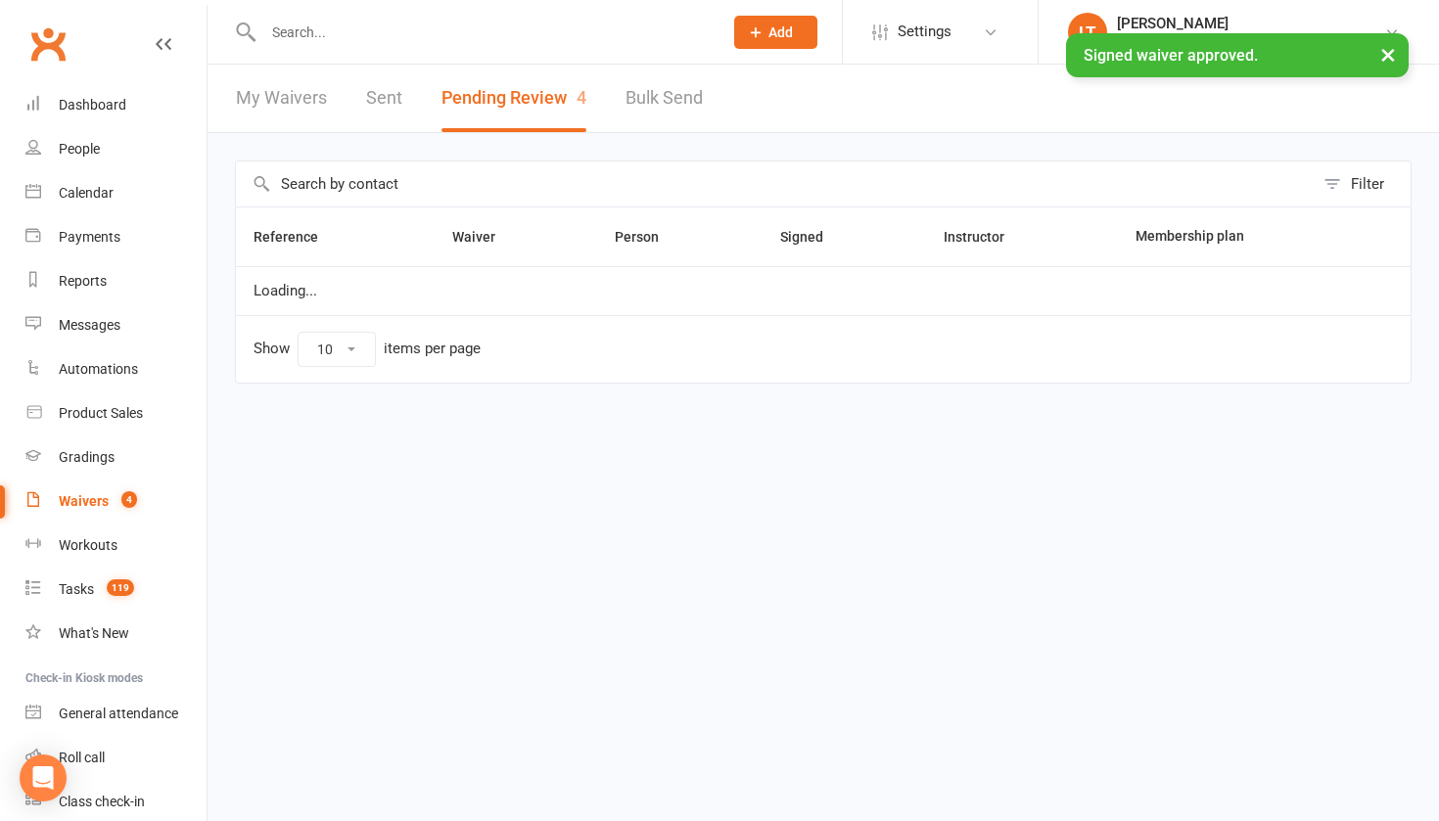
select select "50"
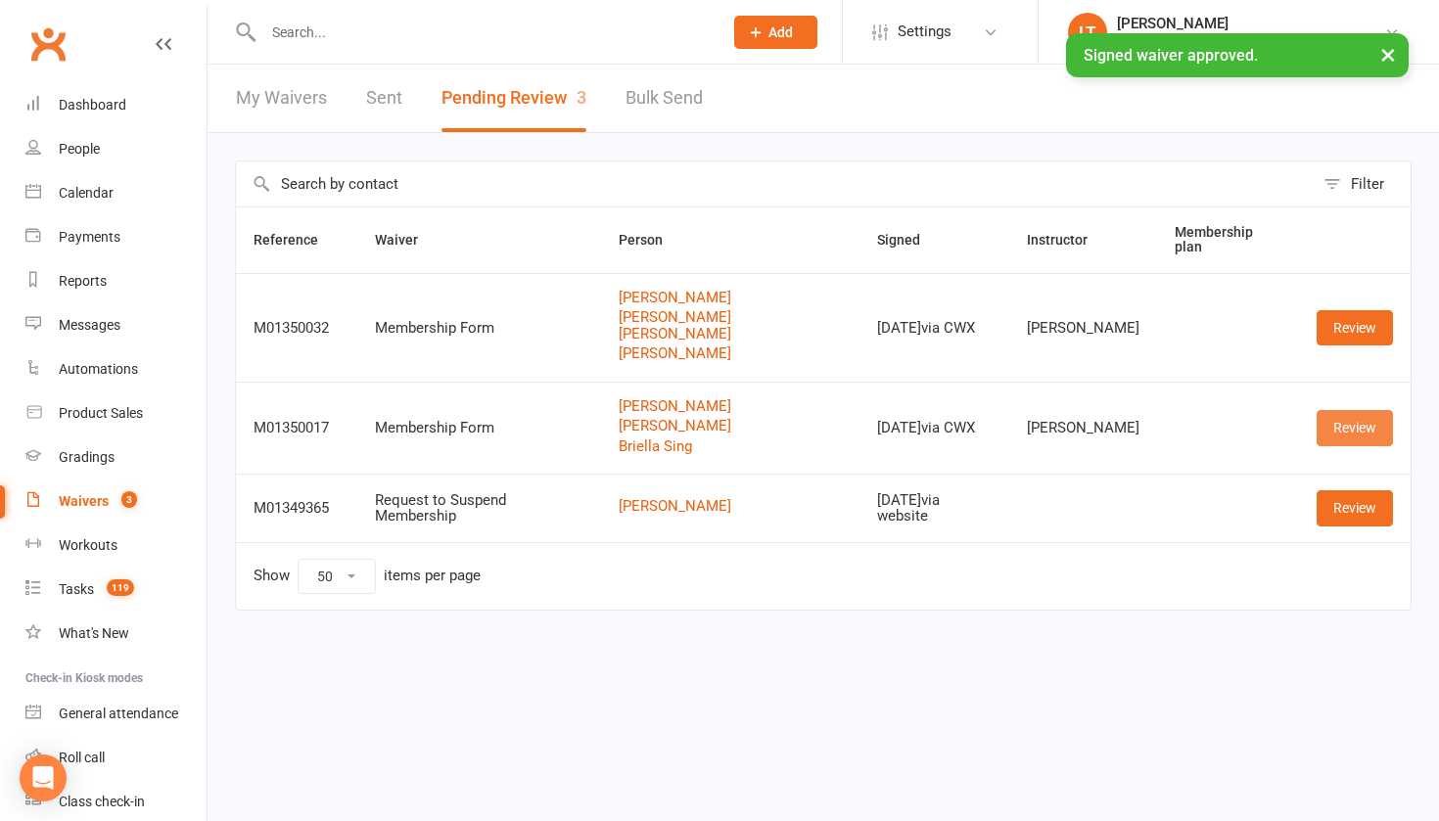
click at [1379, 410] on link "Review" at bounding box center [1354, 427] width 76 height 35
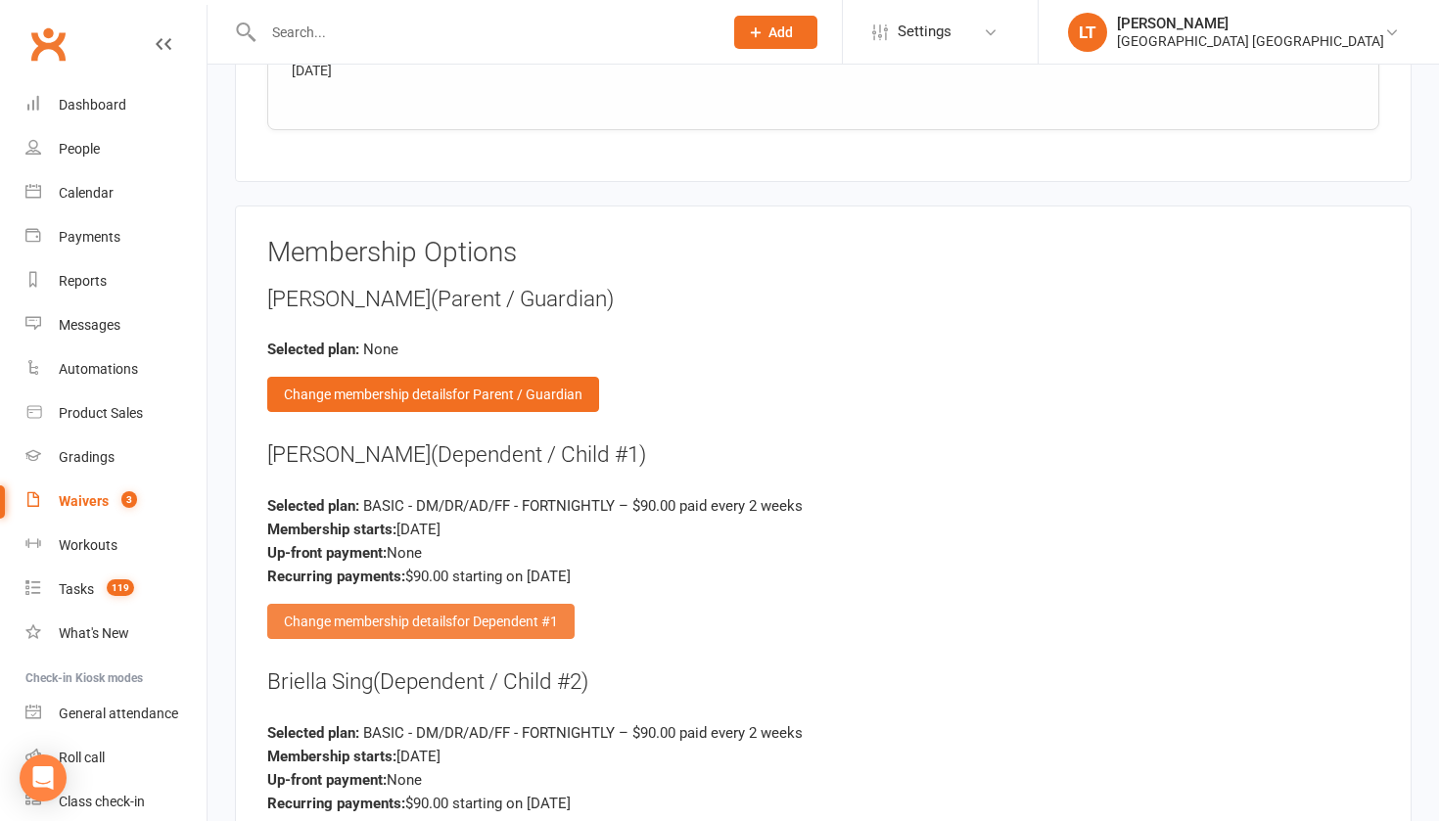
scroll to position [2922, 0]
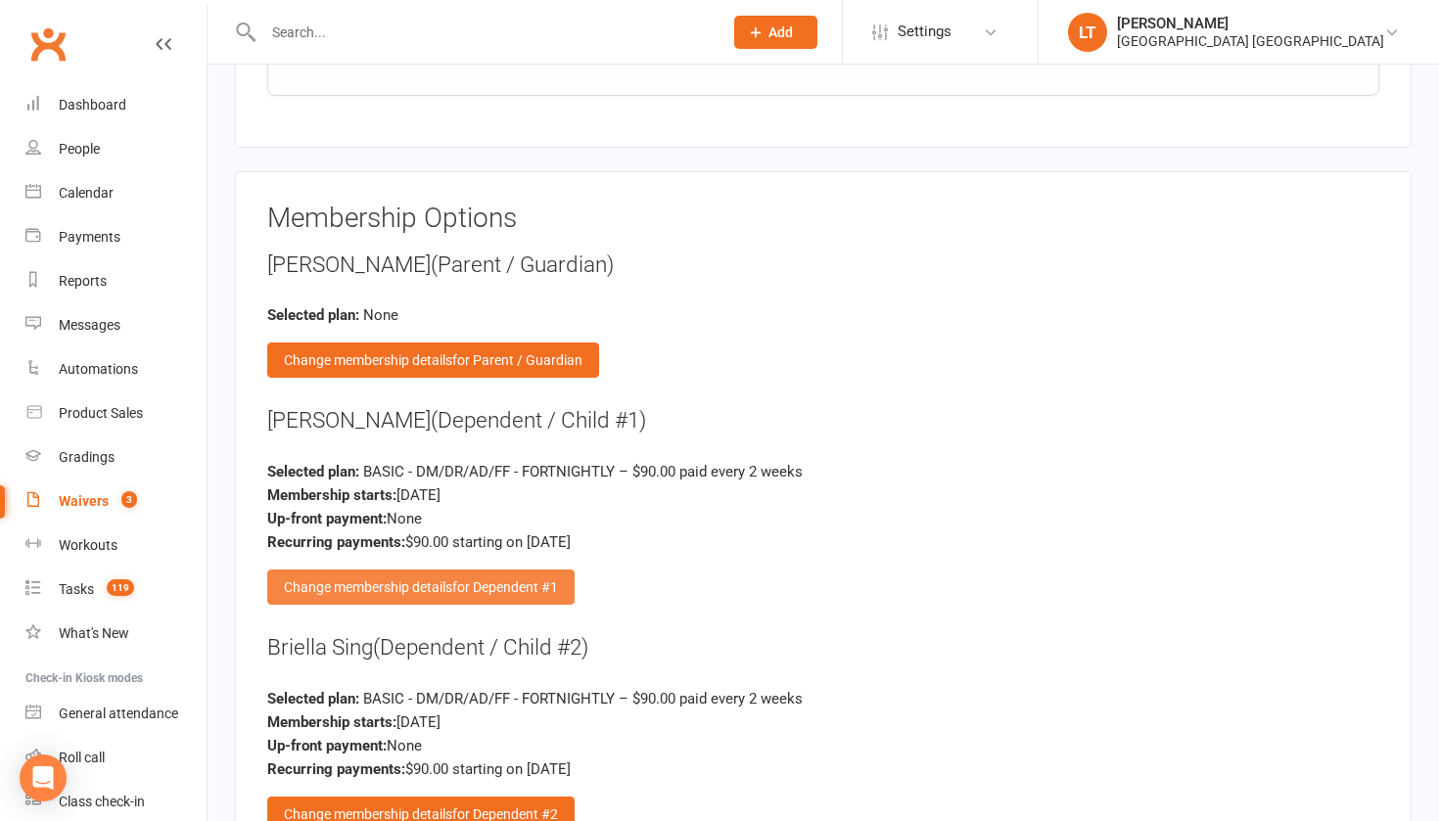
click at [476, 576] on div "Change membership details for Dependent #1" at bounding box center [420, 587] width 307 height 35
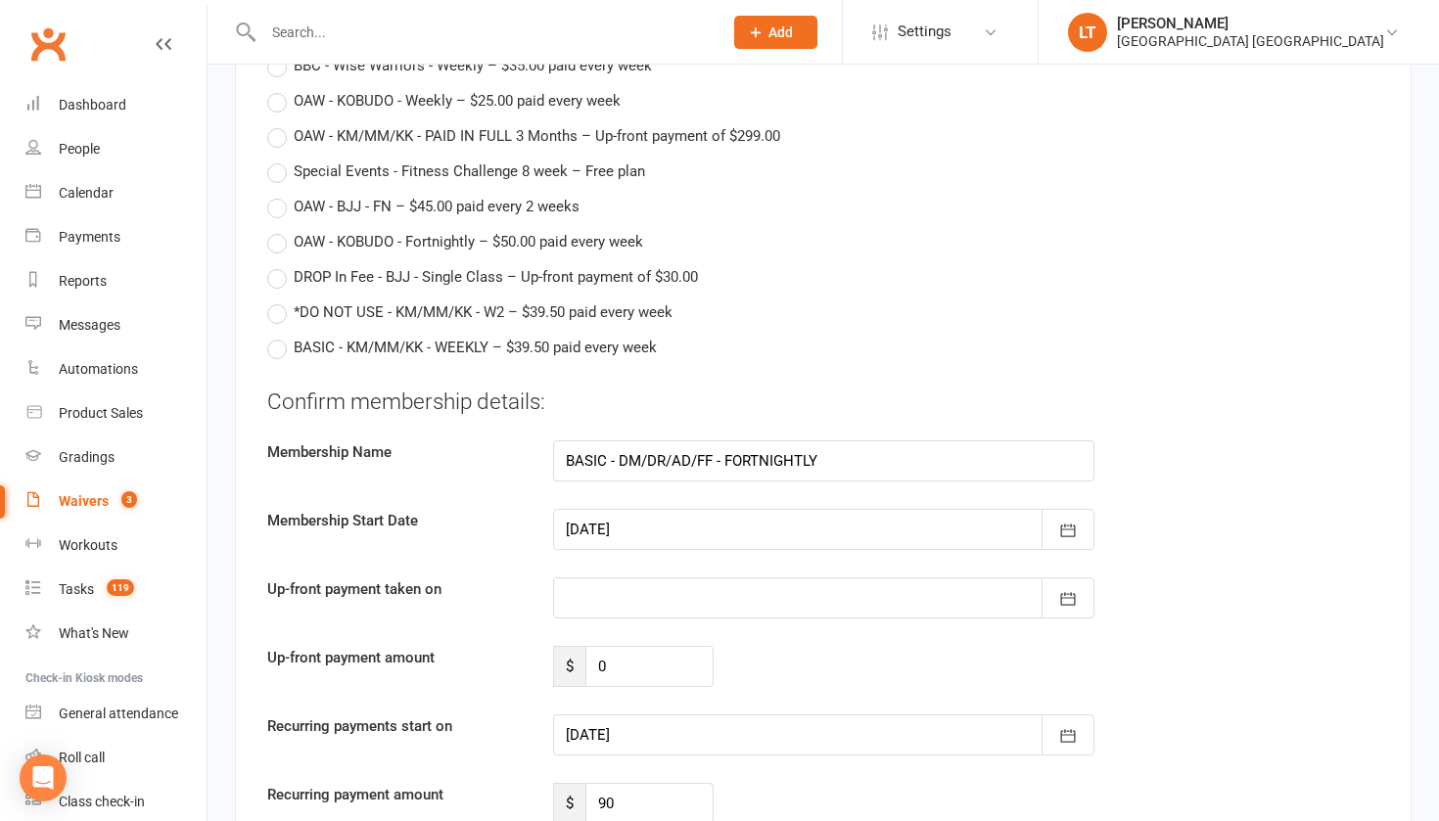
scroll to position [5150, 0]
click at [660, 715] on div at bounding box center [823, 733] width 541 height 41
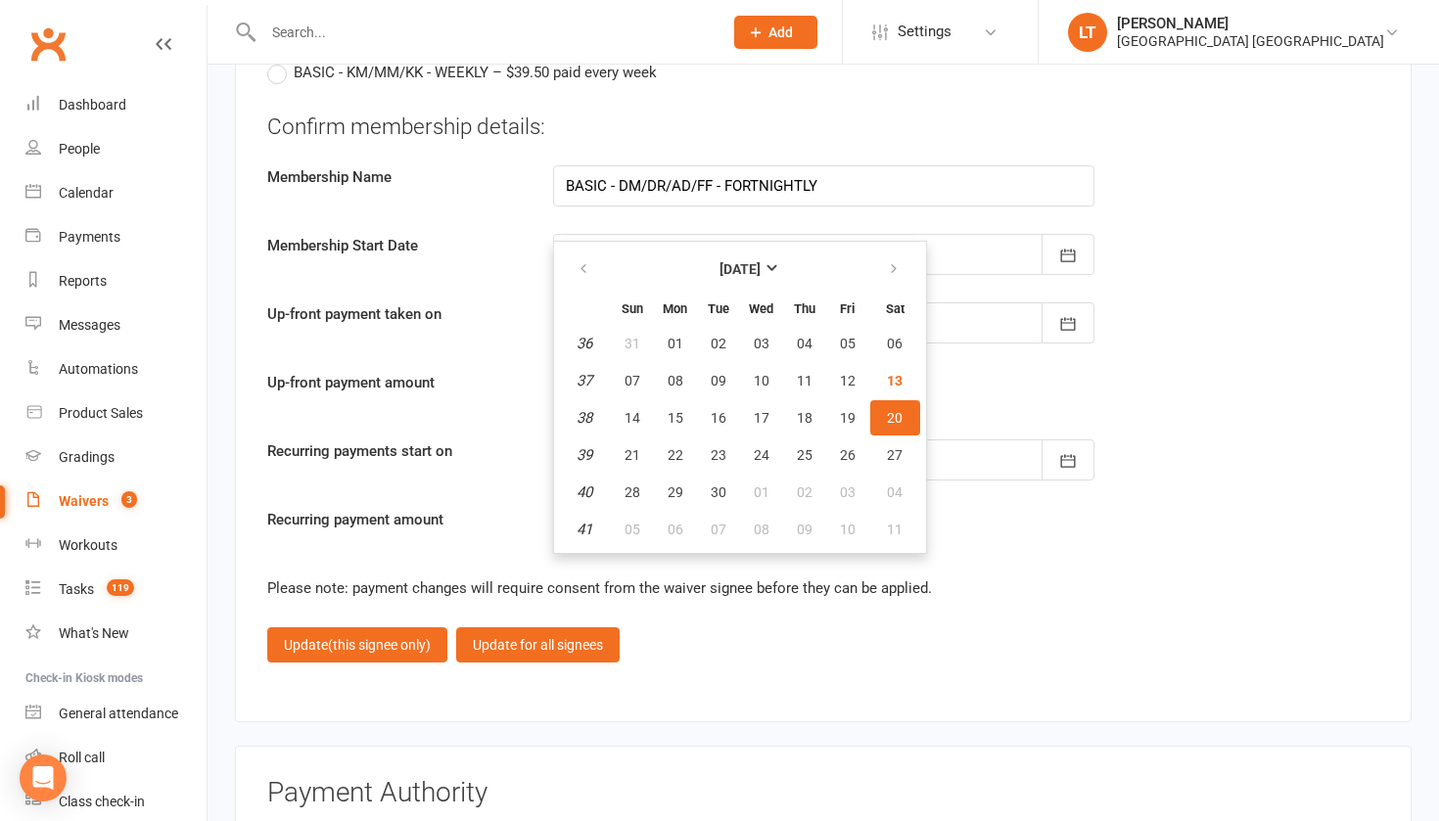
scroll to position [5431, 0]
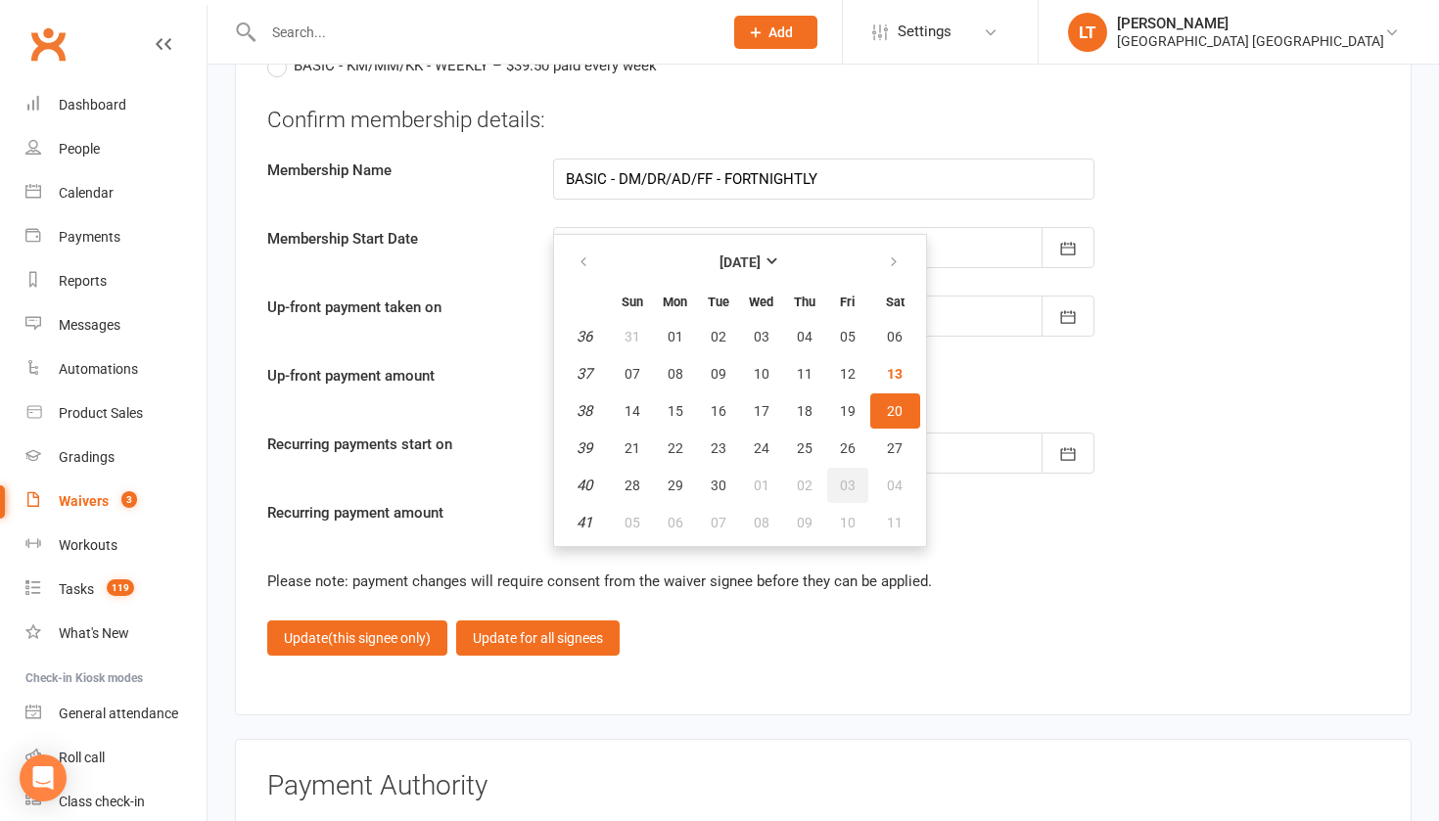
click at [846, 478] on span "03" at bounding box center [848, 486] width 16 height 16
type input "[DATE]"
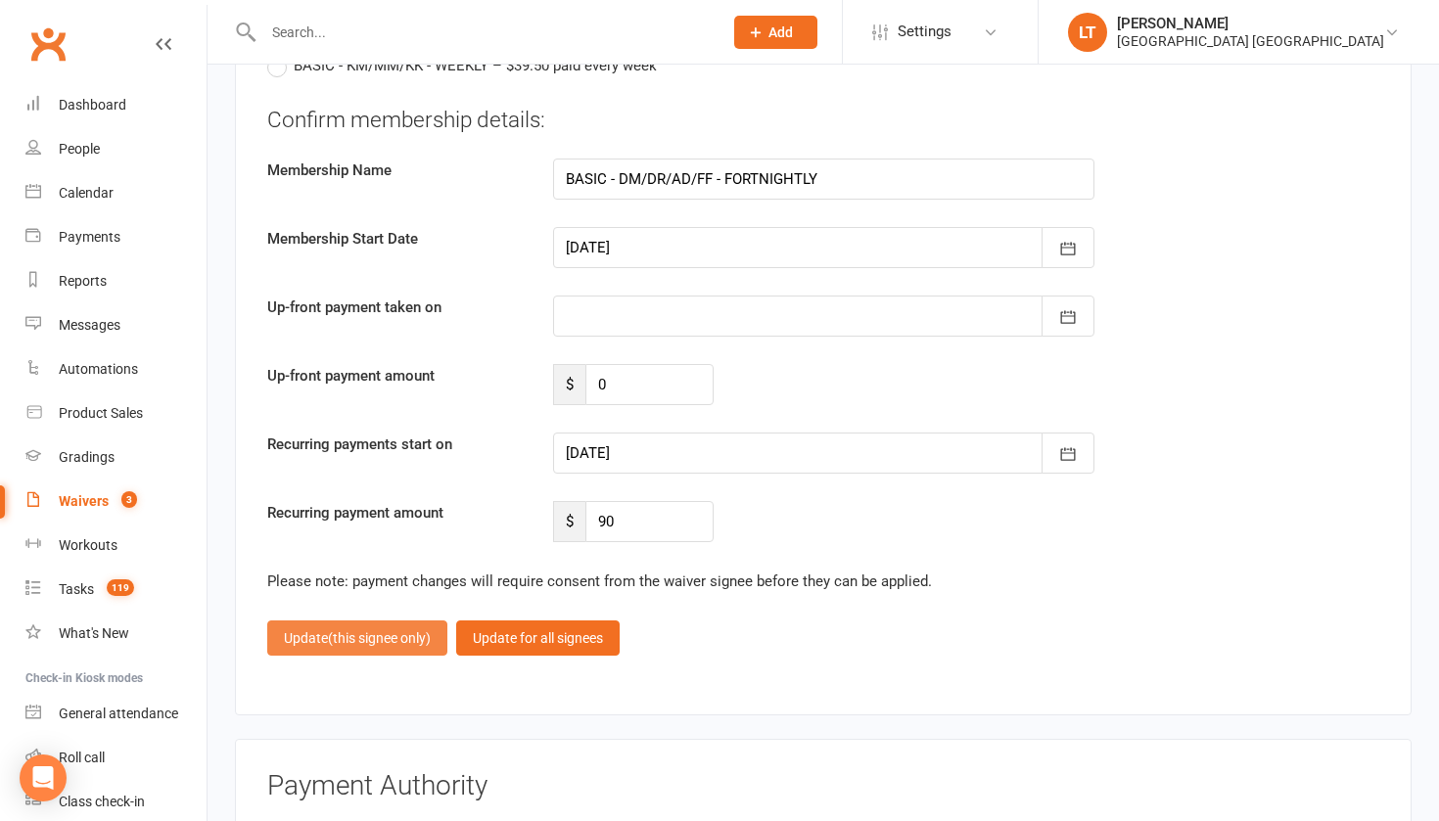
click at [356, 630] on span "(this signee only)" at bounding box center [379, 638] width 103 height 16
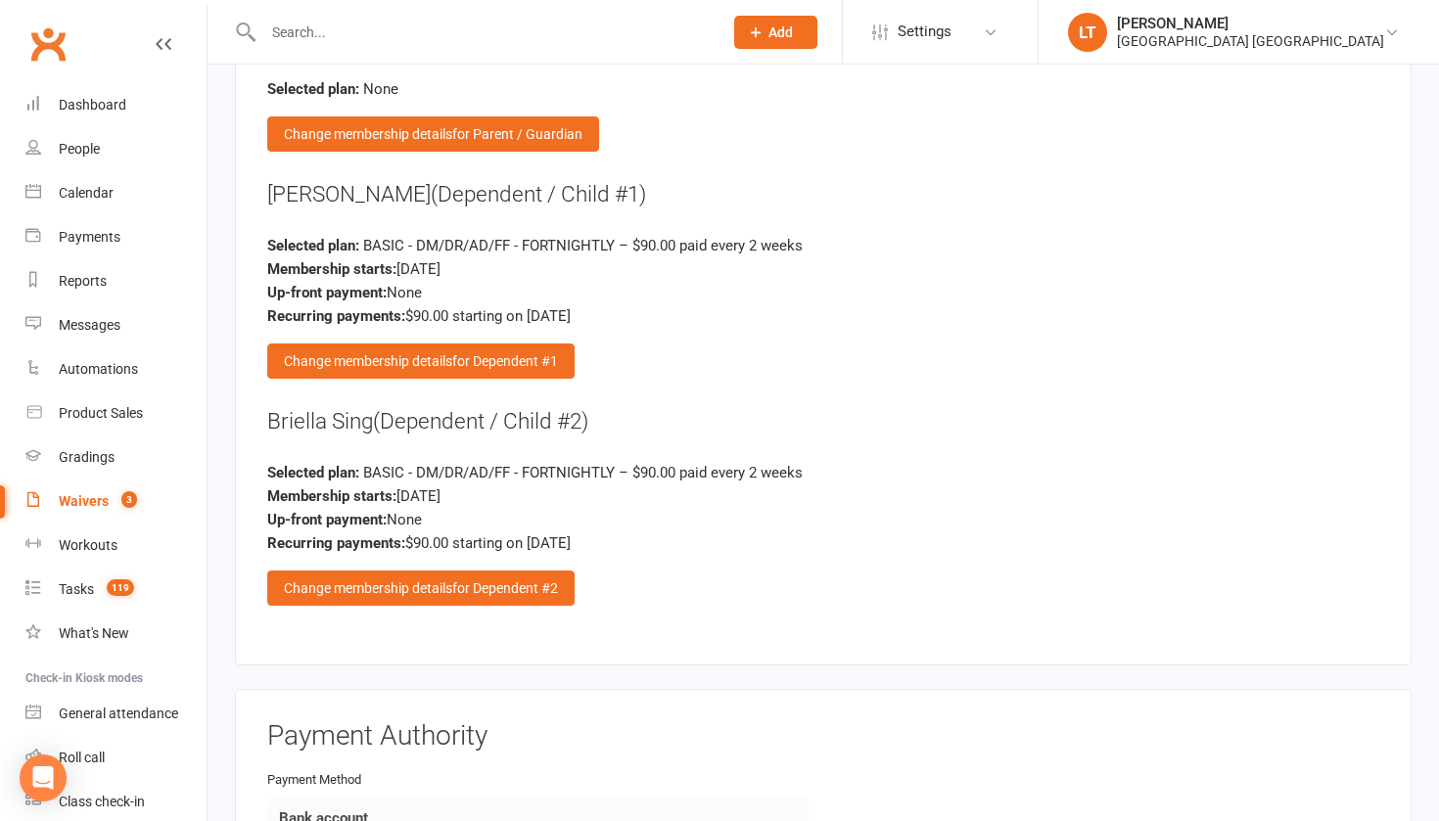
scroll to position [3135, 0]
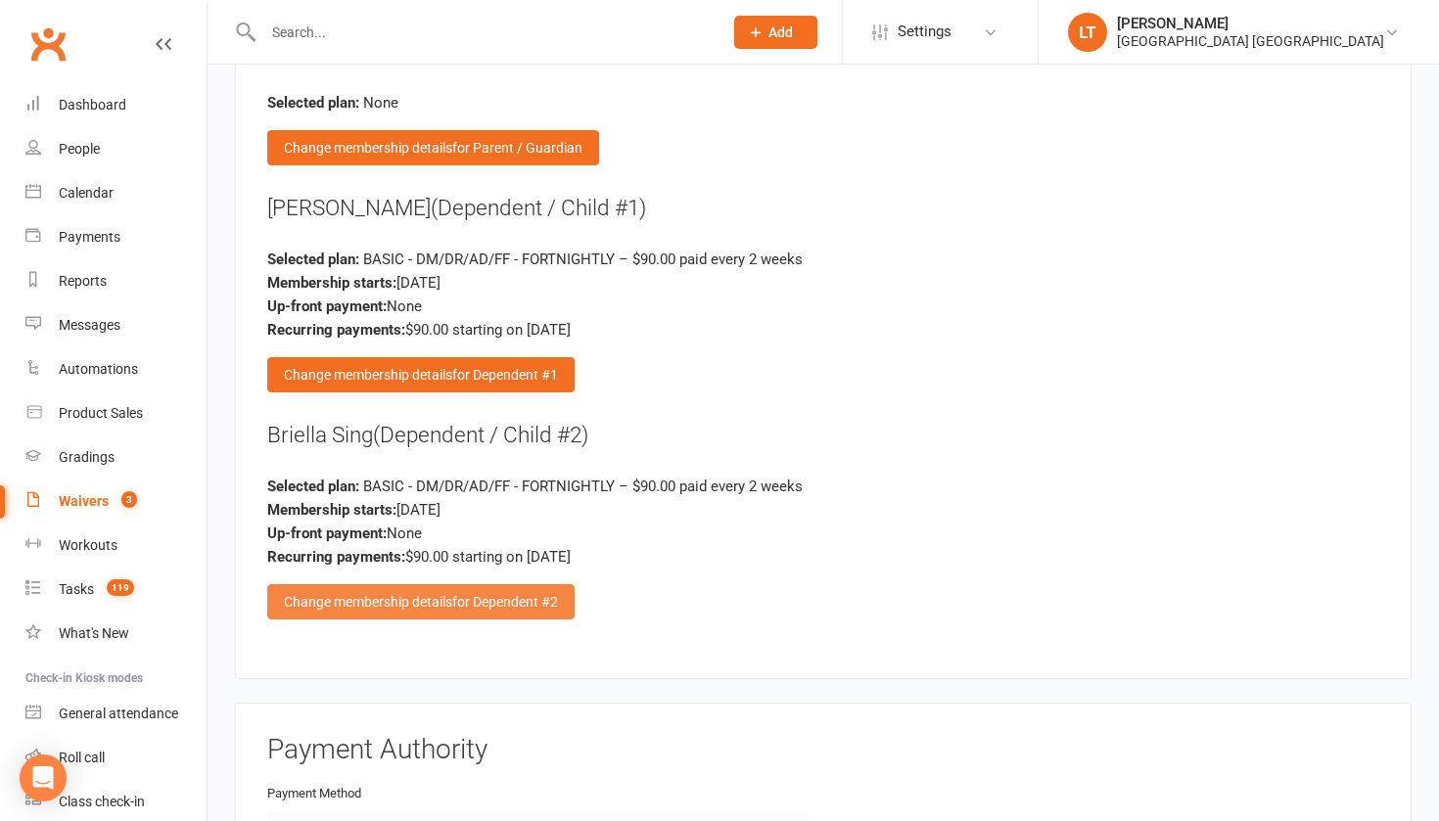
click at [388, 584] on div "Change membership details for Dependent #2" at bounding box center [420, 601] width 307 height 35
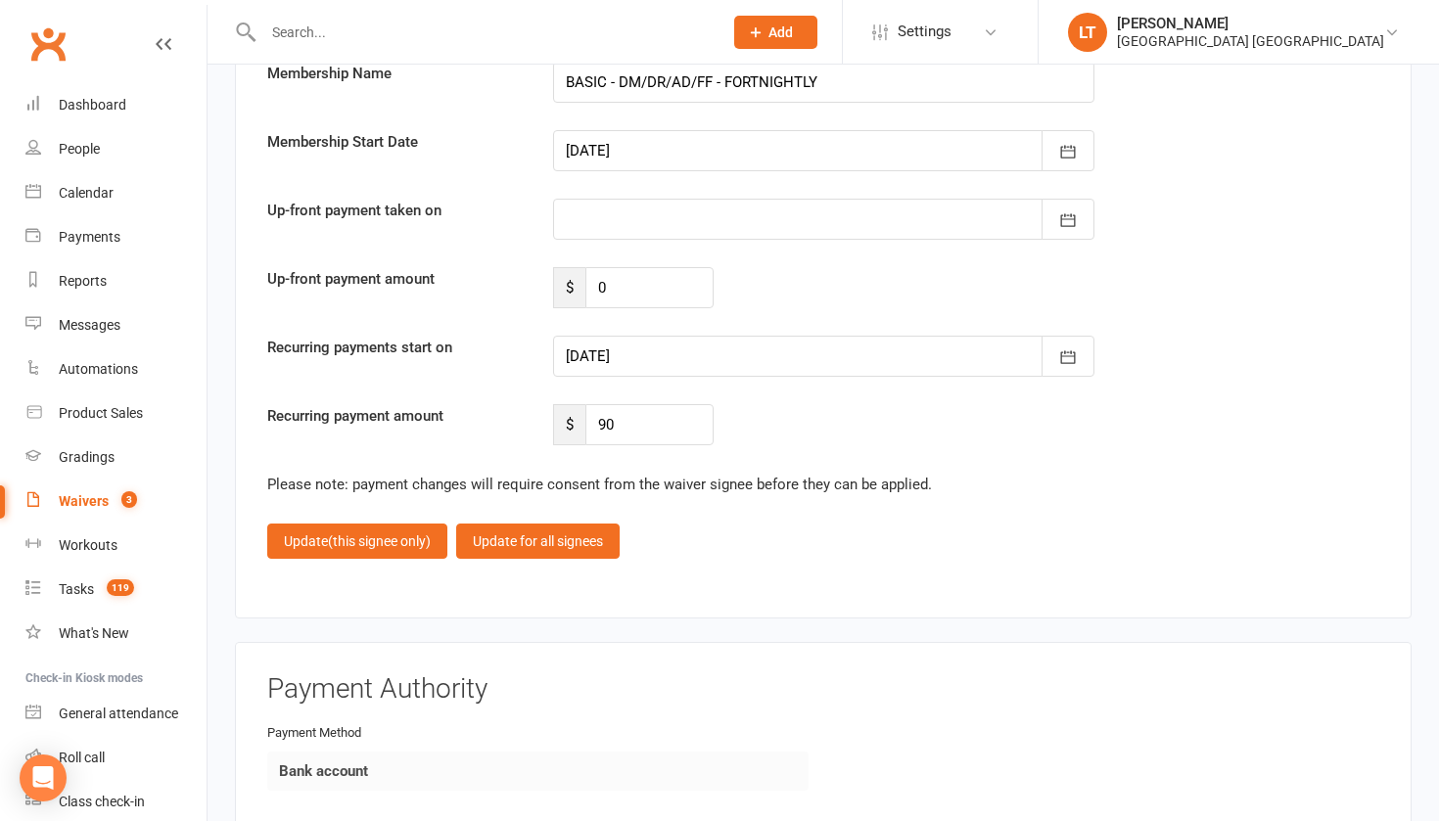
scroll to position [5516, 0]
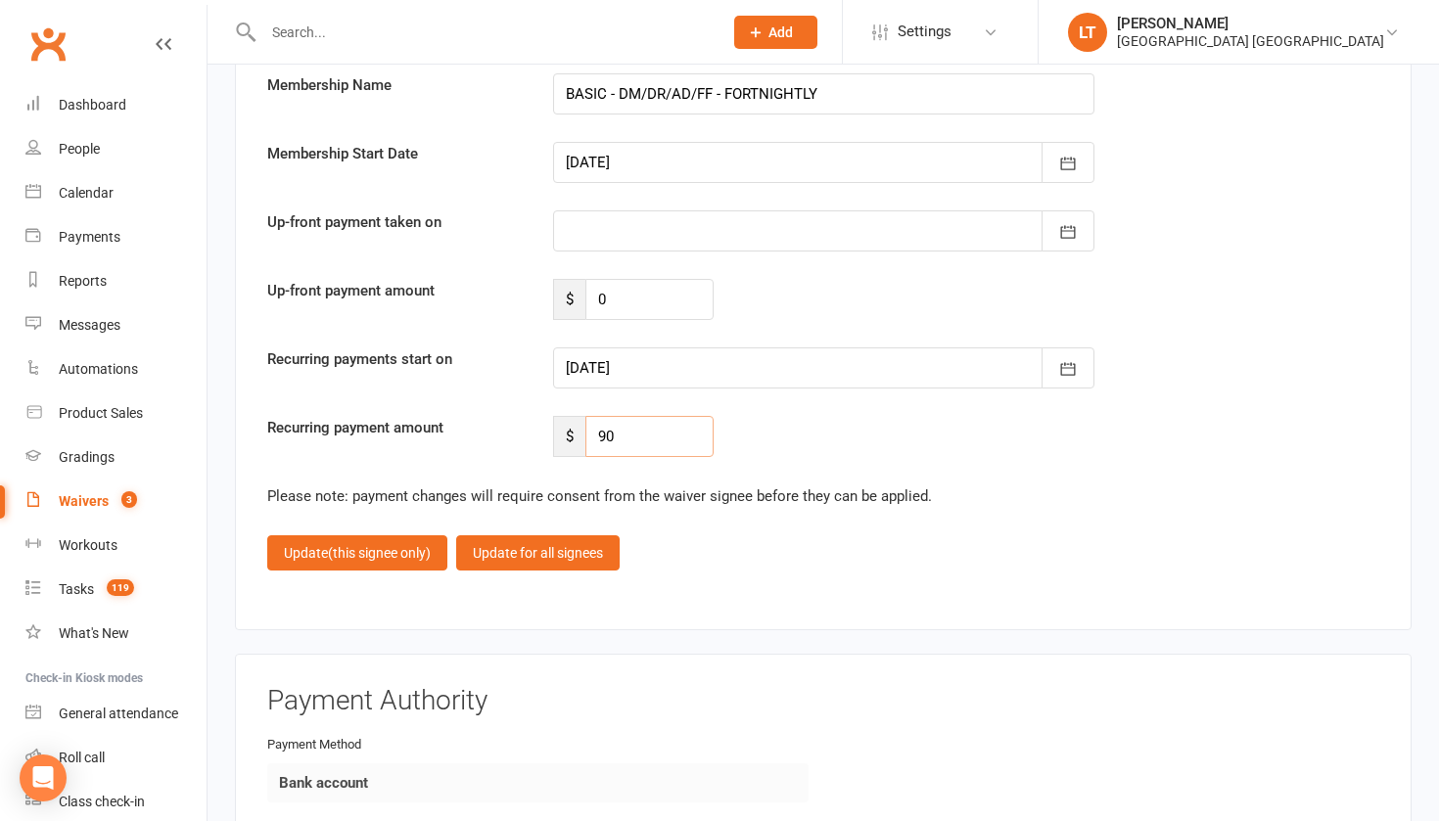
click at [617, 423] on input "90" at bounding box center [649, 436] width 128 height 41
type input "9"
type input "81"
click at [763, 347] on div at bounding box center [823, 367] width 541 height 41
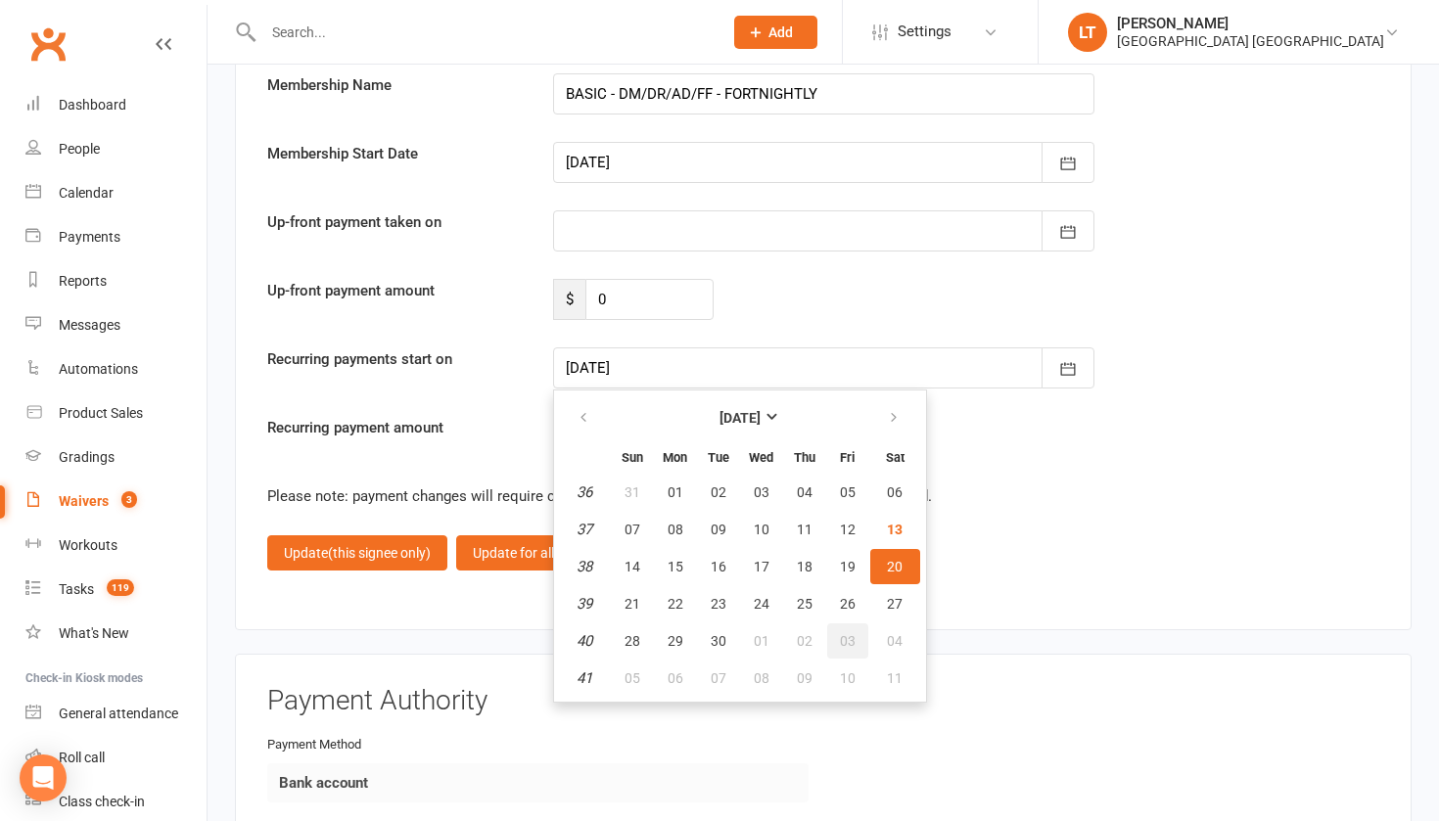
click at [843, 633] on span "03" at bounding box center [848, 641] width 16 height 16
type input "[DATE]"
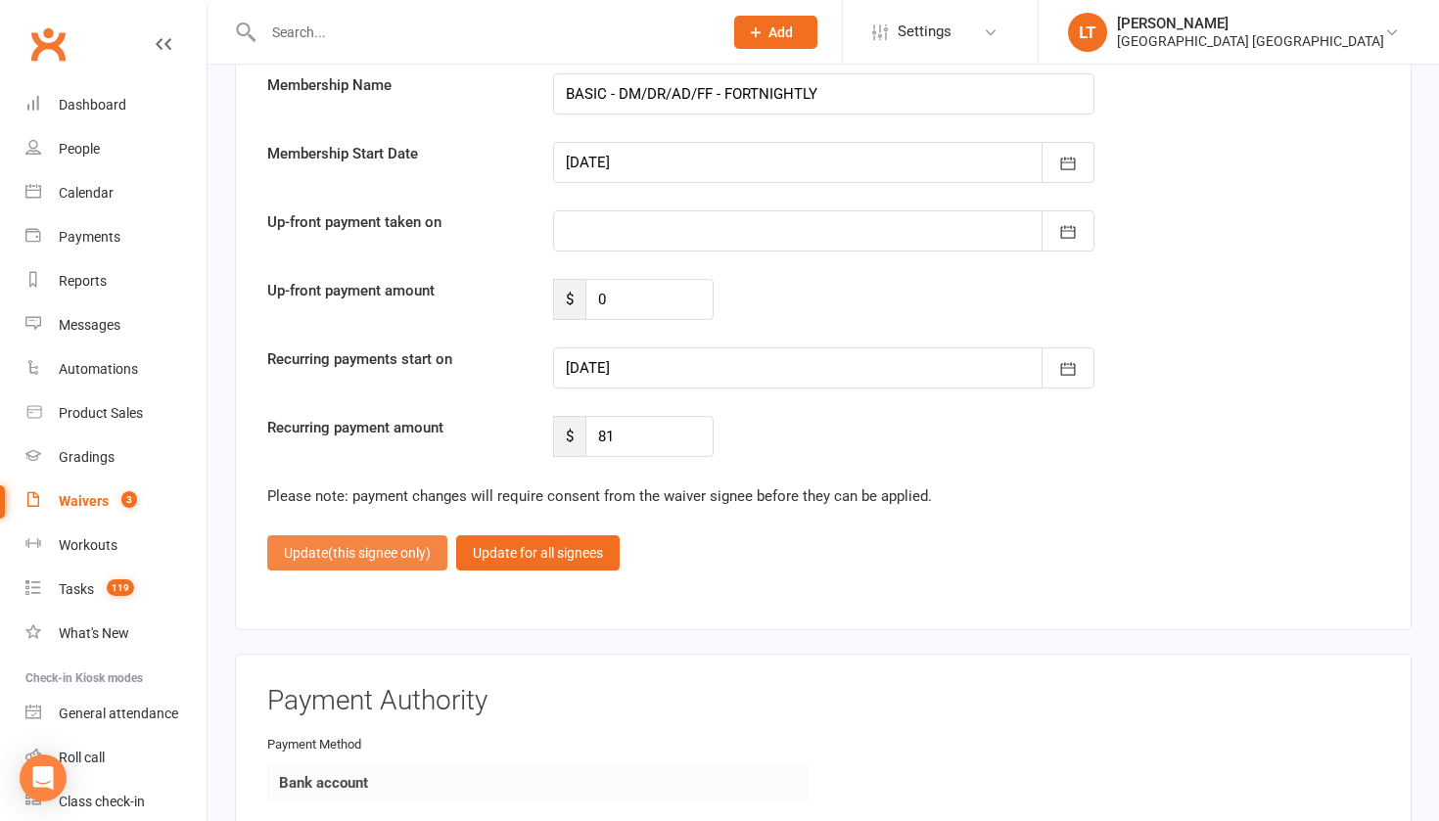
click at [348, 545] on span "(this signee only)" at bounding box center [379, 553] width 103 height 16
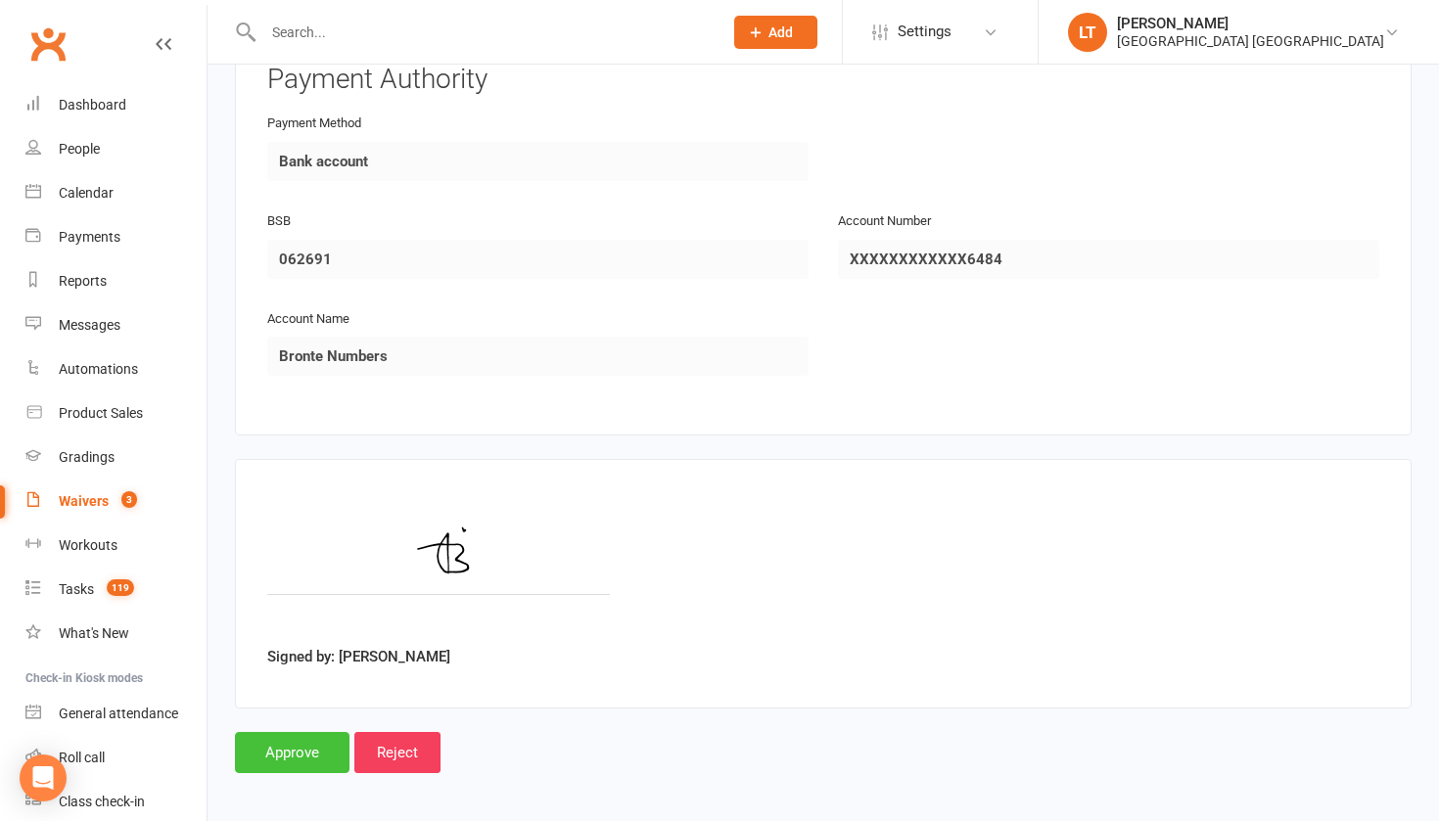
click at [303, 732] on input "Approve" at bounding box center [292, 752] width 114 height 41
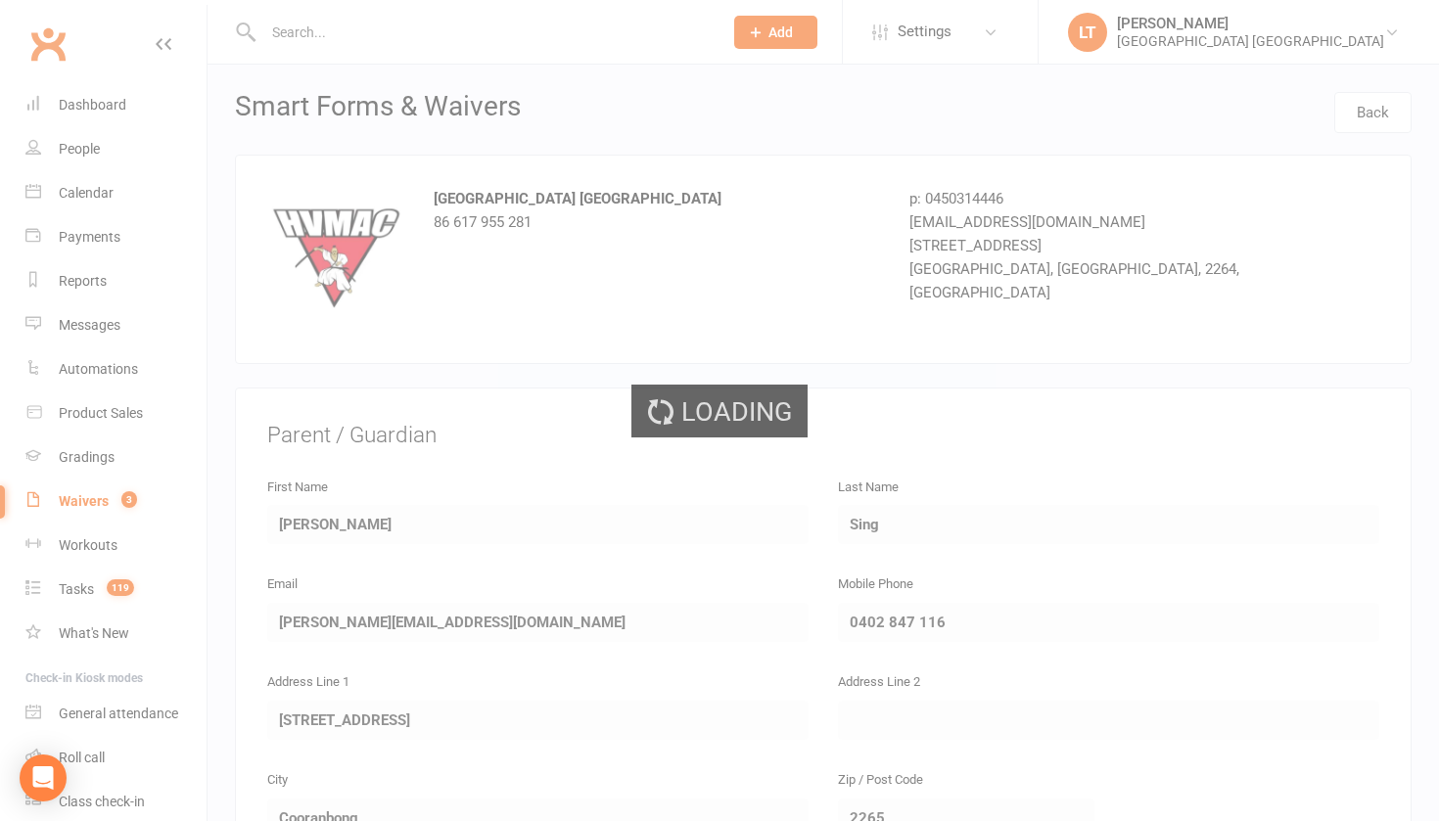
select select "50"
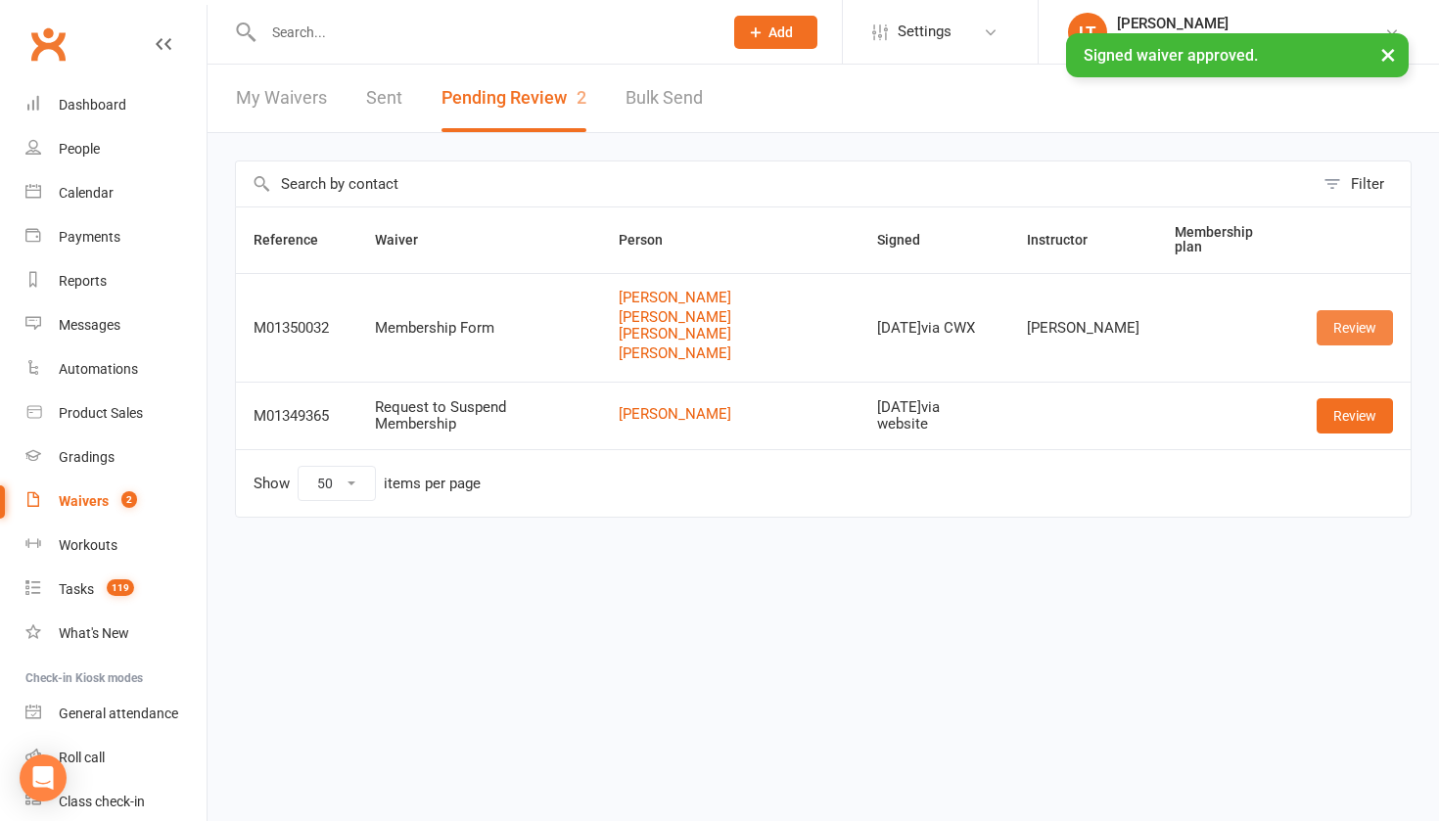
click at [1353, 313] on link "Review" at bounding box center [1354, 327] width 76 height 35
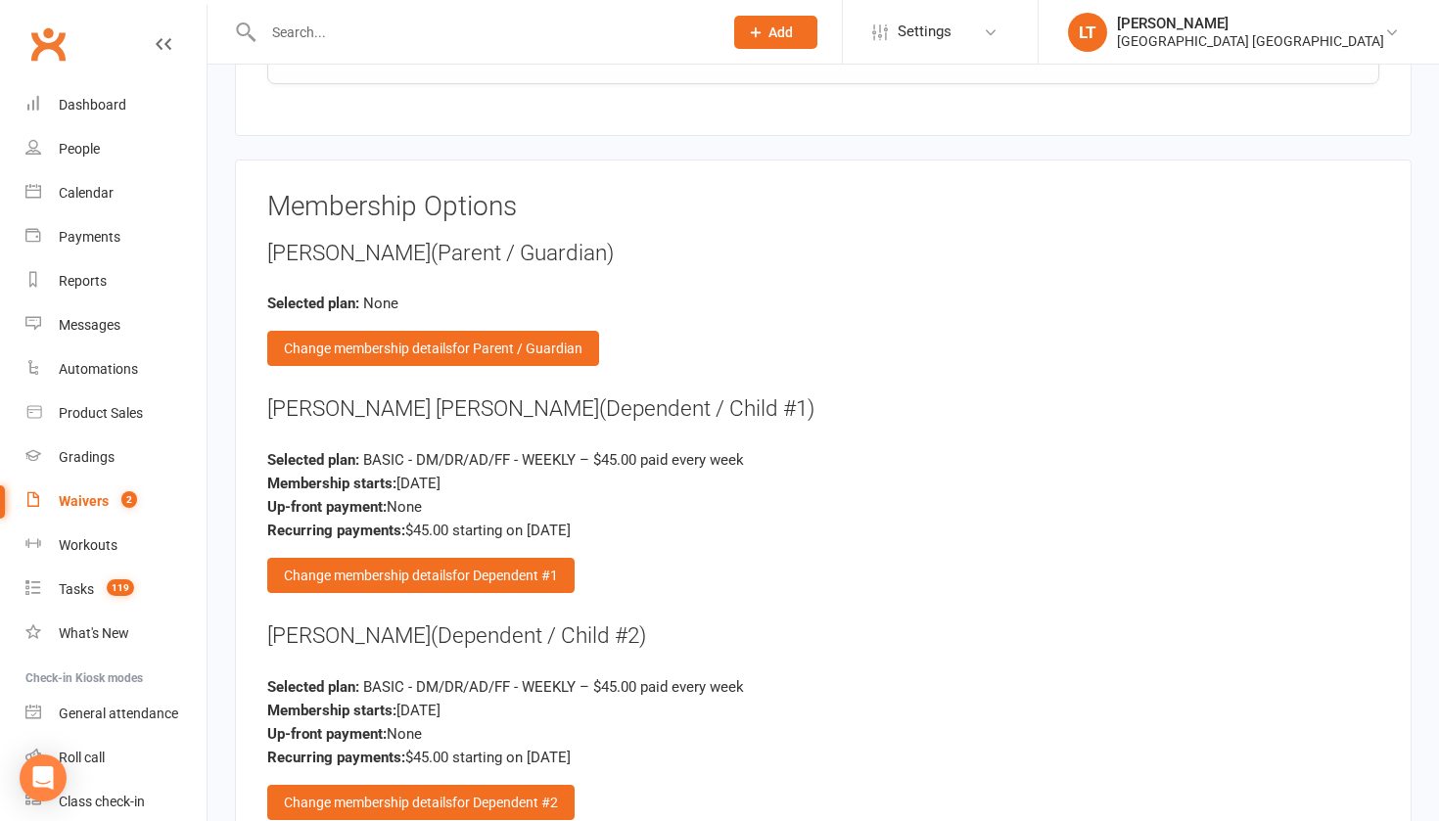
scroll to position [2936, 0]
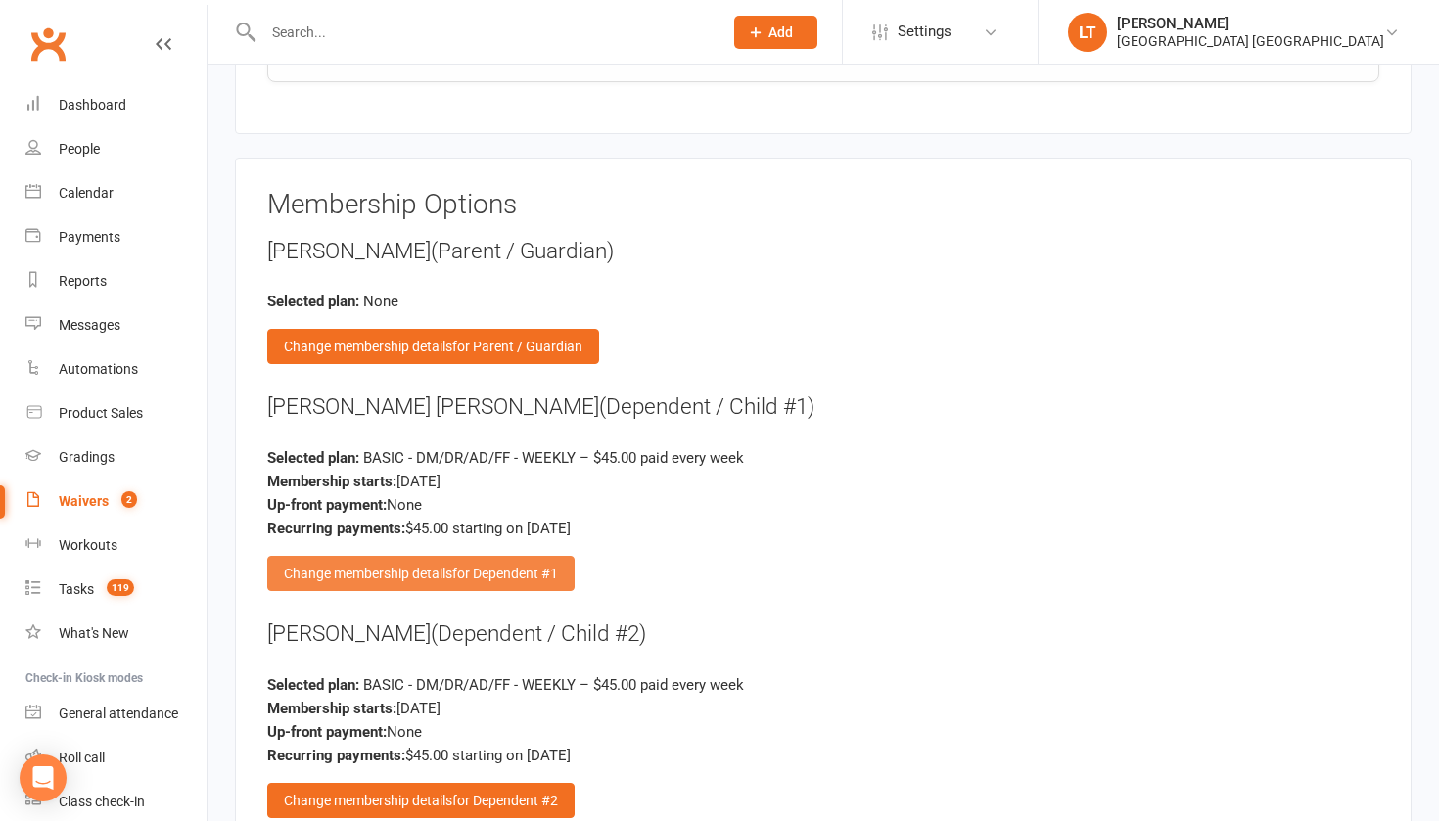
click at [491, 566] on span "for Dependent #1" at bounding box center [505, 574] width 106 height 16
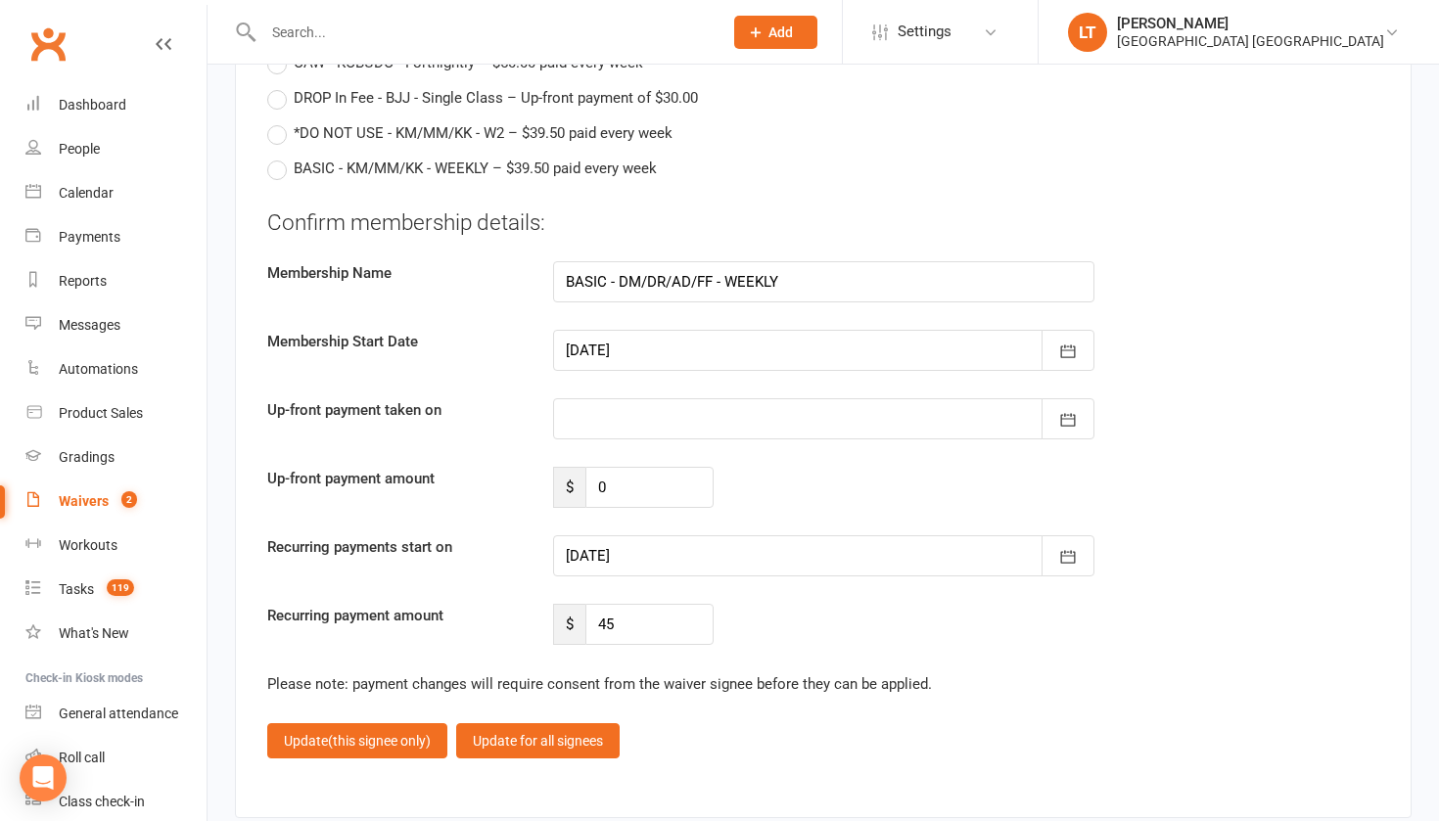
scroll to position [5329, 0]
click at [977, 535] on div at bounding box center [823, 555] width 541 height 41
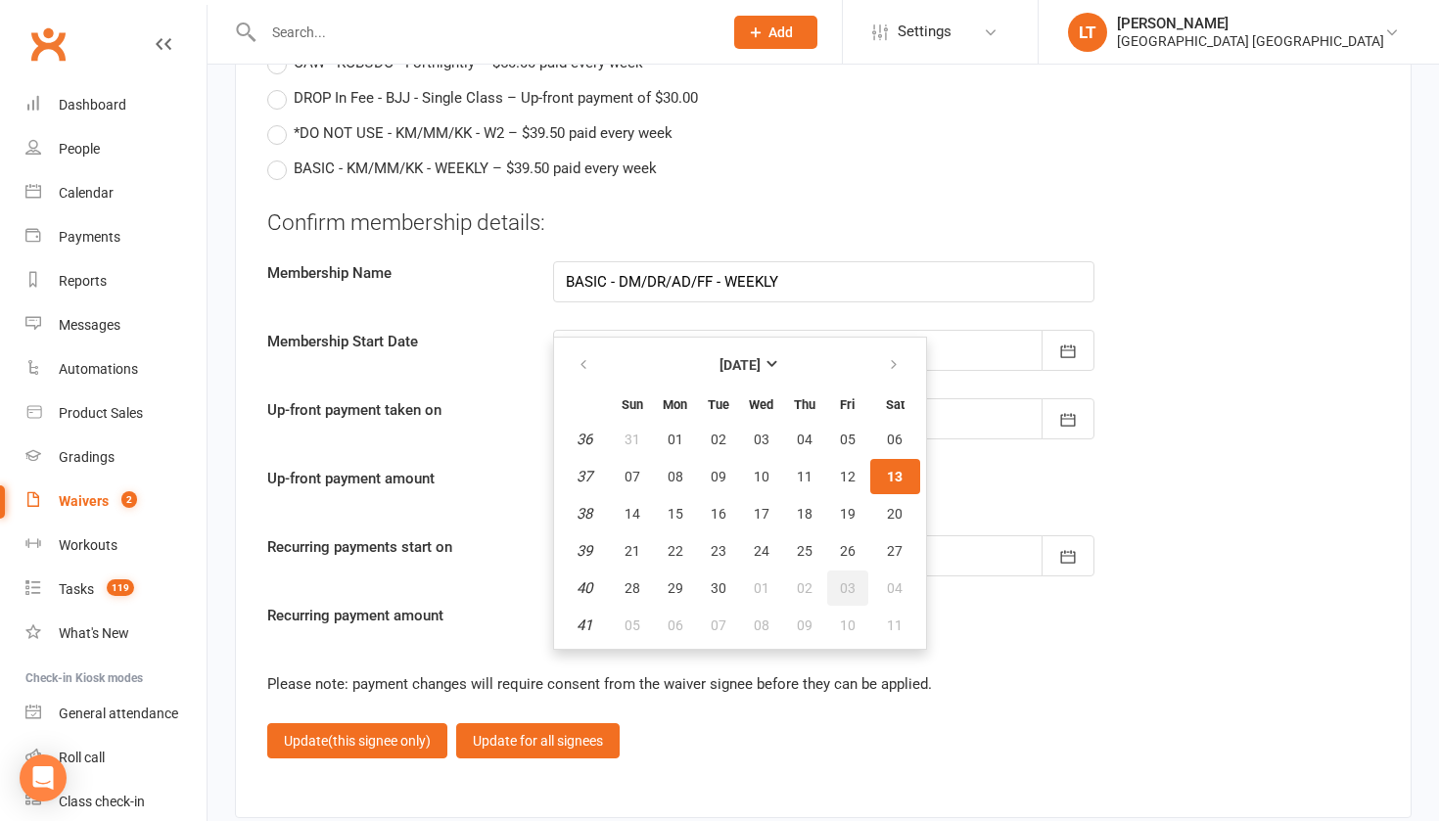
click at [845, 580] on span "03" at bounding box center [848, 588] width 16 height 16
type input "[DATE]"
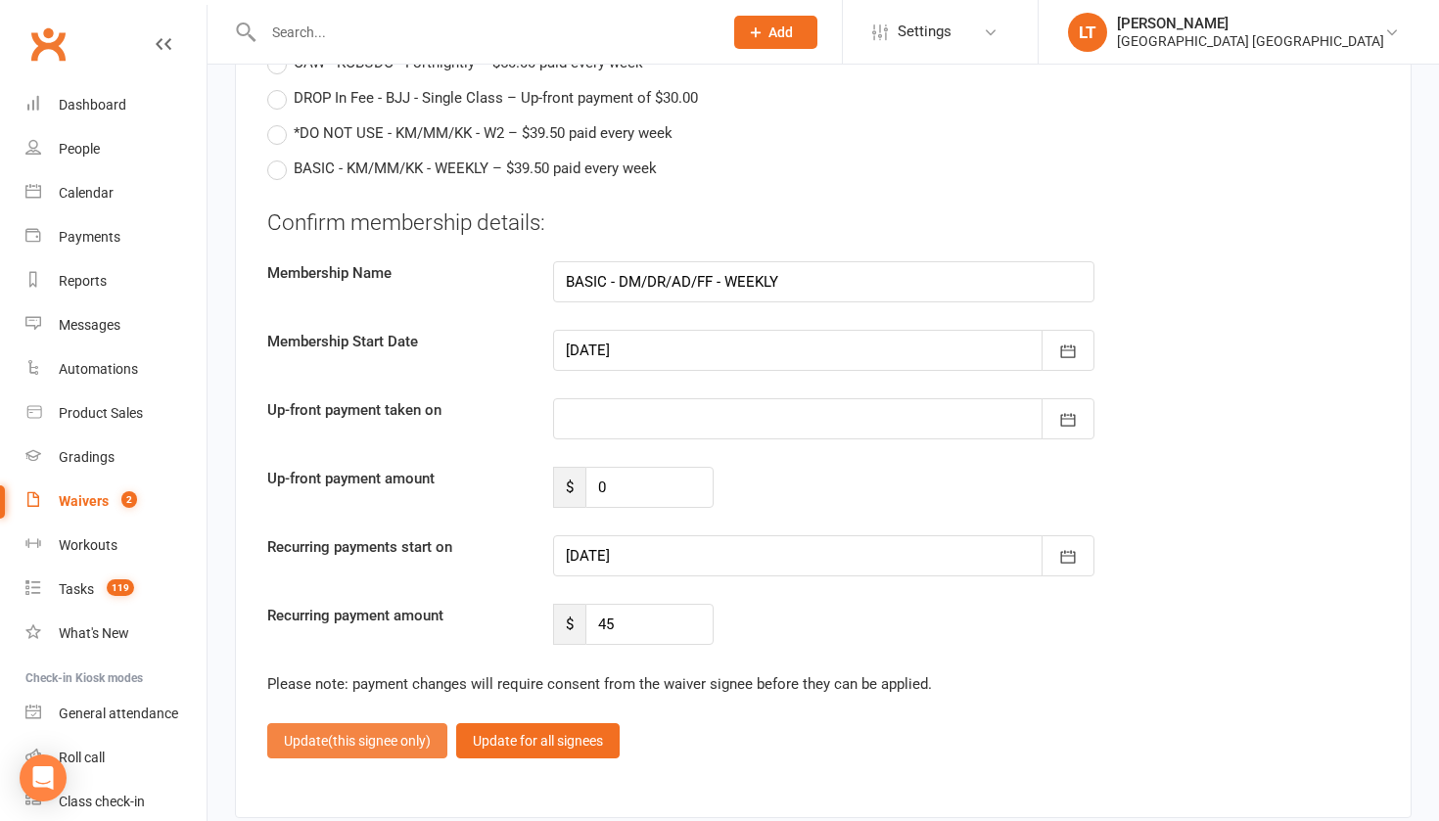
click at [407, 733] on span "(this signee only)" at bounding box center [379, 741] width 103 height 16
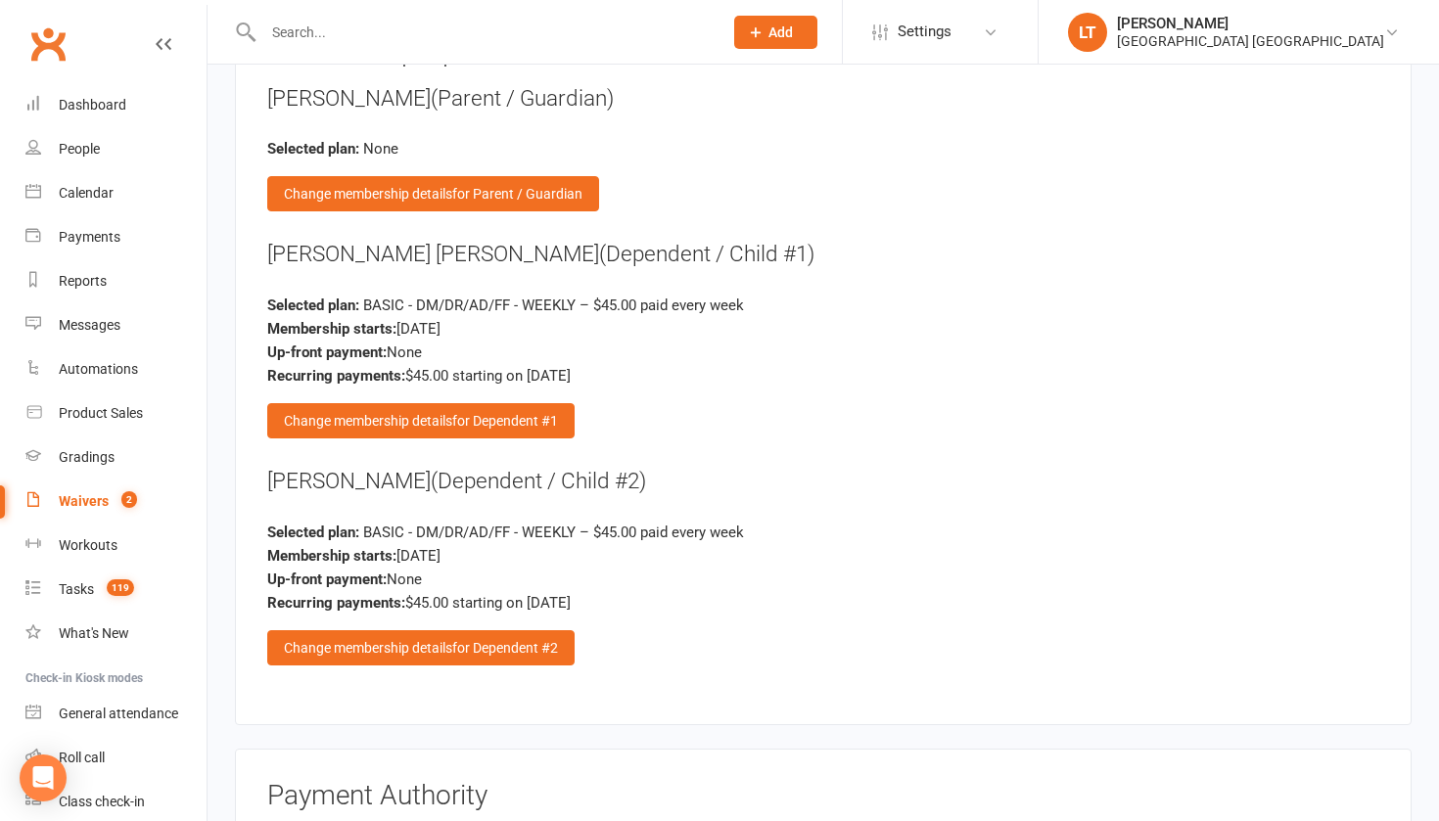
scroll to position [3081, 0]
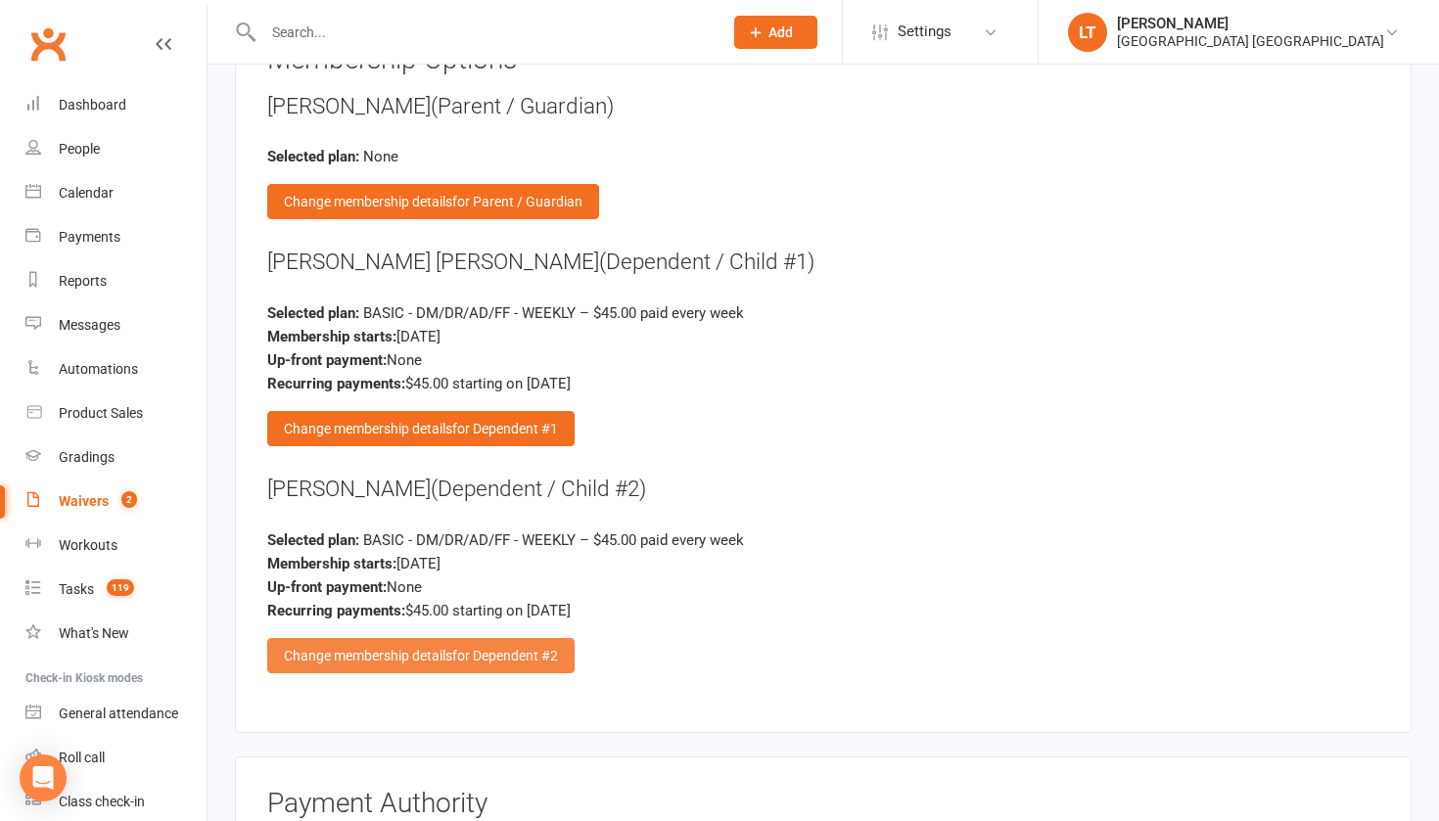
click at [494, 648] on span "for Dependent #2" at bounding box center [505, 656] width 106 height 16
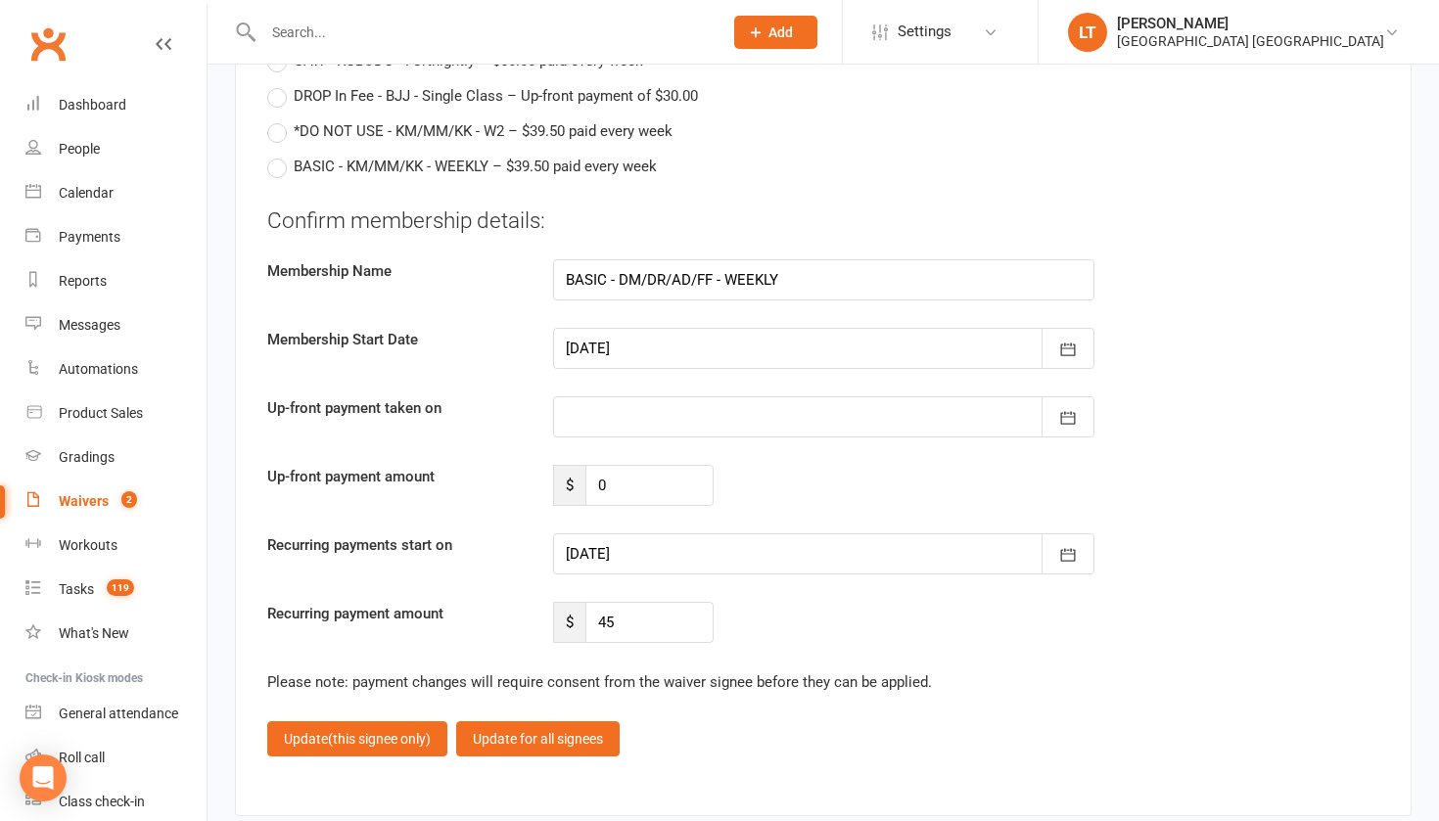
scroll to position [5331, 0]
click at [1029, 533] on div at bounding box center [823, 553] width 541 height 41
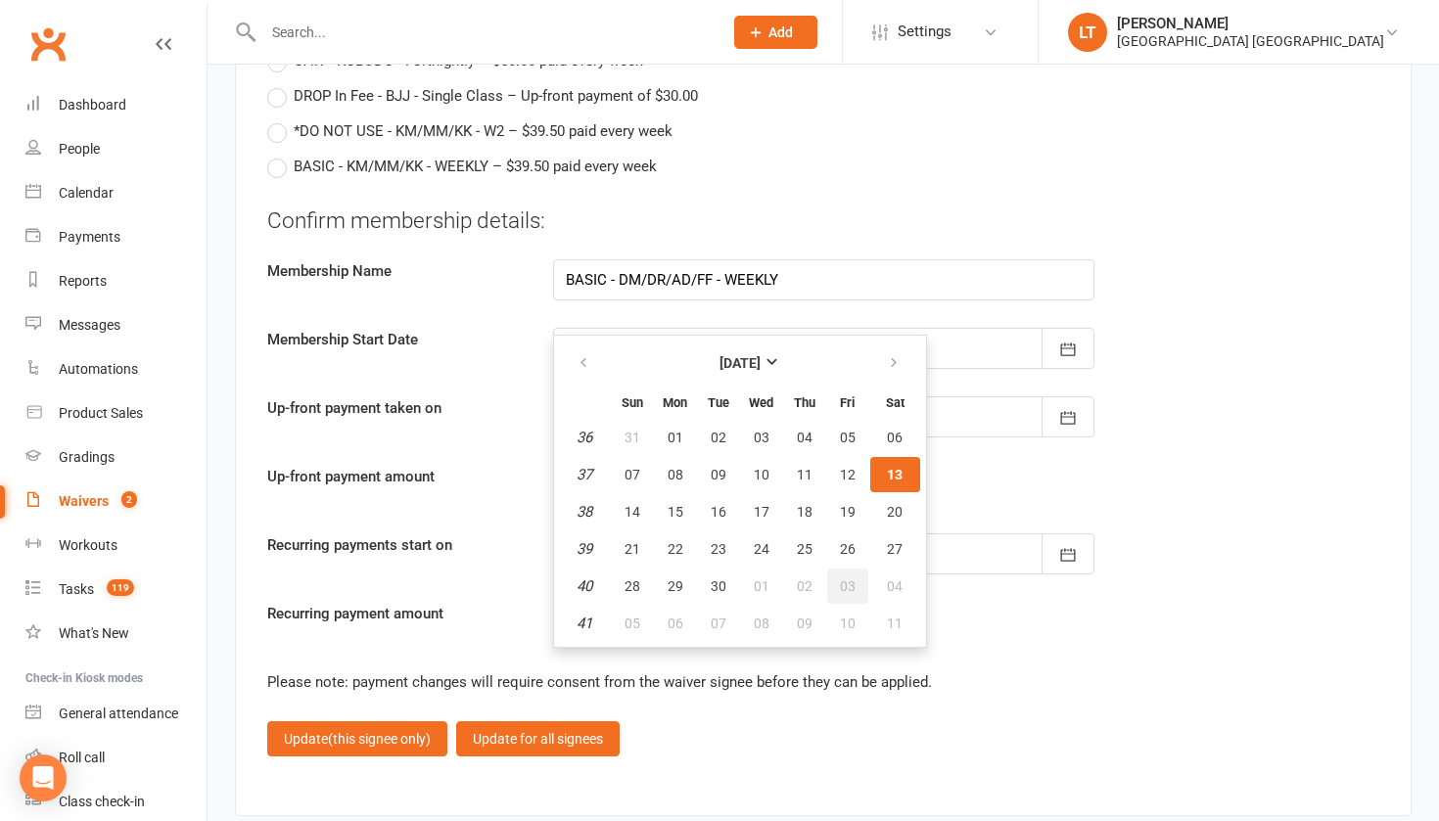
click at [846, 578] on span "03" at bounding box center [848, 586] width 16 height 16
type input "[DATE]"
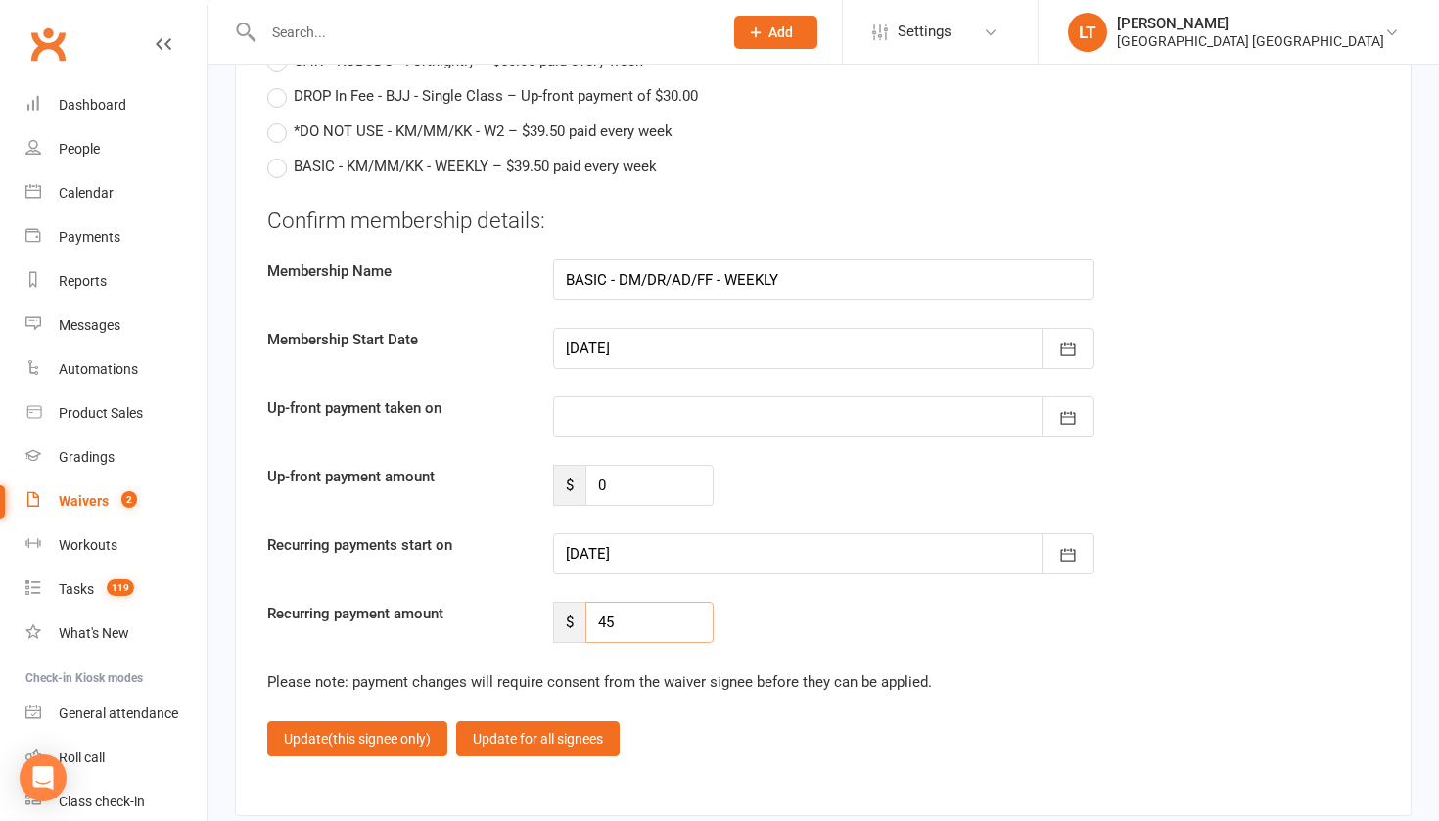
click at [633, 602] on input "45" at bounding box center [649, 622] width 128 height 41
type input "4"
type input "41.5"
click at [386, 731] on span "(this signee only)" at bounding box center [379, 739] width 103 height 16
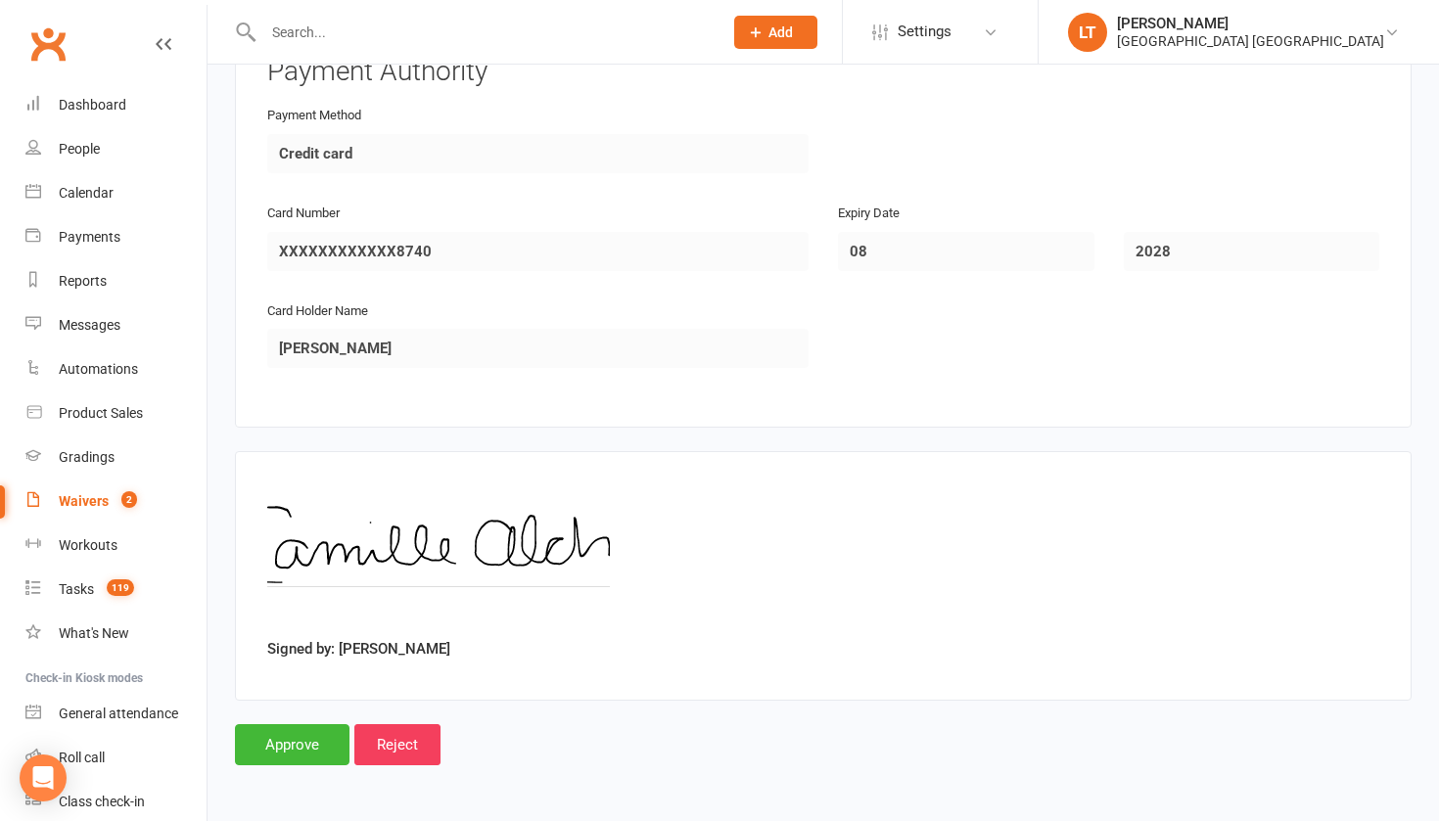
scroll to position [3805, 0]
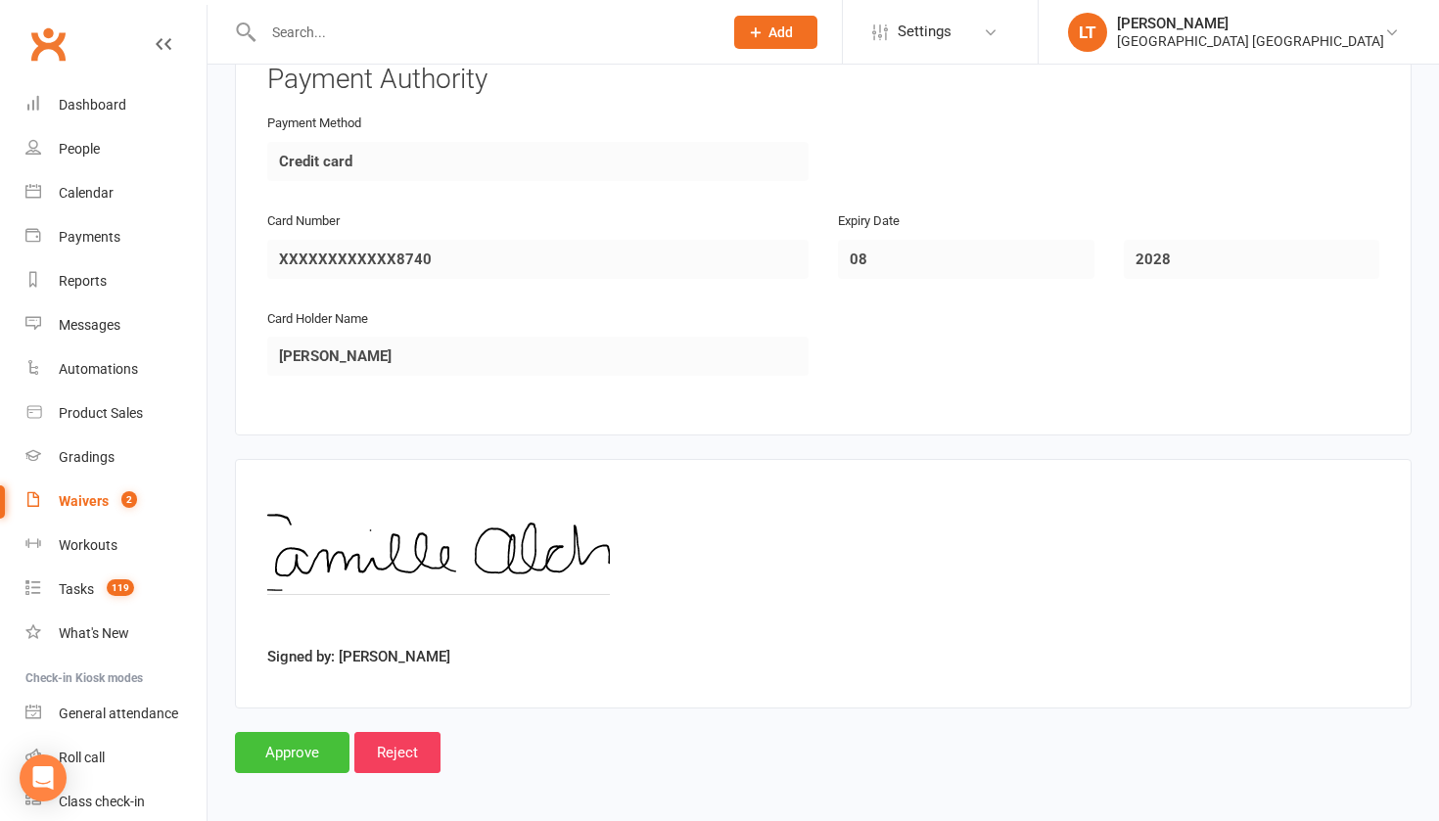
click at [291, 732] on input "Approve" at bounding box center [292, 752] width 114 height 41
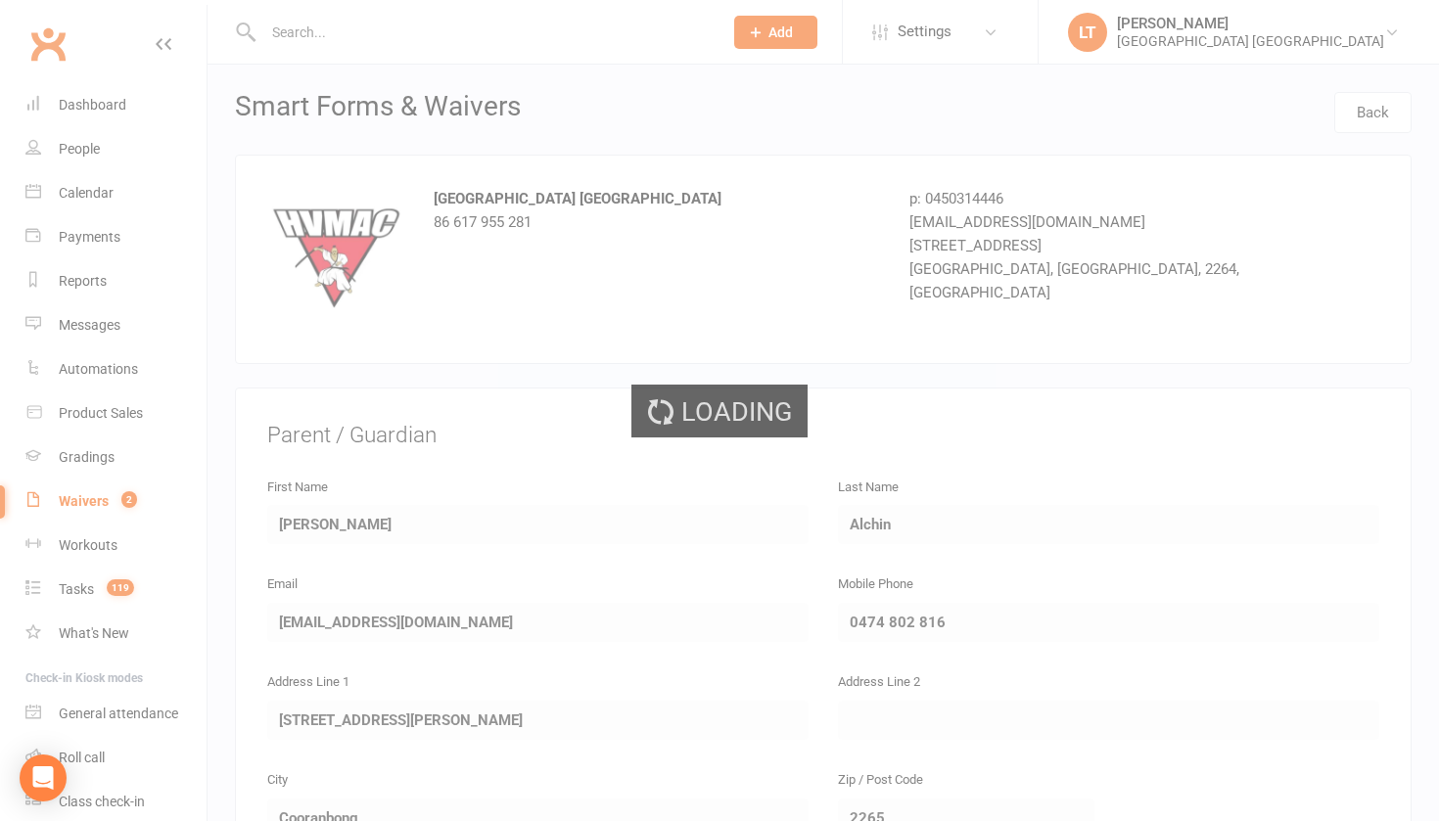
select select "50"
